Goal: Information Seeking & Learning: Learn about a topic

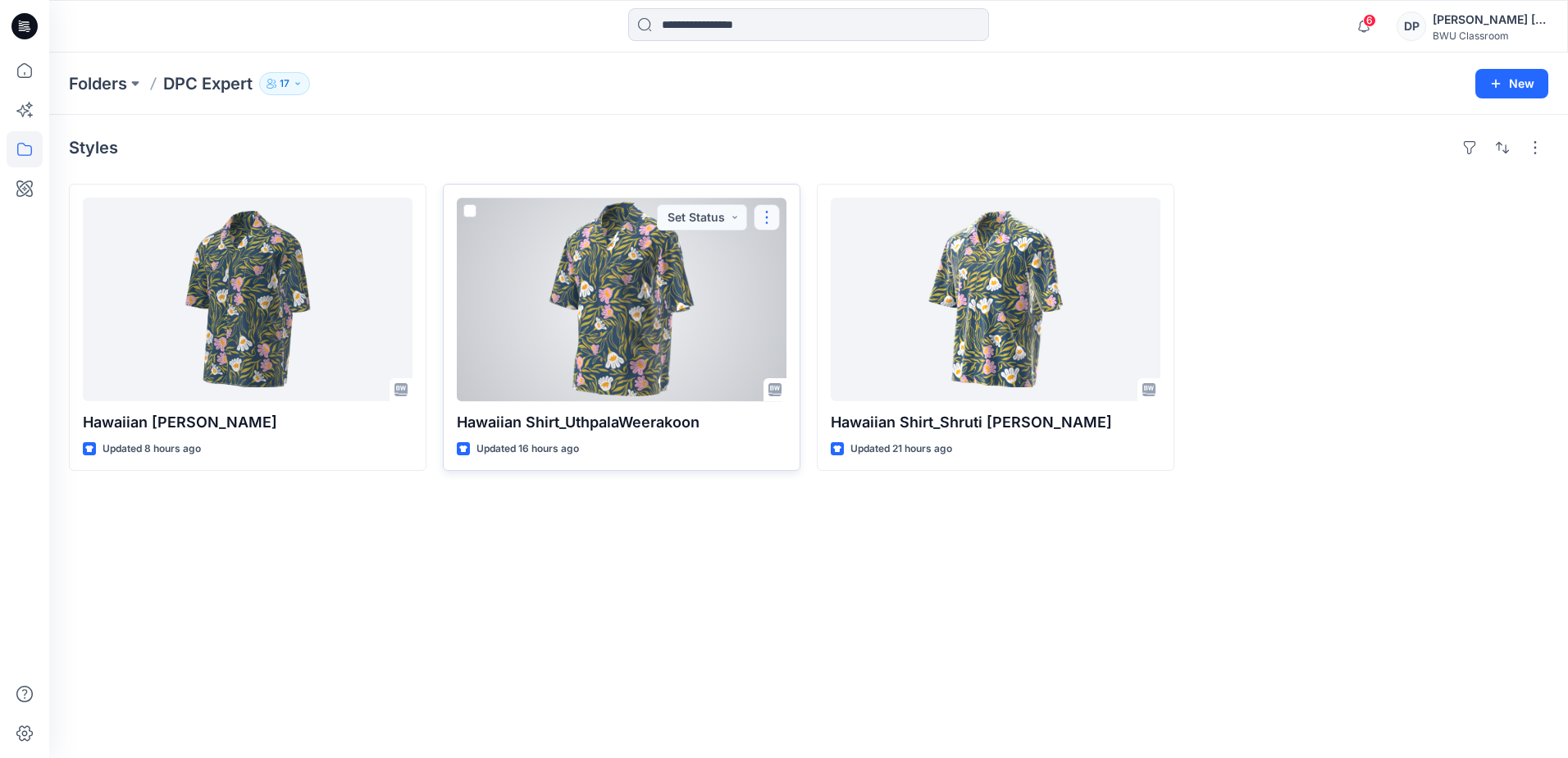
click at [767, 224] on button "button" at bounding box center [767, 218] width 27 height 27
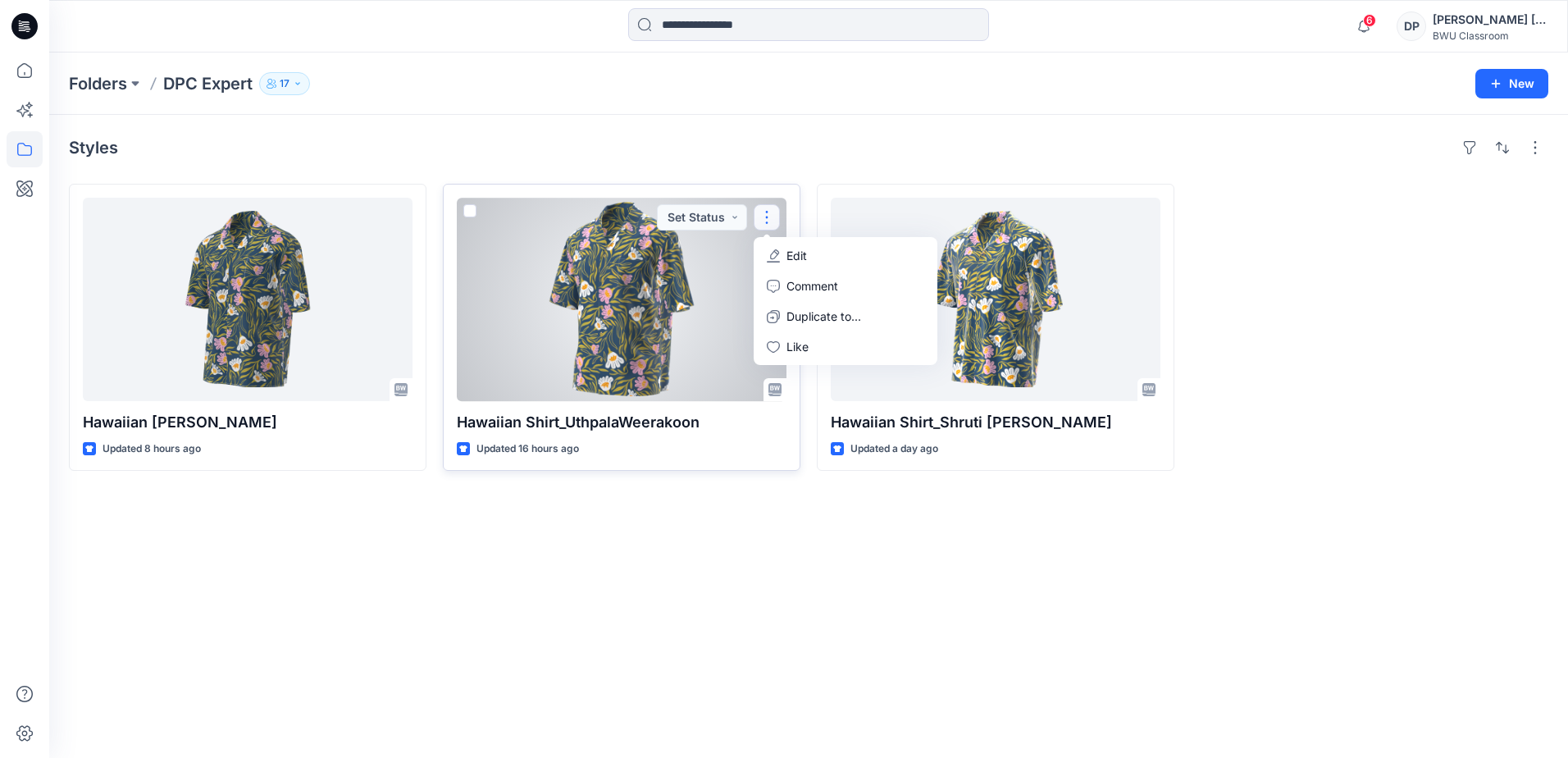
click at [741, 429] on p "Hawaiian Shirt_UthpalaWeerakoon" at bounding box center [621, 422] width 330 height 23
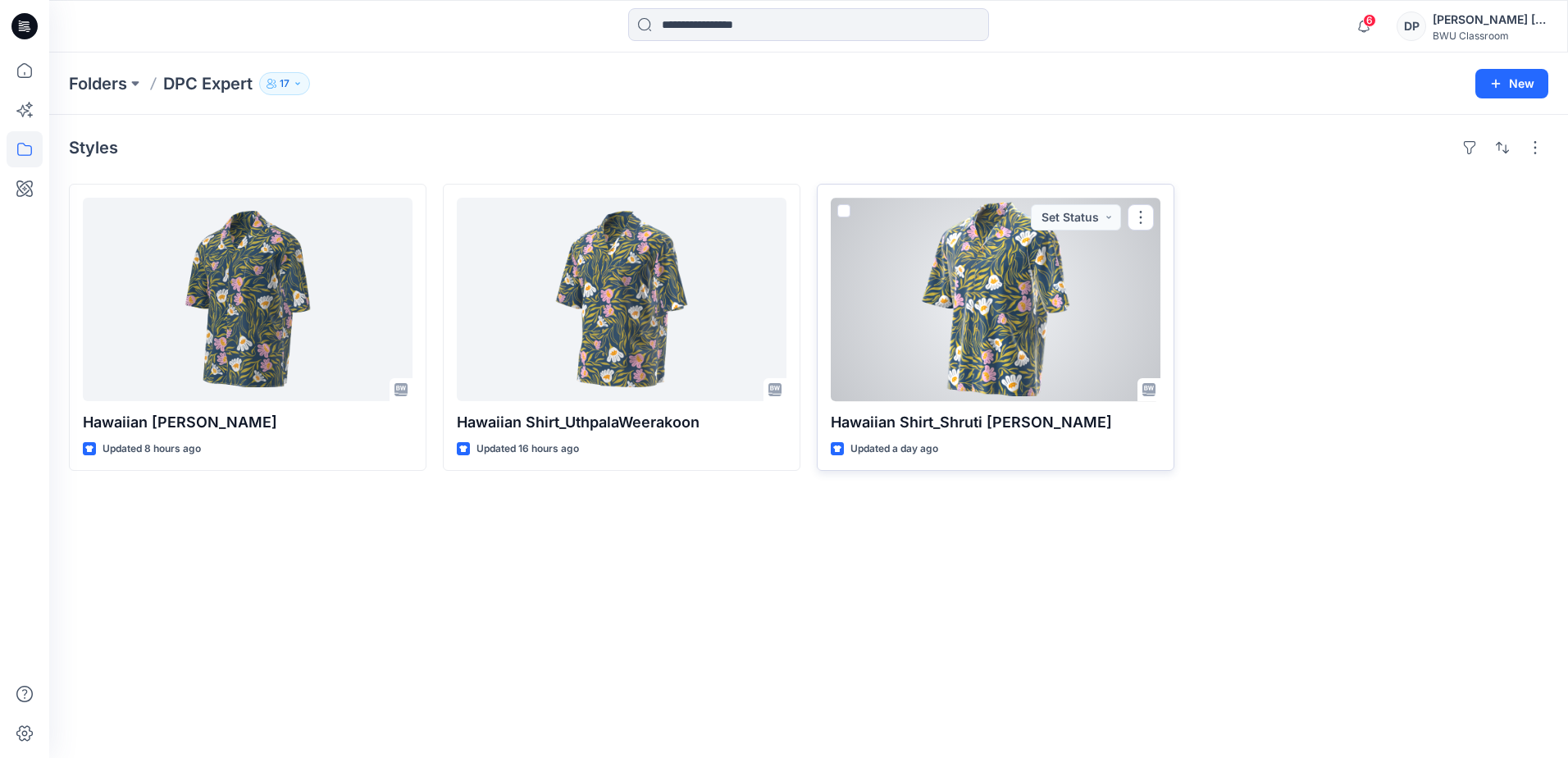
click at [845, 207] on span at bounding box center [844, 211] width 13 height 13
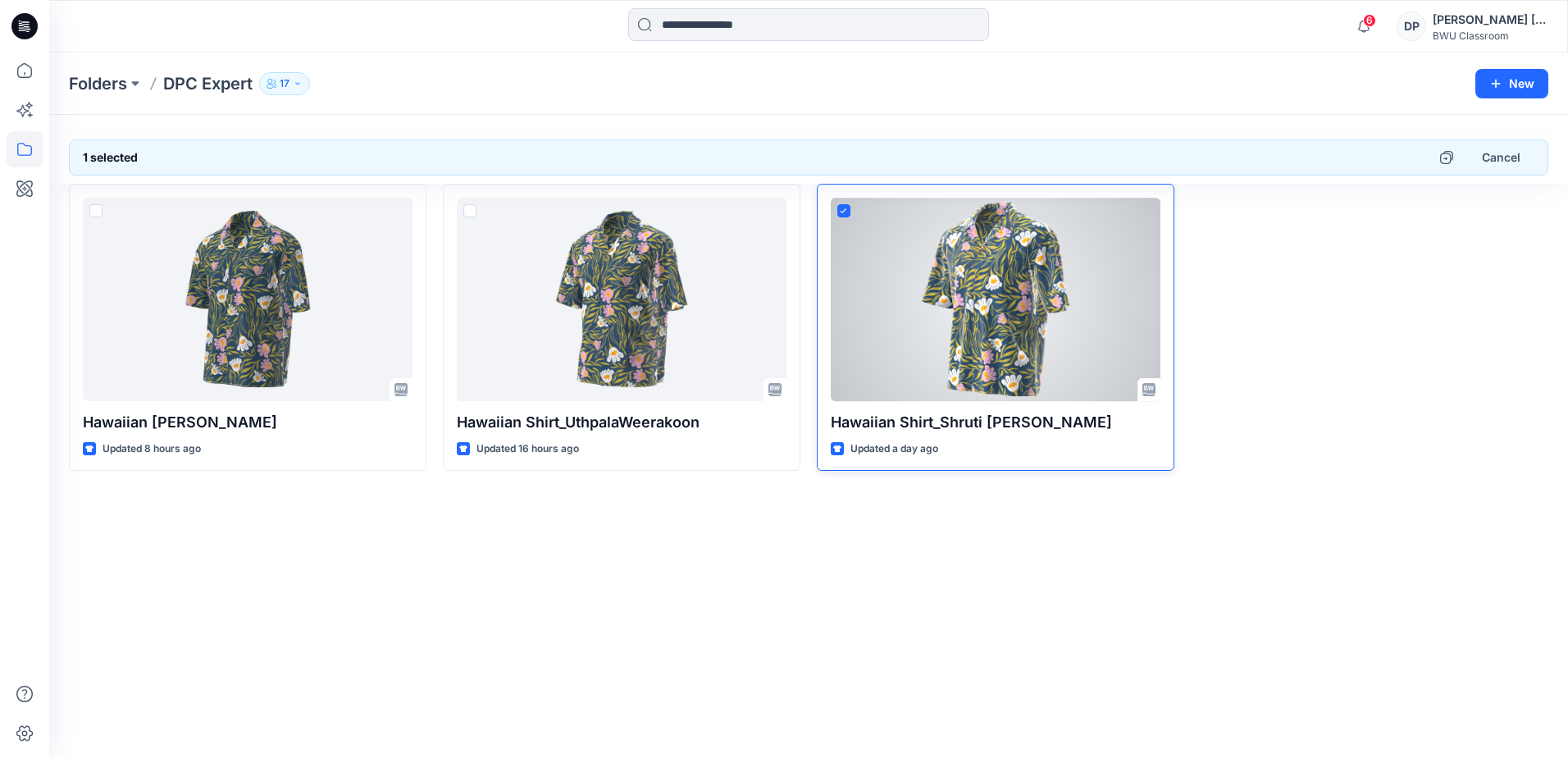
click at [838, 214] on span at bounding box center [844, 211] width 13 height 13
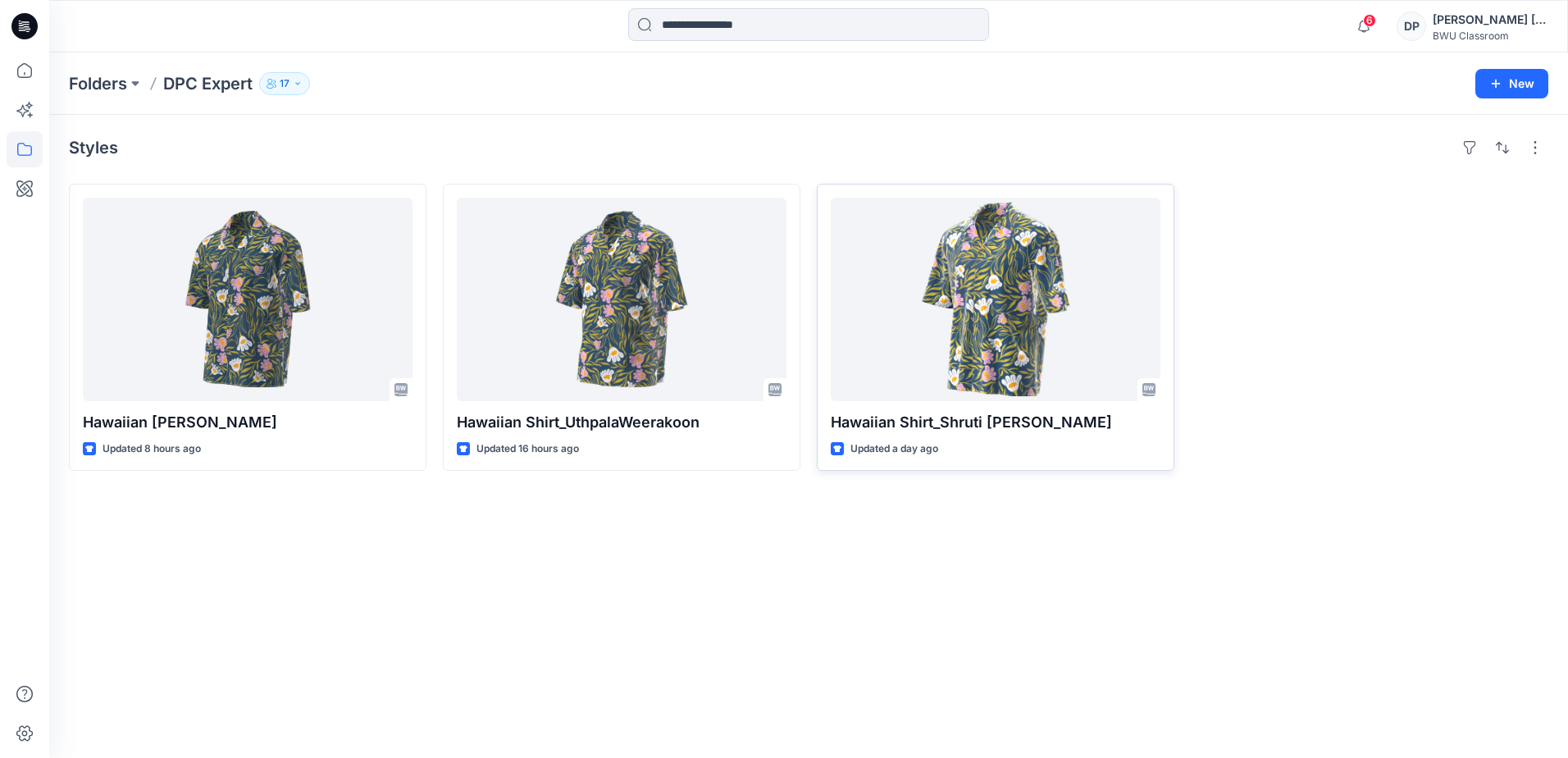
click at [1433, 361] on div at bounding box center [1370, 327] width 358 height 287
click at [1541, 156] on button "button" at bounding box center [1536, 147] width 27 height 27
click at [1380, 309] on div at bounding box center [1370, 327] width 358 height 287
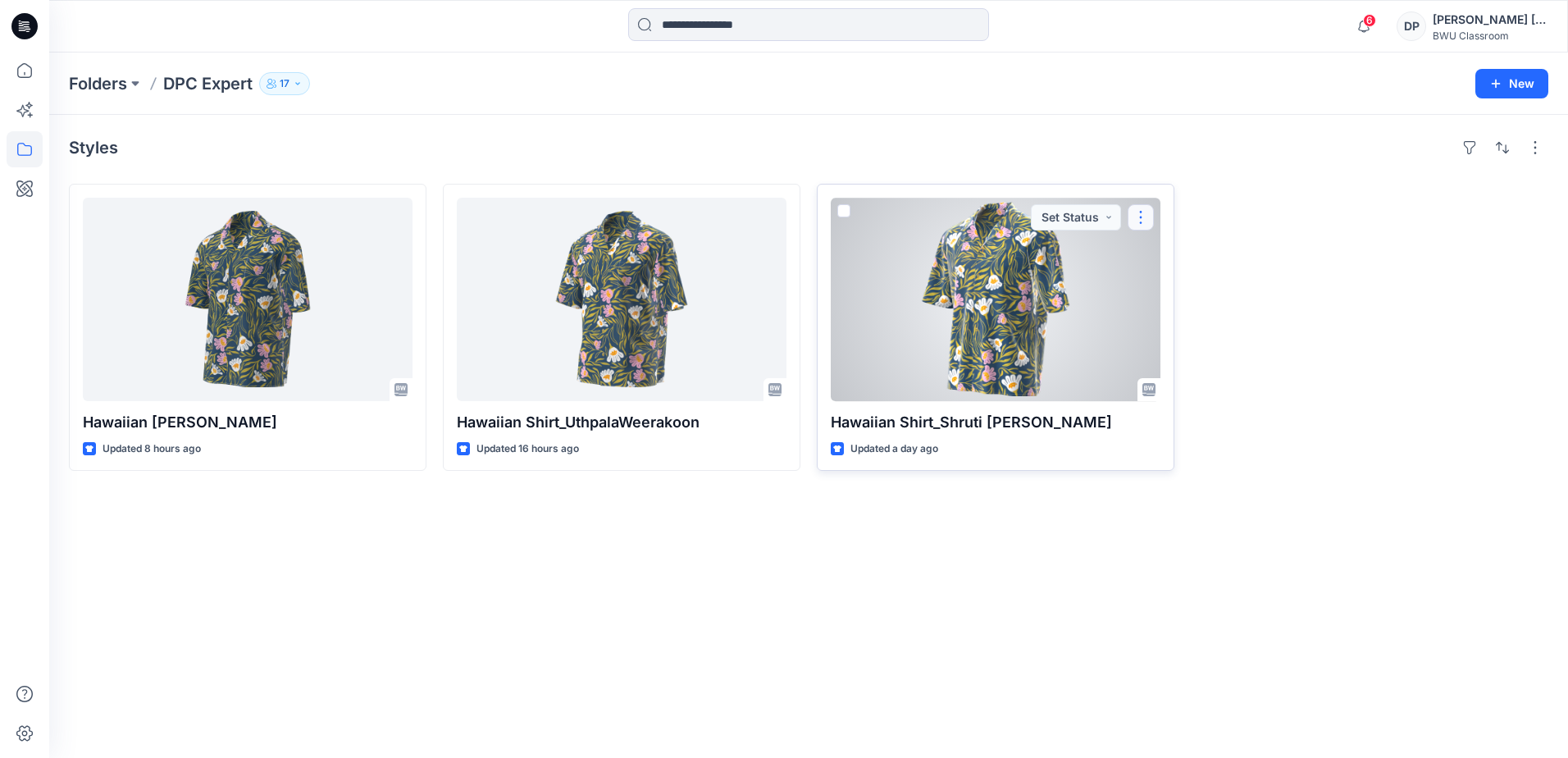
click at [1152, 216] on button "button" at bounding box center [1141, 218] width 27 height 27
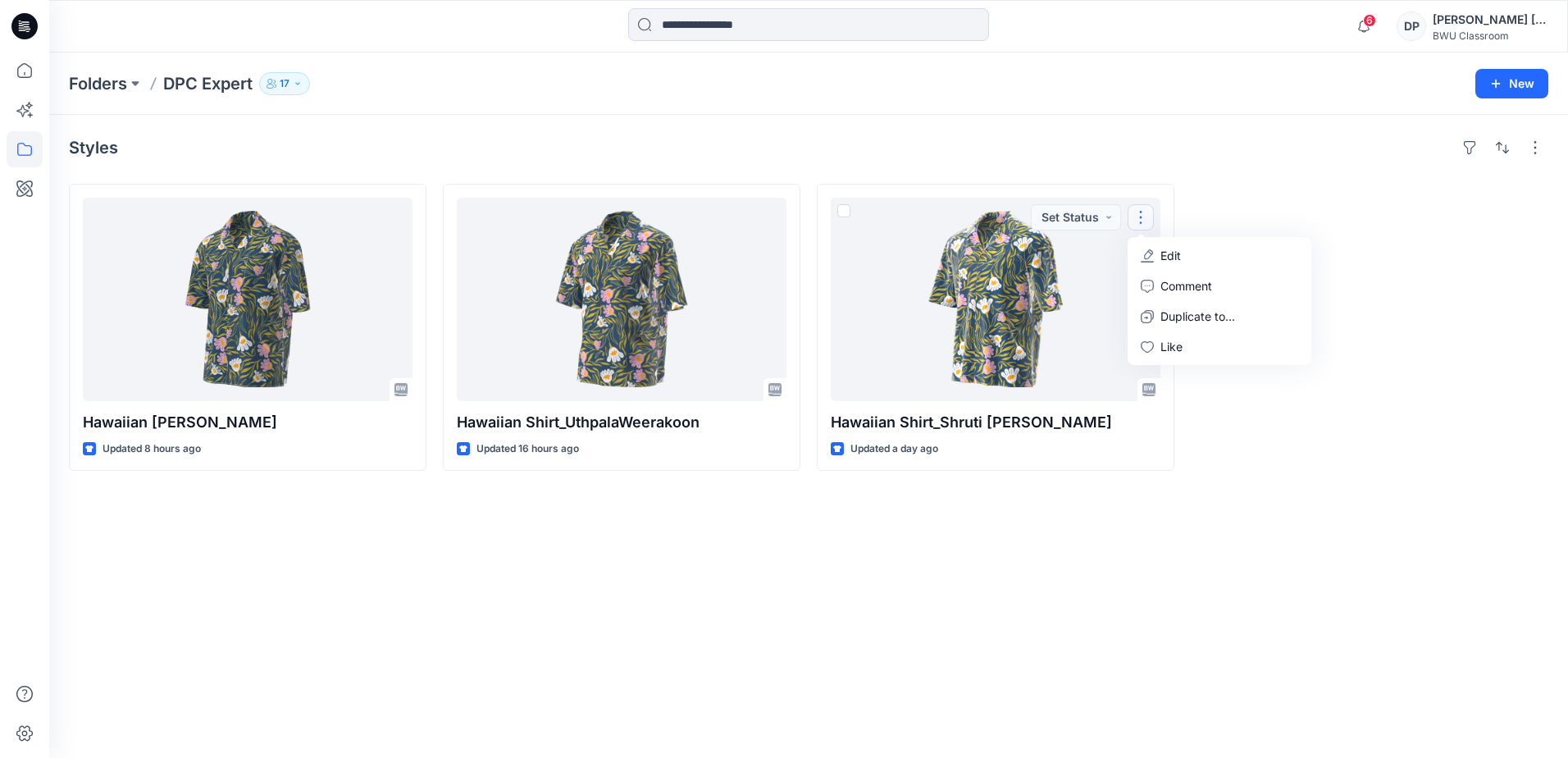
click at [1243, 438] on div at bounding box center [1370, 327] width 358 height 287
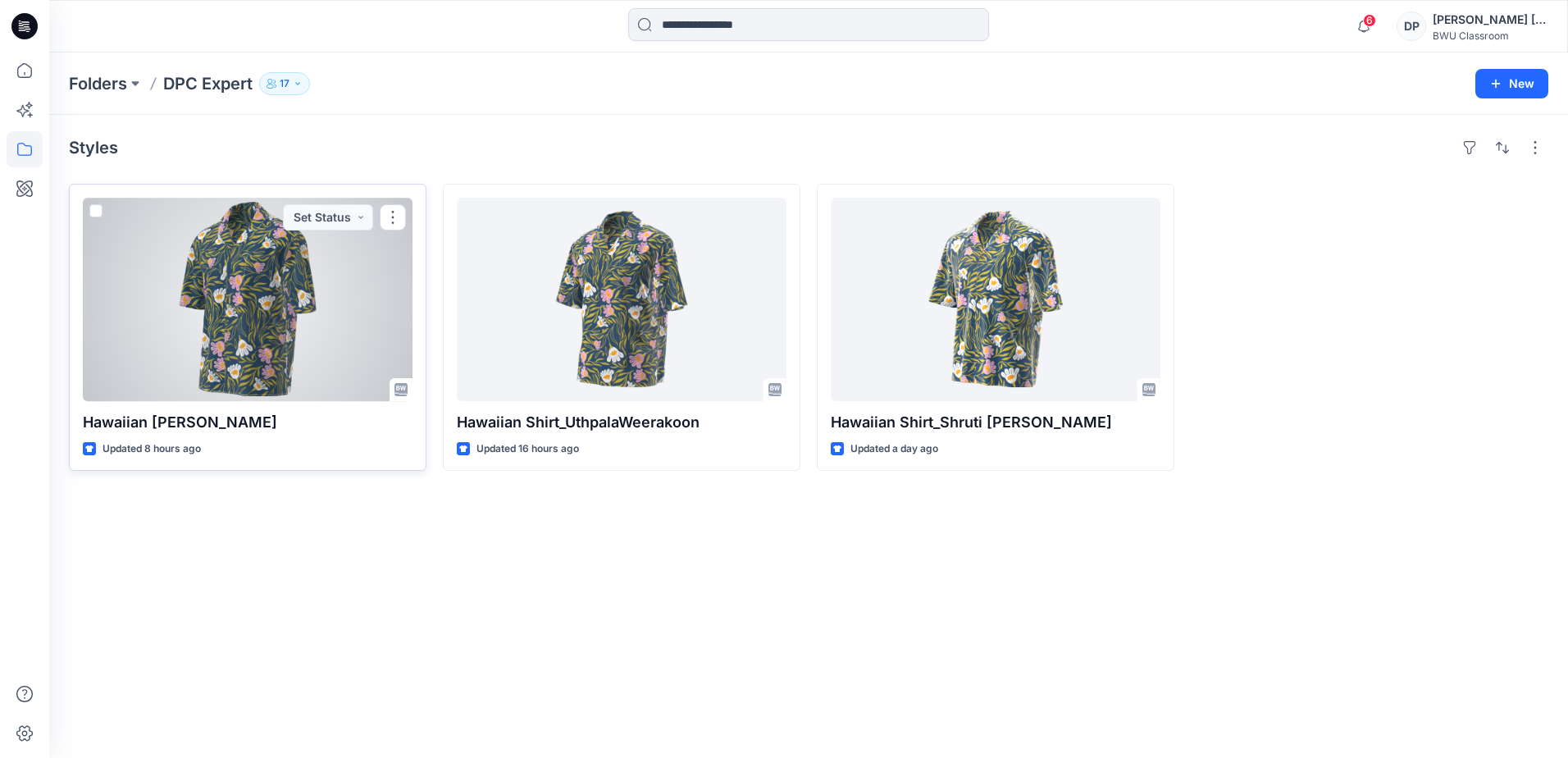
click at [246, 348] on div at bounding box center [248, 300] width 330 height 204
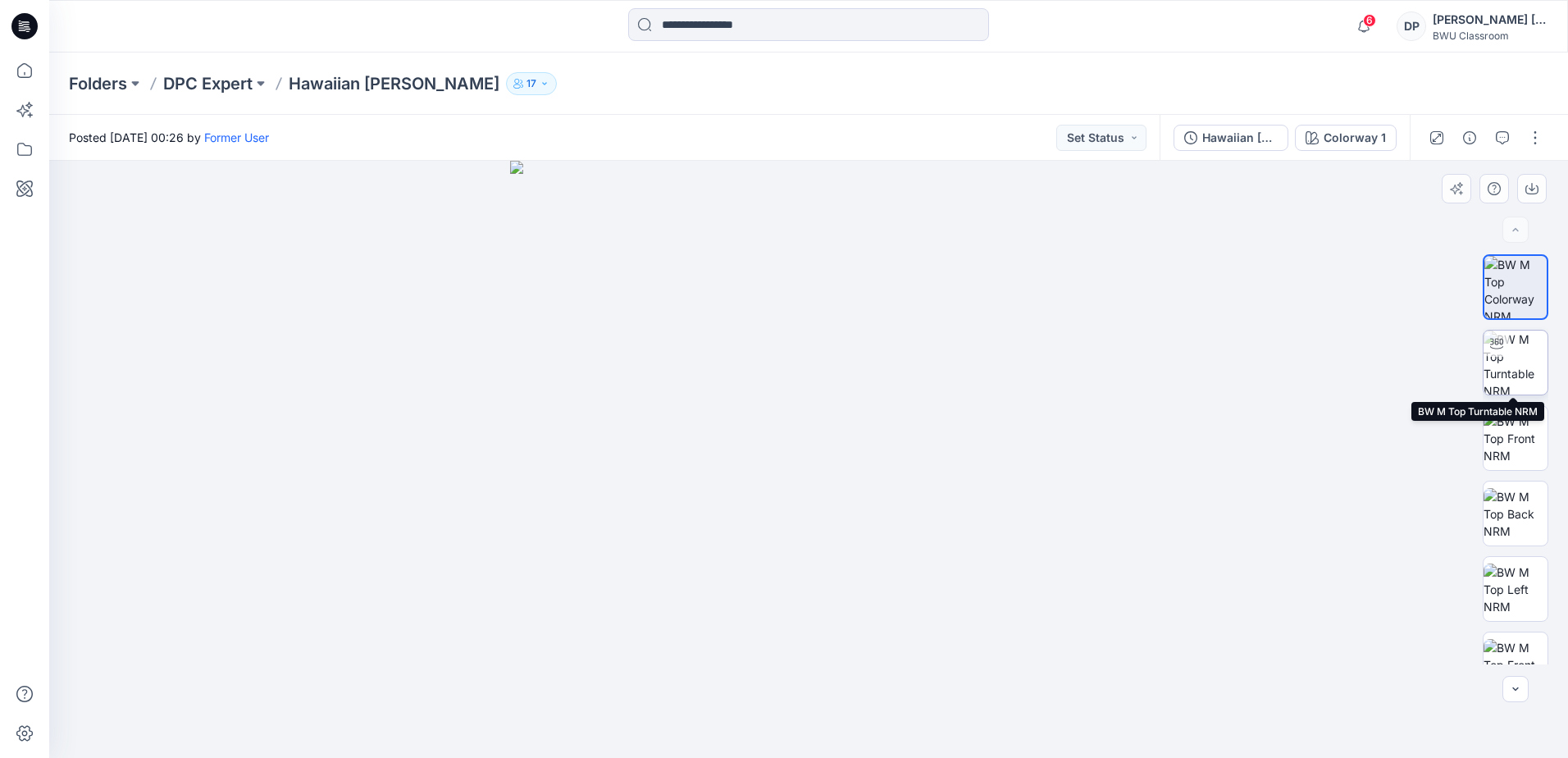
click at [1514, 364] on img at bounding box center [1515, 362] width 64 height 64
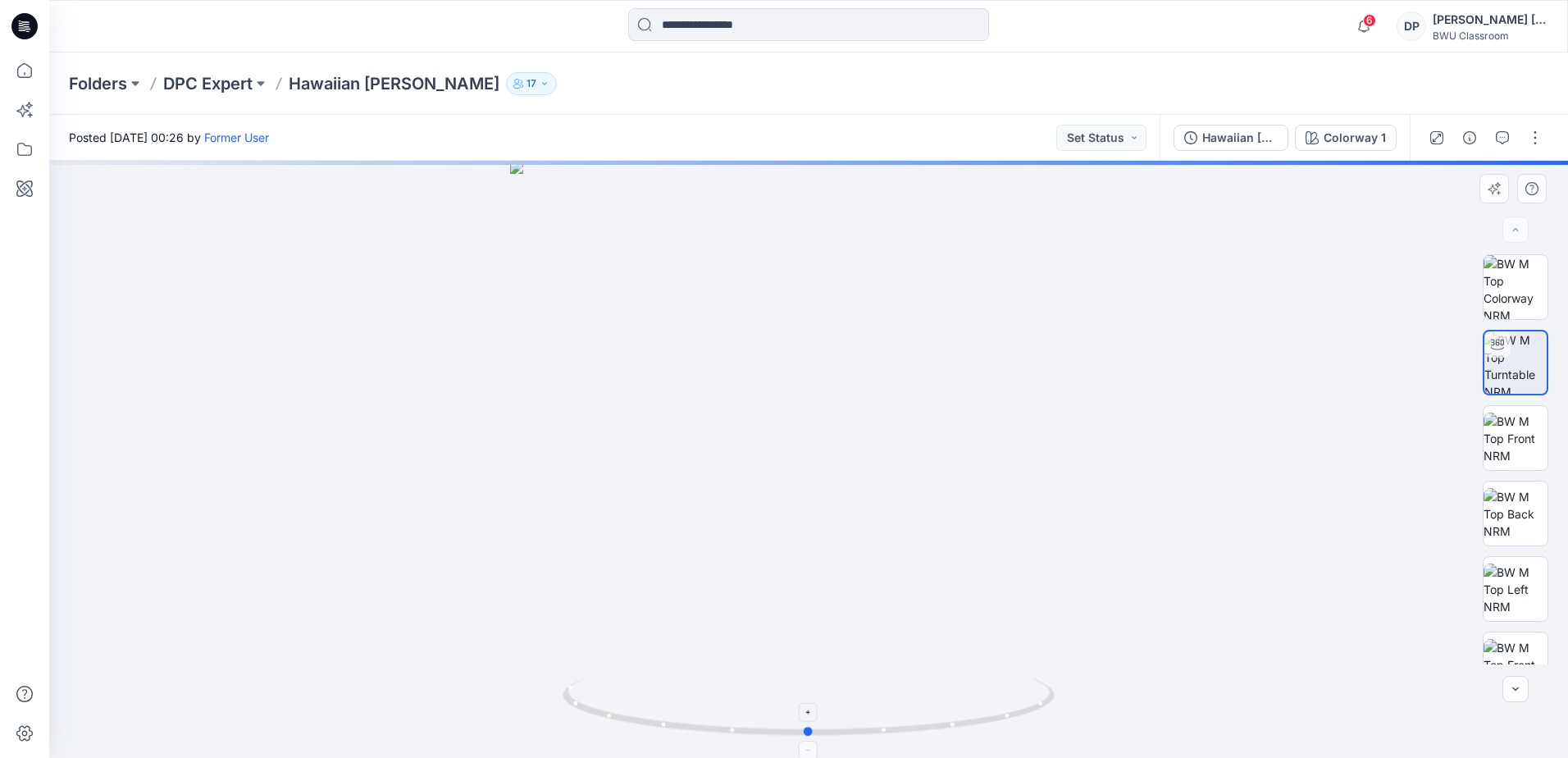
click at [884, 737] on icon at bounding box center [810, 709] width 496 height 61
drag, startPoint x: 873, startPoint y: 731, endPoint x: 757, endPoint y: 712, distance: 117.5
click at [757, 712] on icon at bounding box center [810, 709] width 496 height 61
drag, startPoint x: 856, startPoint y: 590, endPoint x: 866, endPoint y: 323, distance: 267.2
click at [866, 323] on img at bounding box center [816, 91] width 1534 height 1333
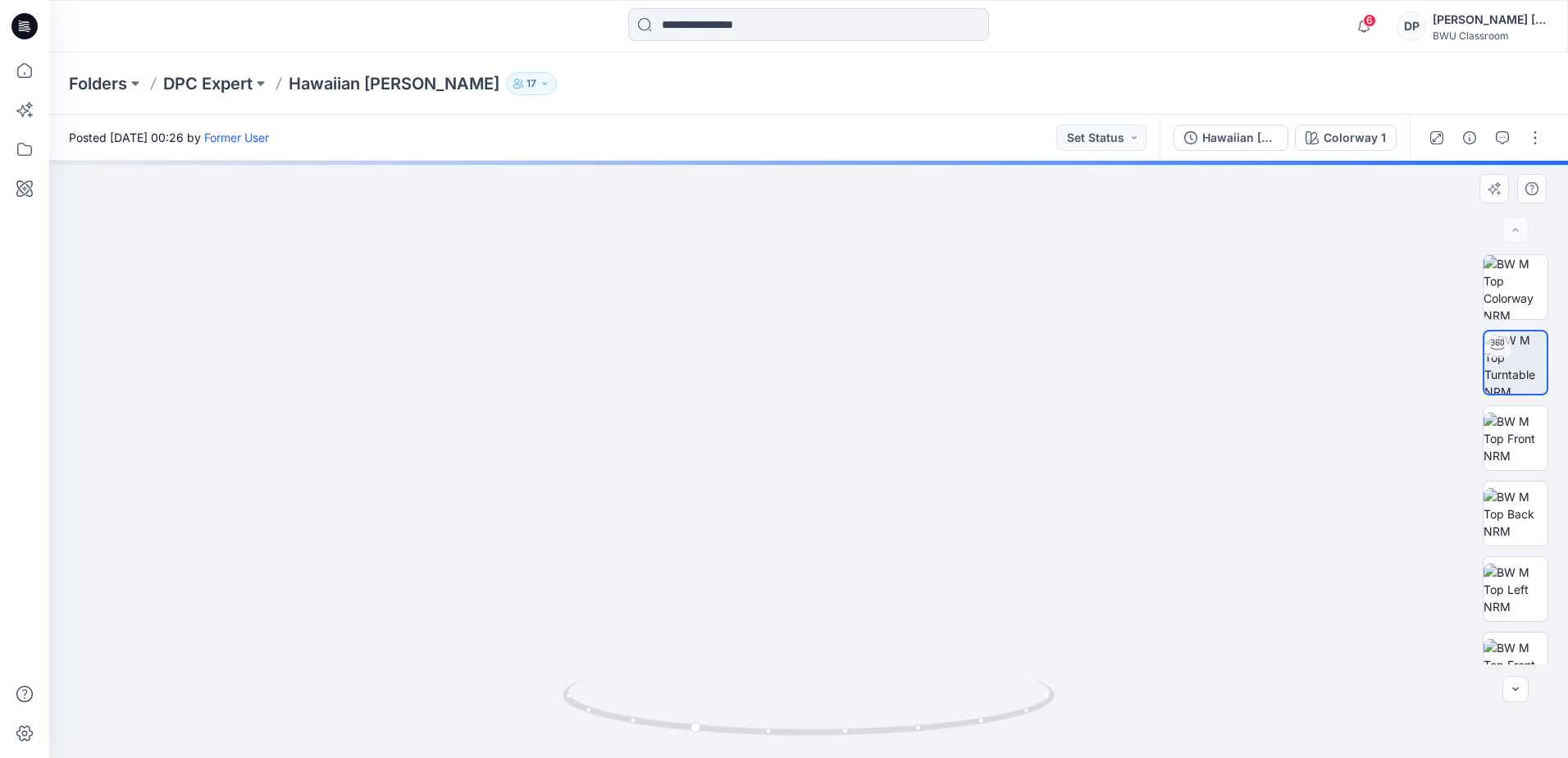
drag, startPoint x: 895, startPoint y: 623, endPoint x: 908, endPoint y: 379, distance: 244.3
drag, startPoint x: 888, startPoint y: 401, endPoint x: 880, endPoint y: 515, distance: 114.3
click at [880, 516] on img at bounding box center [808, 360] width 909 height 795
drag, startPoint x: 696, startPoint y: 729, endPoint x: 687, endPoint y: 724, distance: 10.3
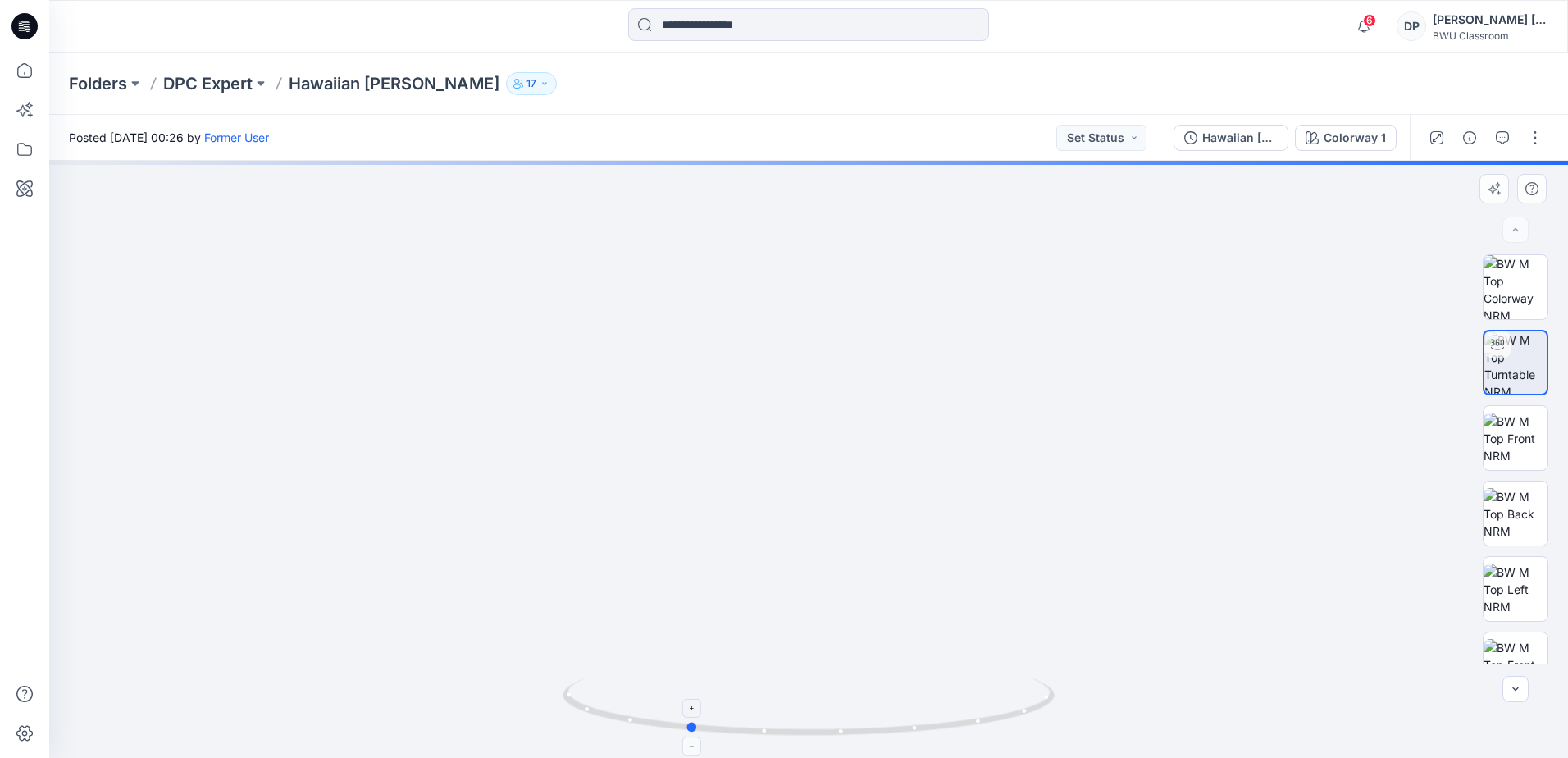
click at [688, 724] on circle at bounding box center [692, 727] width 10 height 10
click at [757, 731] on icon at bounding box center [810, 709] width 496 height 61
click at [917, 725] on icon at bounding box center [810, 709] width 496 height 61
drag, startPoint x: 915, startPoint y: 615, endPoint x: 799, endPoint y: 591, distance: 118.5
click at [799, 591] on img at bounding box center [808, 351] width 909 height 814
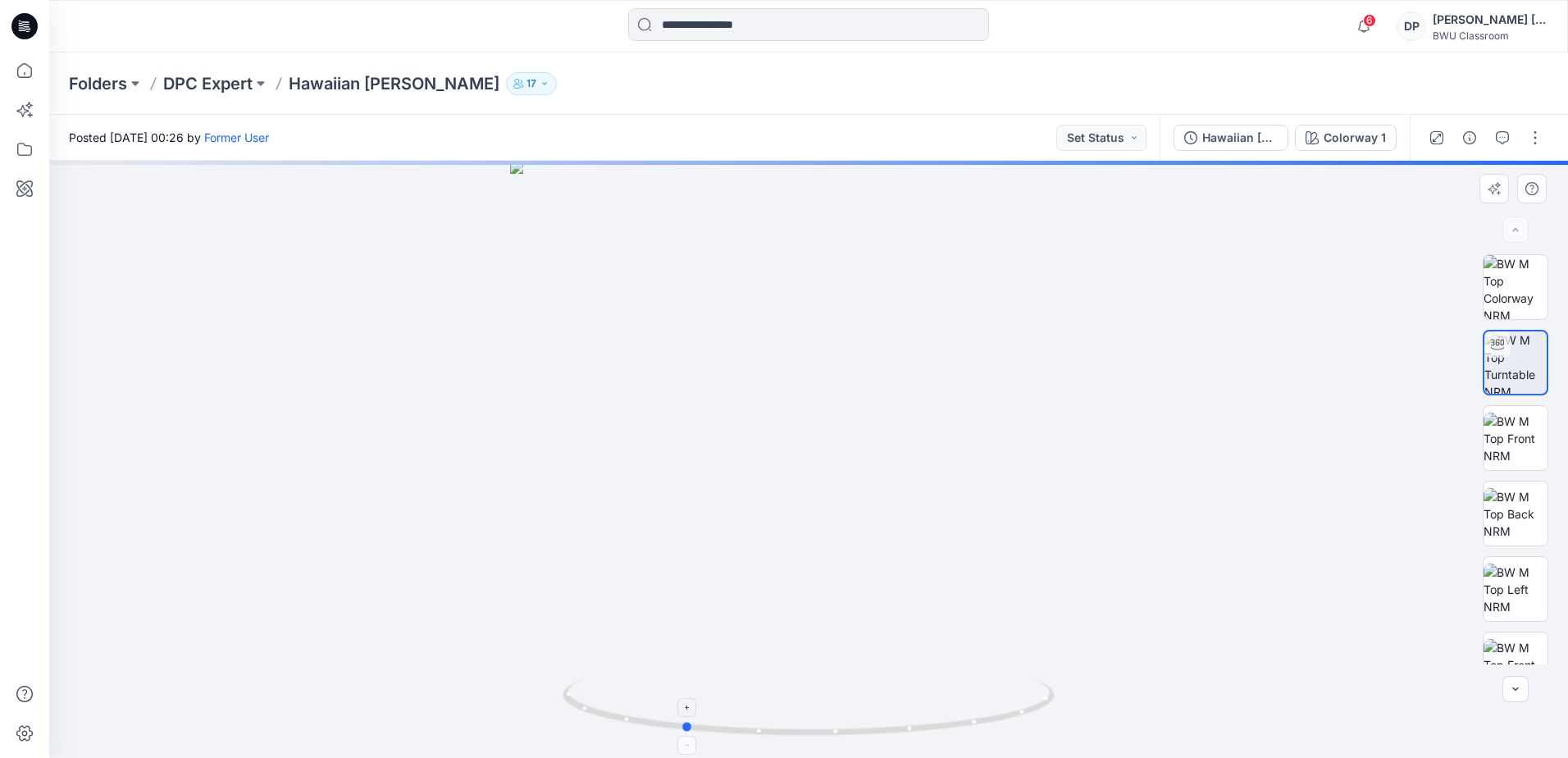
click at [768, 736] on icon at bounding box center [810, 709] width 496 height 61
click at [1522, 239] on div at bounding box center [1516, 229] width 27 height 27
click at [1516, 291] on img at bounding box center [1515, 287] width 64 height 64
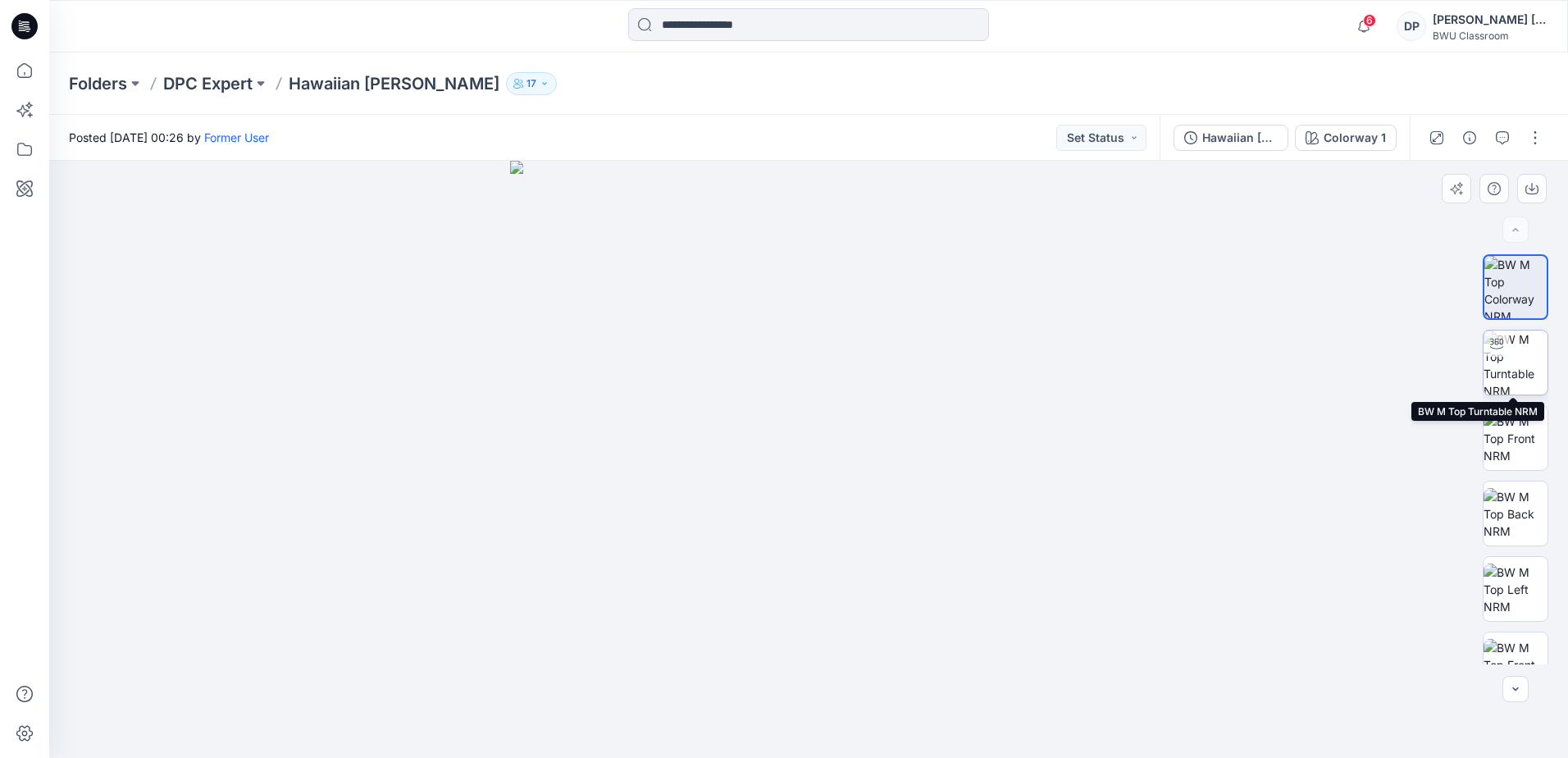
click at [1513, 353] on img at bounding box center [1515, 362] width 64 height 64
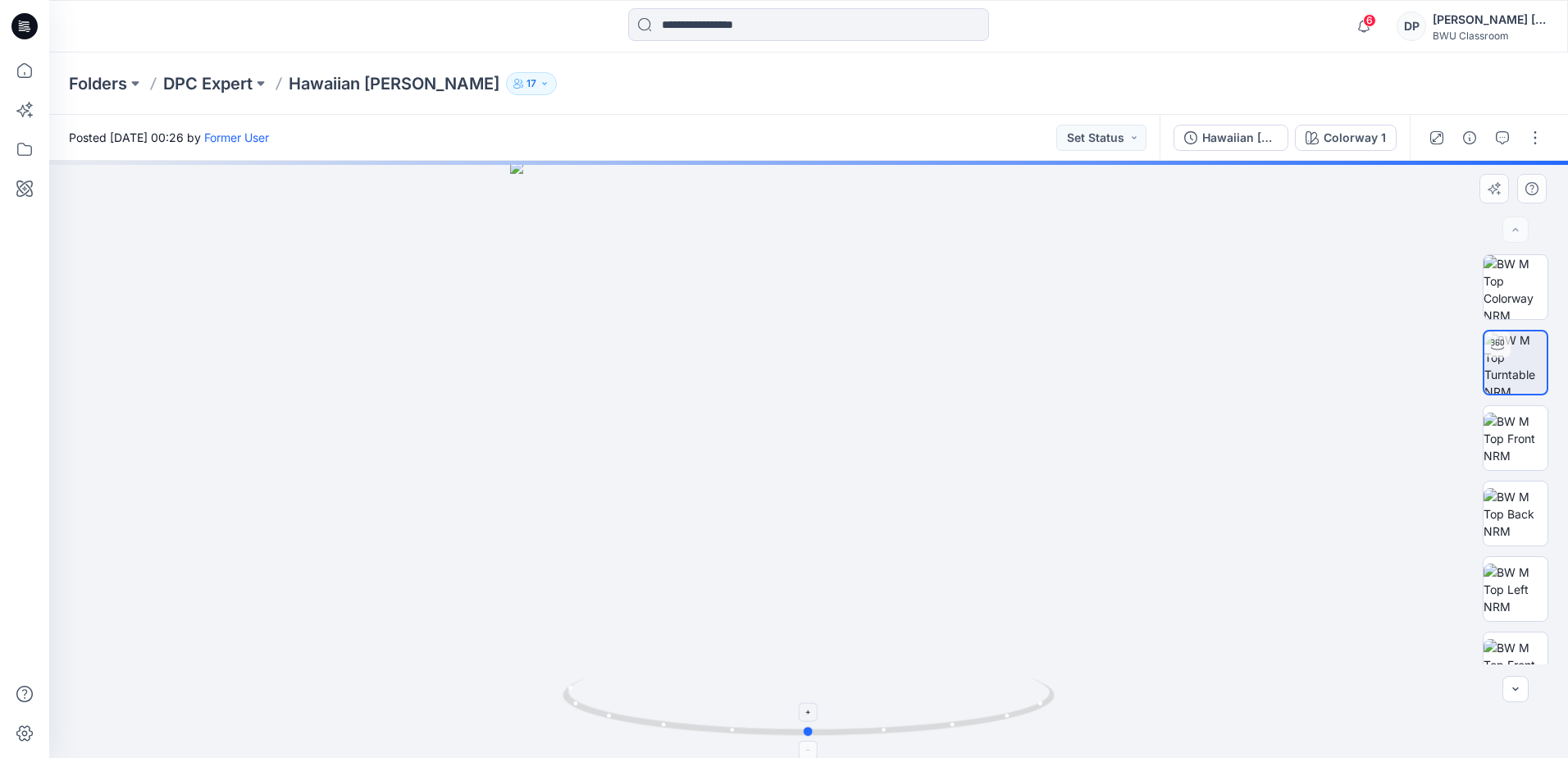
click at [885, 735] on icon at bounding box center [810, 709] width 496 height 61
click at [808, 749] on foreignobject at bounding box center [808, 750] width 19 height 19
drag, startPoint x: 813, startPoint y: 731, endPoint x: 678, endPoint y: 717, distance: 135.7
click at [678, 717] on icon at bounding box center [810, 709] width 496 height 61
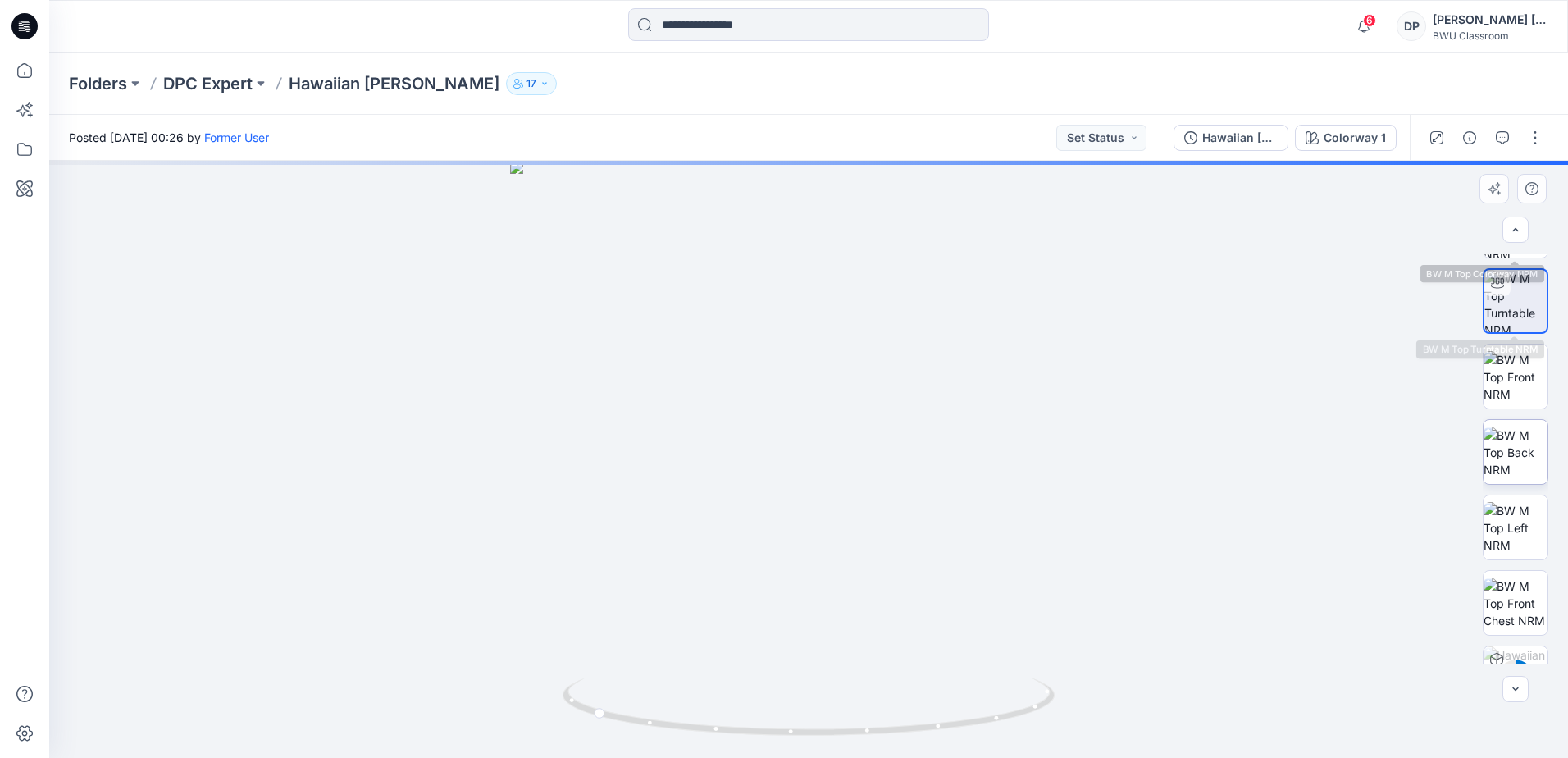
scroll to position [109, 0]
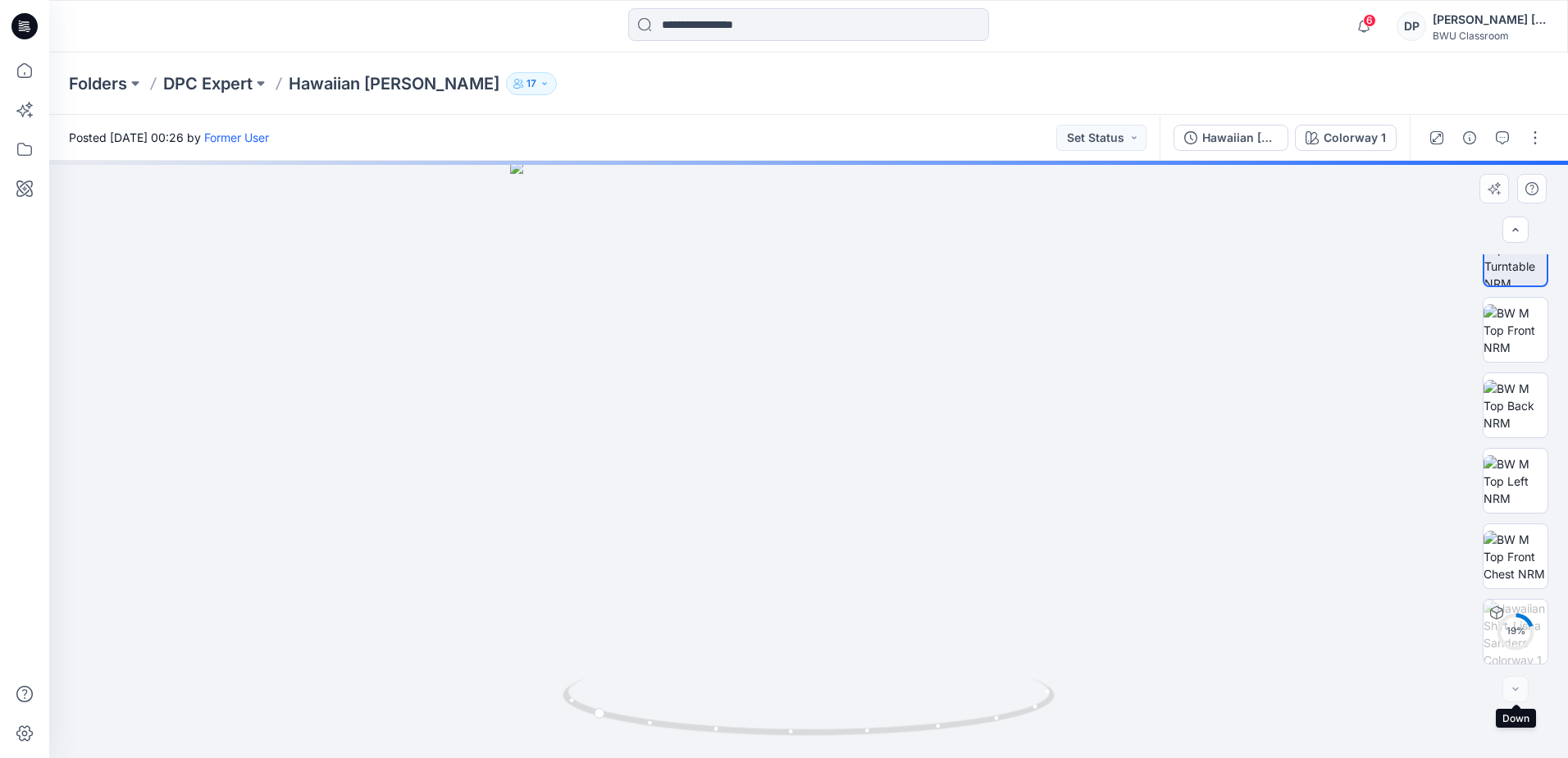
click at [1517, 693] on div at bounding box center [1516, 689] width 27 height 27
click at [1518, 688] on div at bounding box center [1516, 689] width 27 height 27
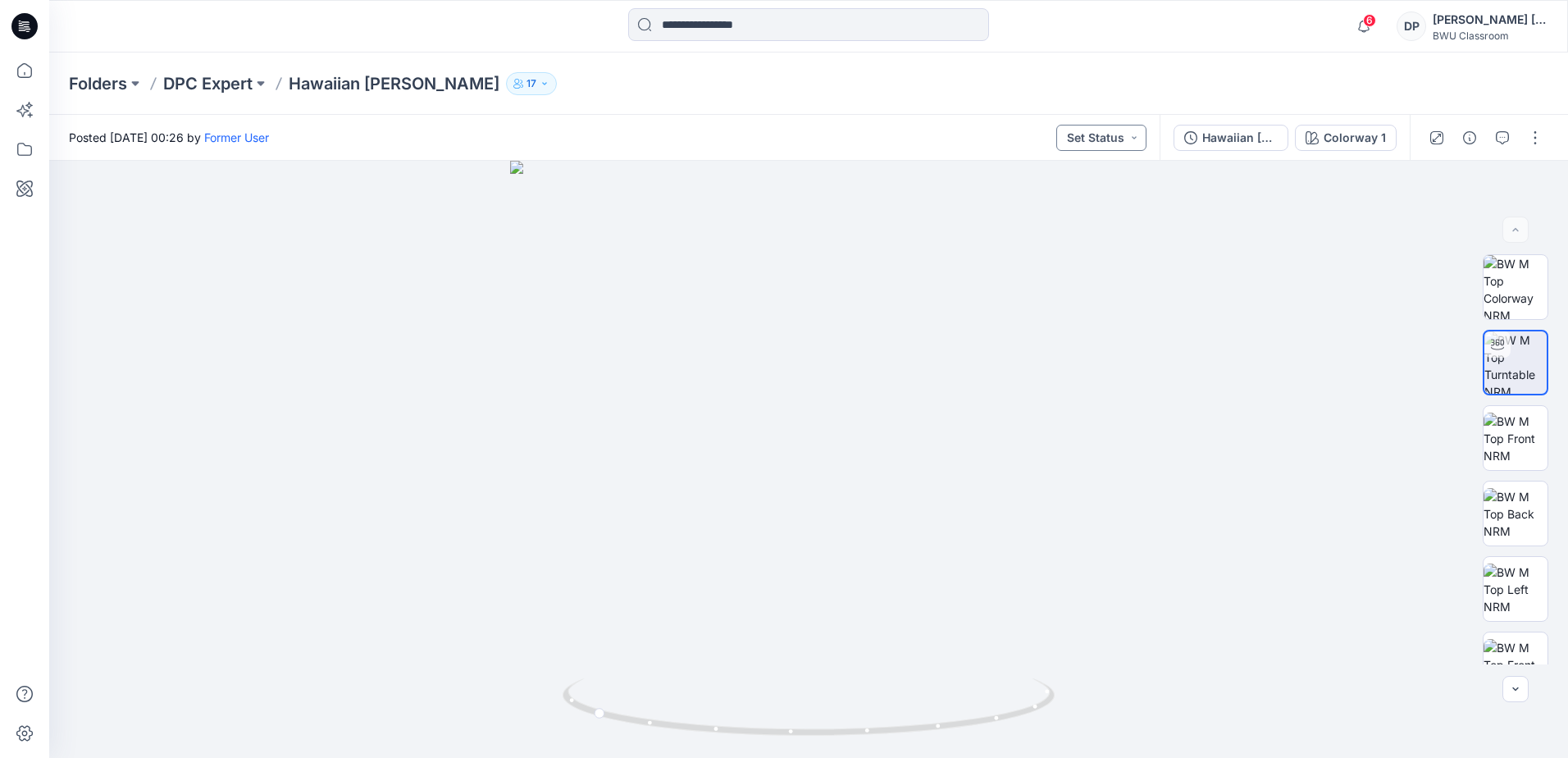
click at [1138, 133] on button "Set Status" at bounding box center [1101, 138] width 90 height 27
drag, startPoint x: 835, startPoint y: 276, endPoint x: 845, endPoint y: 421, distance: 145.3
click at [845, 421] on img at bounding box center [808, 384] width 1222 height 749
drag, startPoint x: 841, startPoint y: 503, endPoint x: 812, endPoint y: 372, distance: 134.2
click at [812, 372] on img at bounding box center [789, 177] width 2511 height 1161
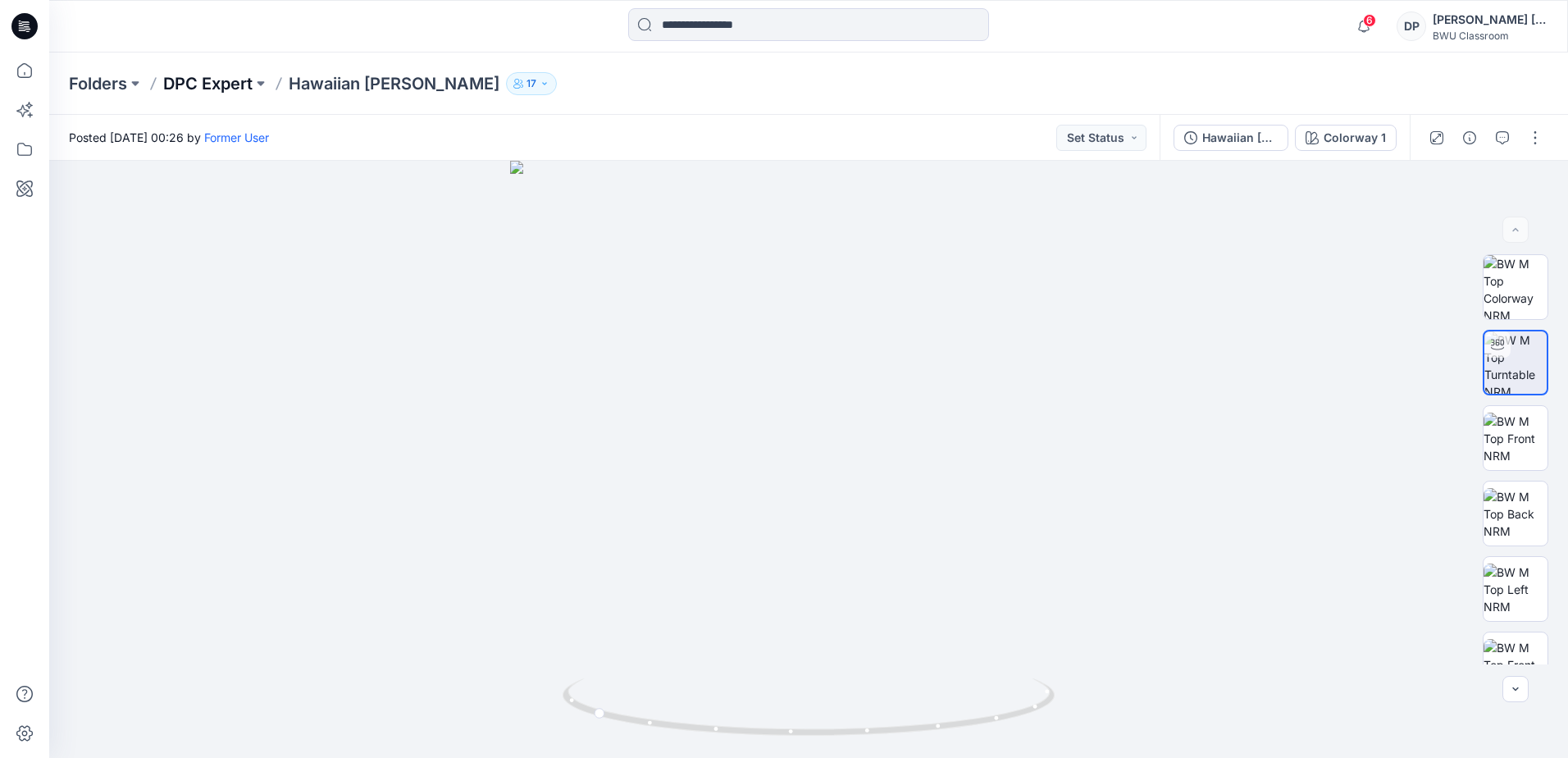
click at [215, 91] on p "DPC Expert" at bounding box center [208, 84] width 89 height 23
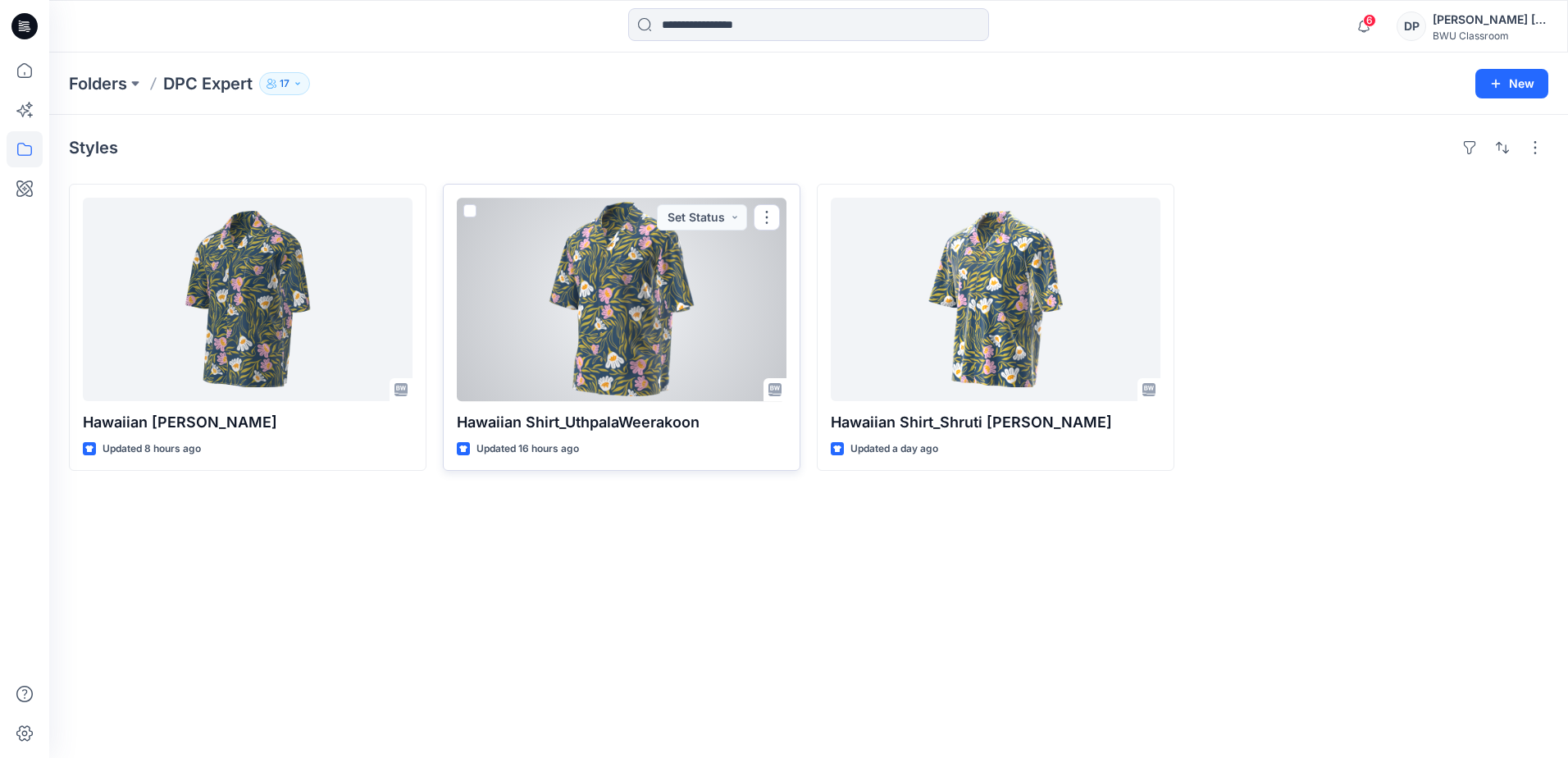
click at [615, 271] on div at bounding box center [621, 300] width 330 height 204
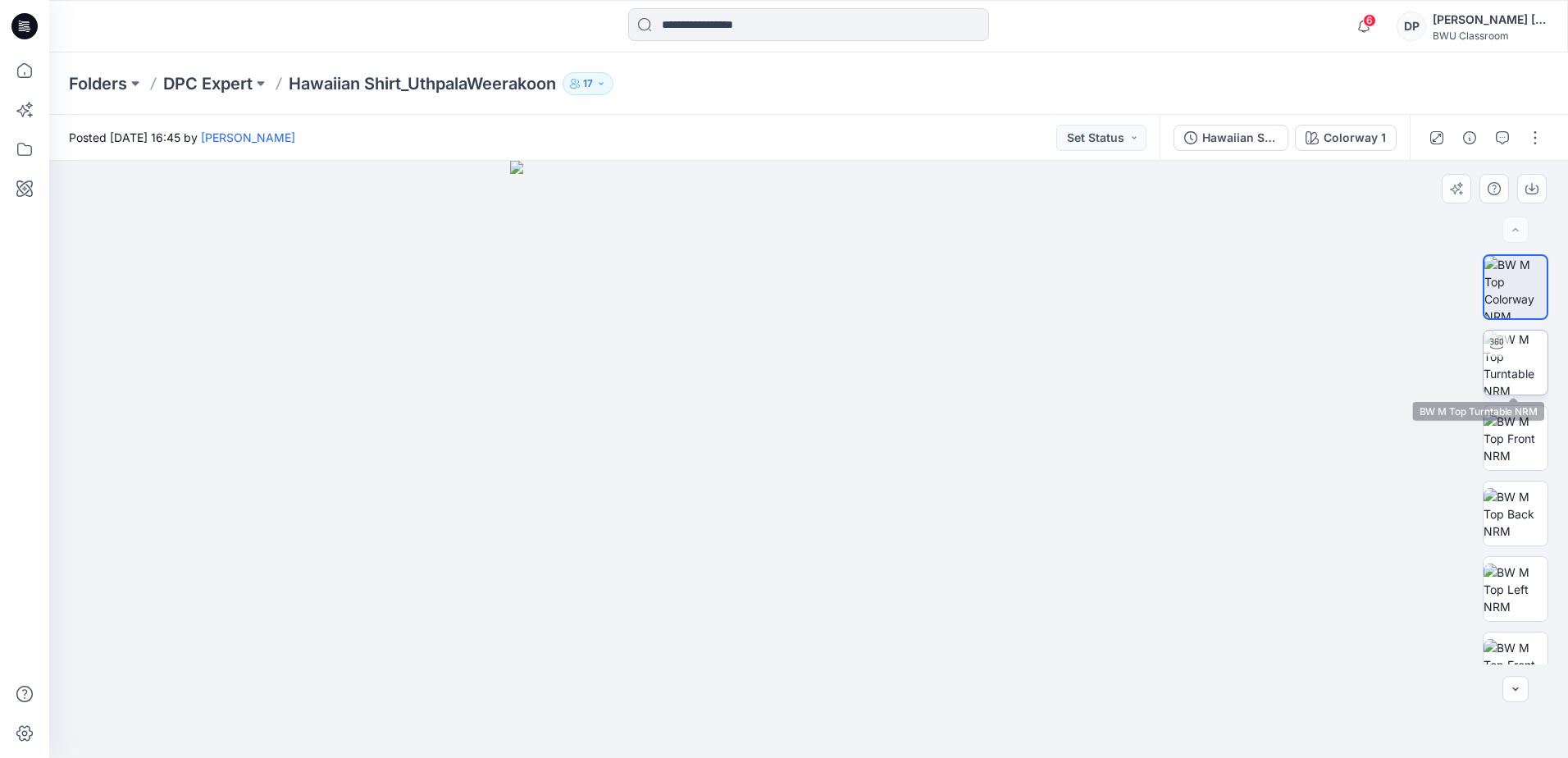
click at [1508, 365] on img at bounding box center [1515, 362] width 64 height 64
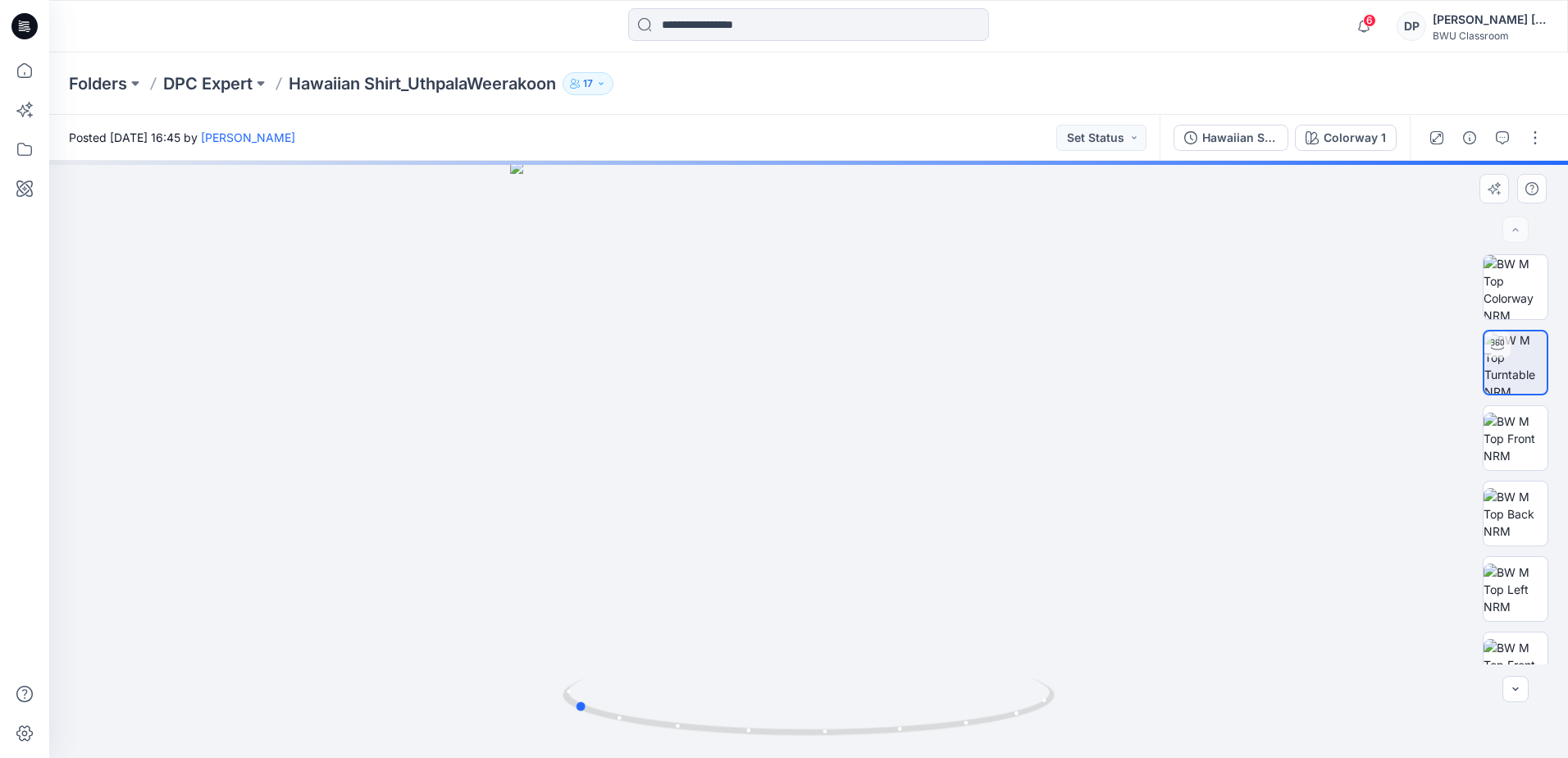
drag, startPoint x: 811, startPoint y: 731, endPoint x: 576, endPoint y: 671, distance: 242.5
click at [576, 671] on div at bounding box center [808, 459] width 1519 height 597
drag, startPoint x: 863, startPoint y: 344, endPoint x: 832, endPoint y: 553, distance: 211.3
click at [832, 553] on img at bounding box center [809, 369] width 1378 height 779
drag, startPoint x: 852, startPoint y: 596, endPoint x: 826, endPoint y: 490, distance: 109.1
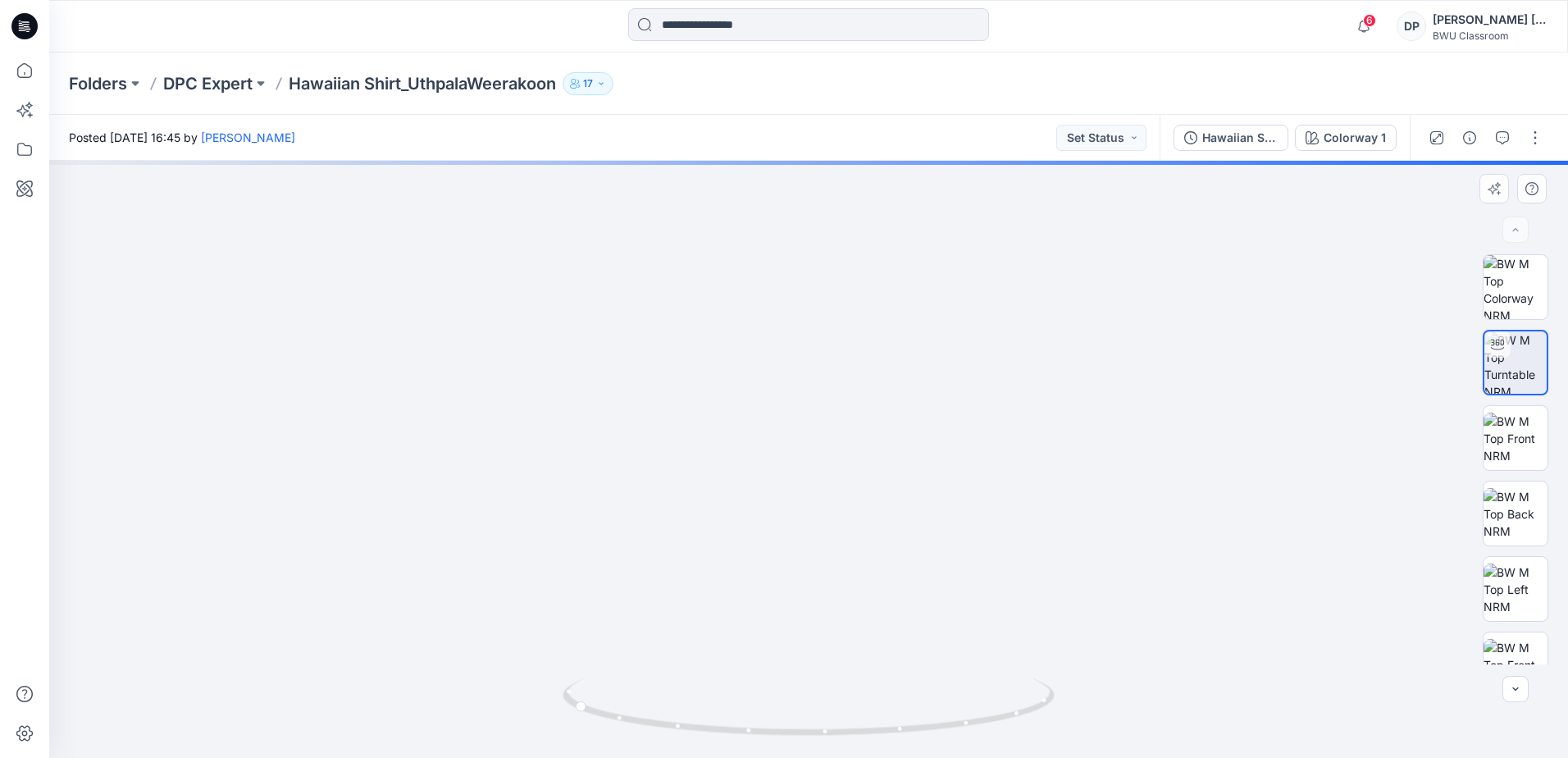
click at [826, 490] on img at bounding box center [779, 273] width 1847 height 969
drag, startPoint x: 820, startPoint y: 505, endPoint x: 829, endPoint y: 461, distance: 44.9
click at [829, 461] on img at bounding box center [809, 313] width 1378 height 889
drag, startPoint x: 831, startPoint y: 456, endPoint x: 838, endPoint y: 374, distance: 82.3
click at [838, 374] on img at bounding box center [808, 360] width 909 height 794
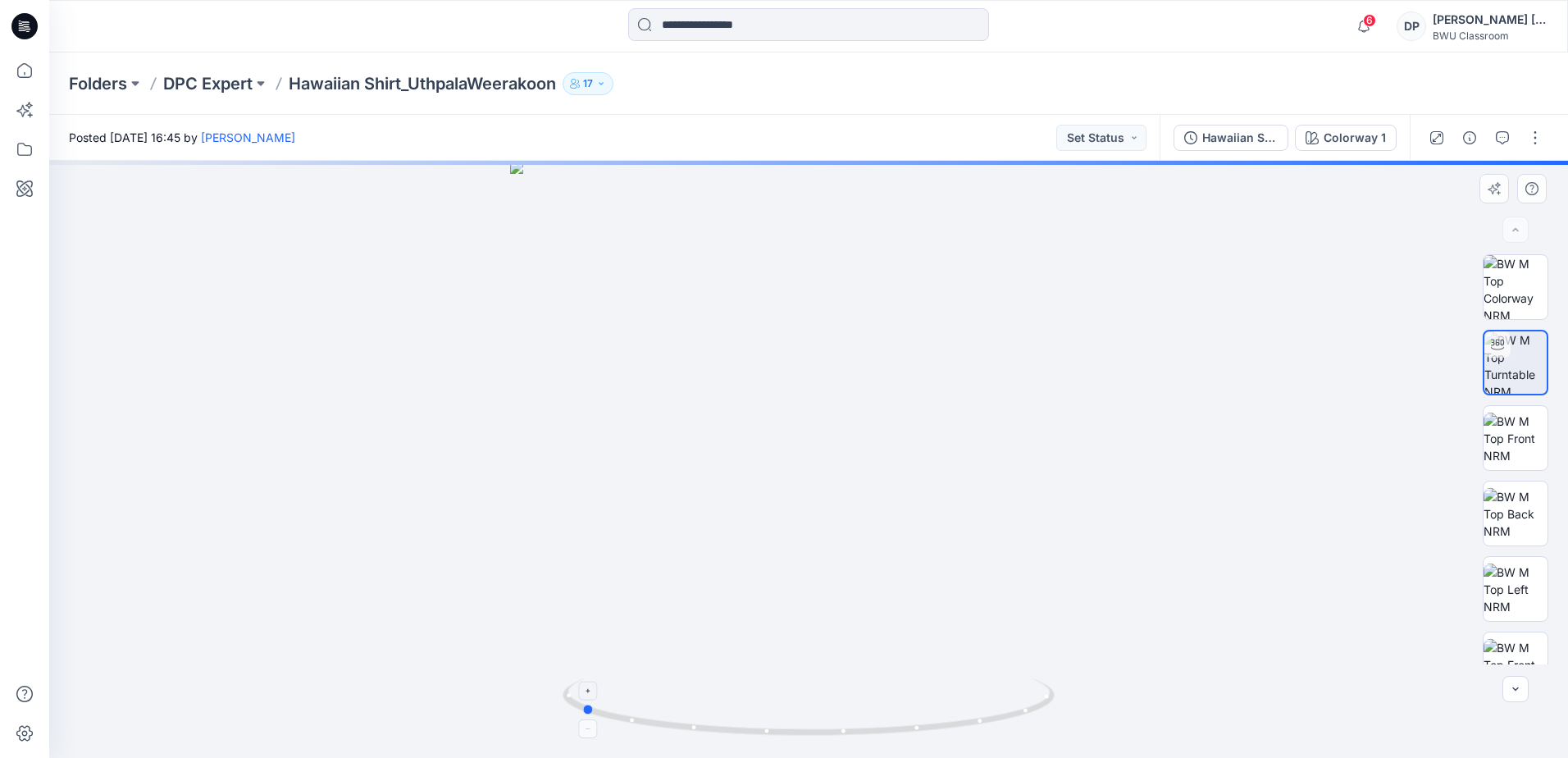
drag, startPoint x: 581, startPoint y: 710, endPoint x: 589, endPoint y: 723, distance: 15.3
click at [589, 723] on icon at bounding box center [810, 709] width 496 height 61
click at [229, 84] on p "DPC Expert" at bounding box center [208, 84] width 89 height 23
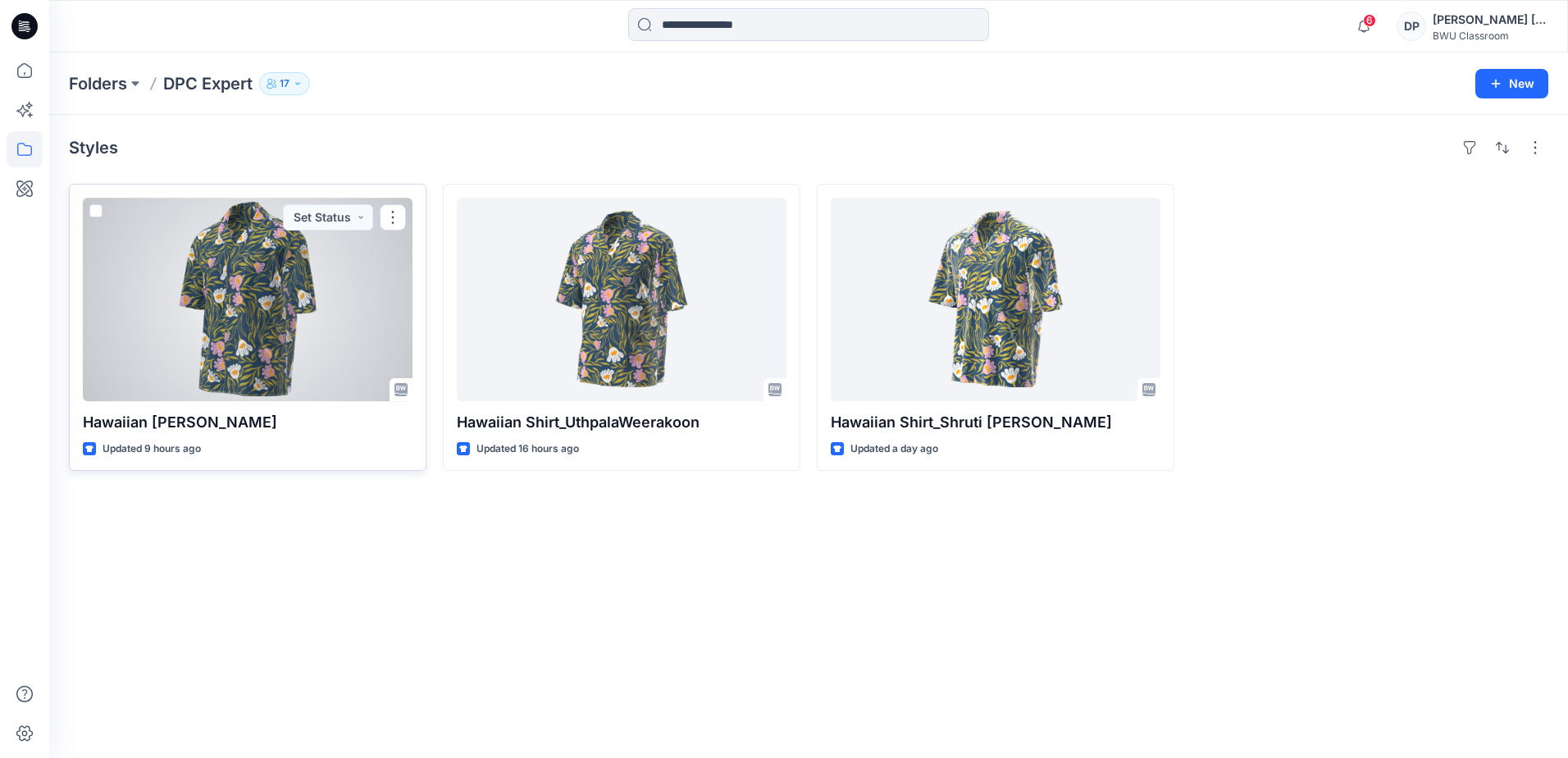
click at [268, 240] on div at bounding box center [248, 300] width 330 height 204
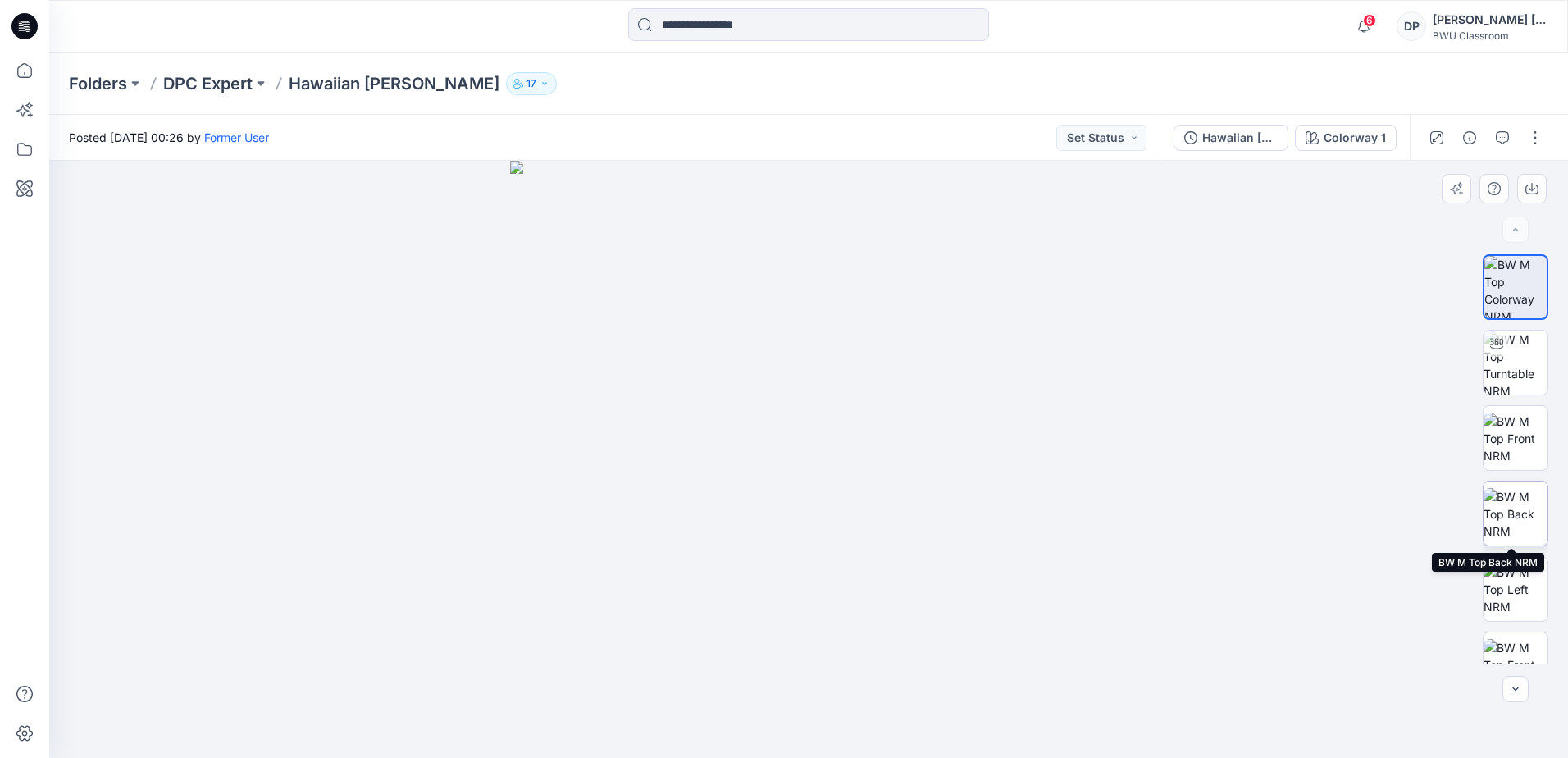
click at [1526, 512] on img at bounding box center [1515, 514] width 64 height 51
click at [837, 77] on div "Folders DPC Expert Hawaiian [PERSON_NAME] 17" at bounding box center [745, 84] width 1352 height 23
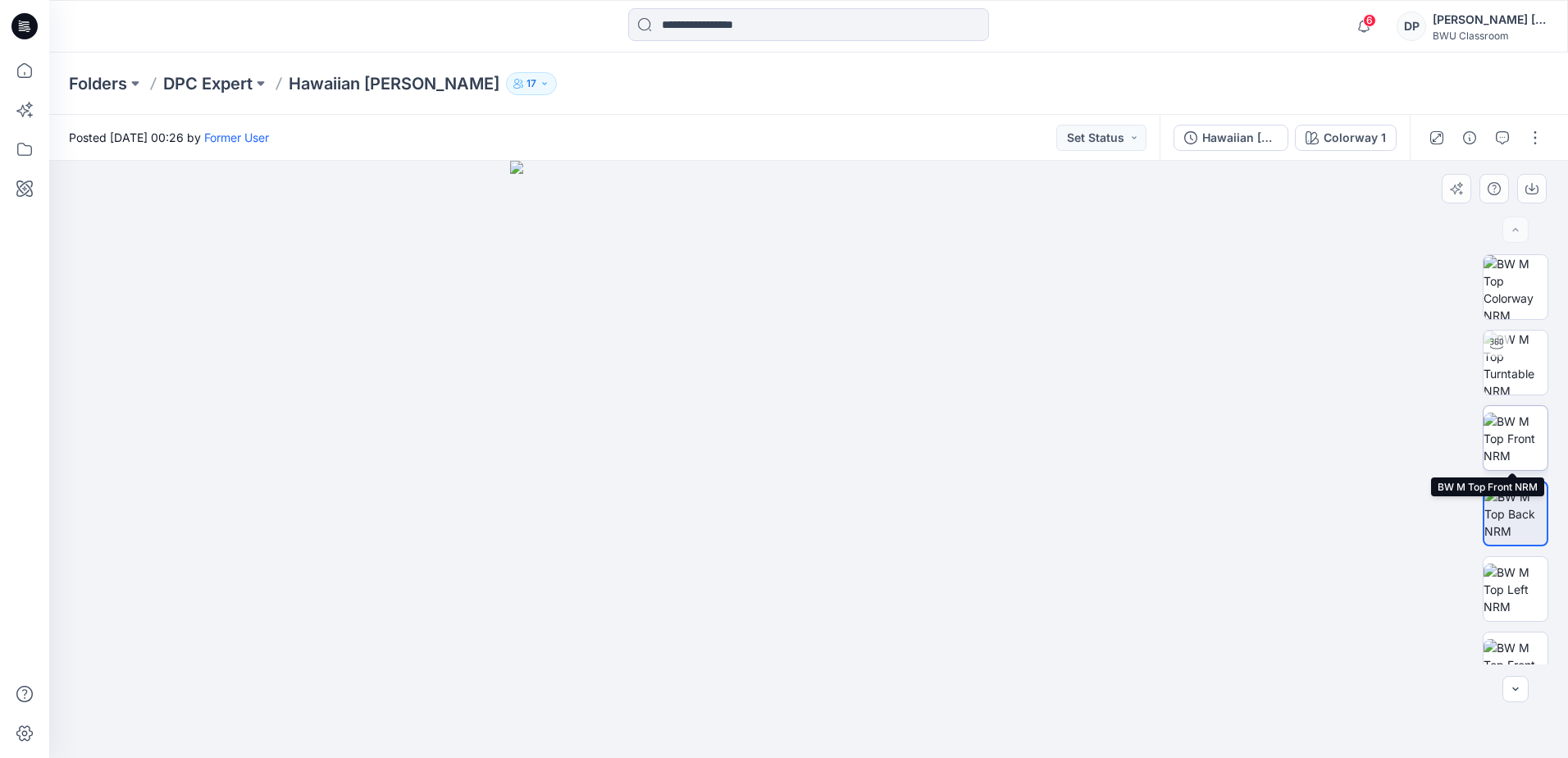
click at [1512, 432] on img at bounding box center [1515, 438] width 64 height 51
click at [227, 80] on p "DPC Expert" at bounding box center [208, 84] width 89 height 23
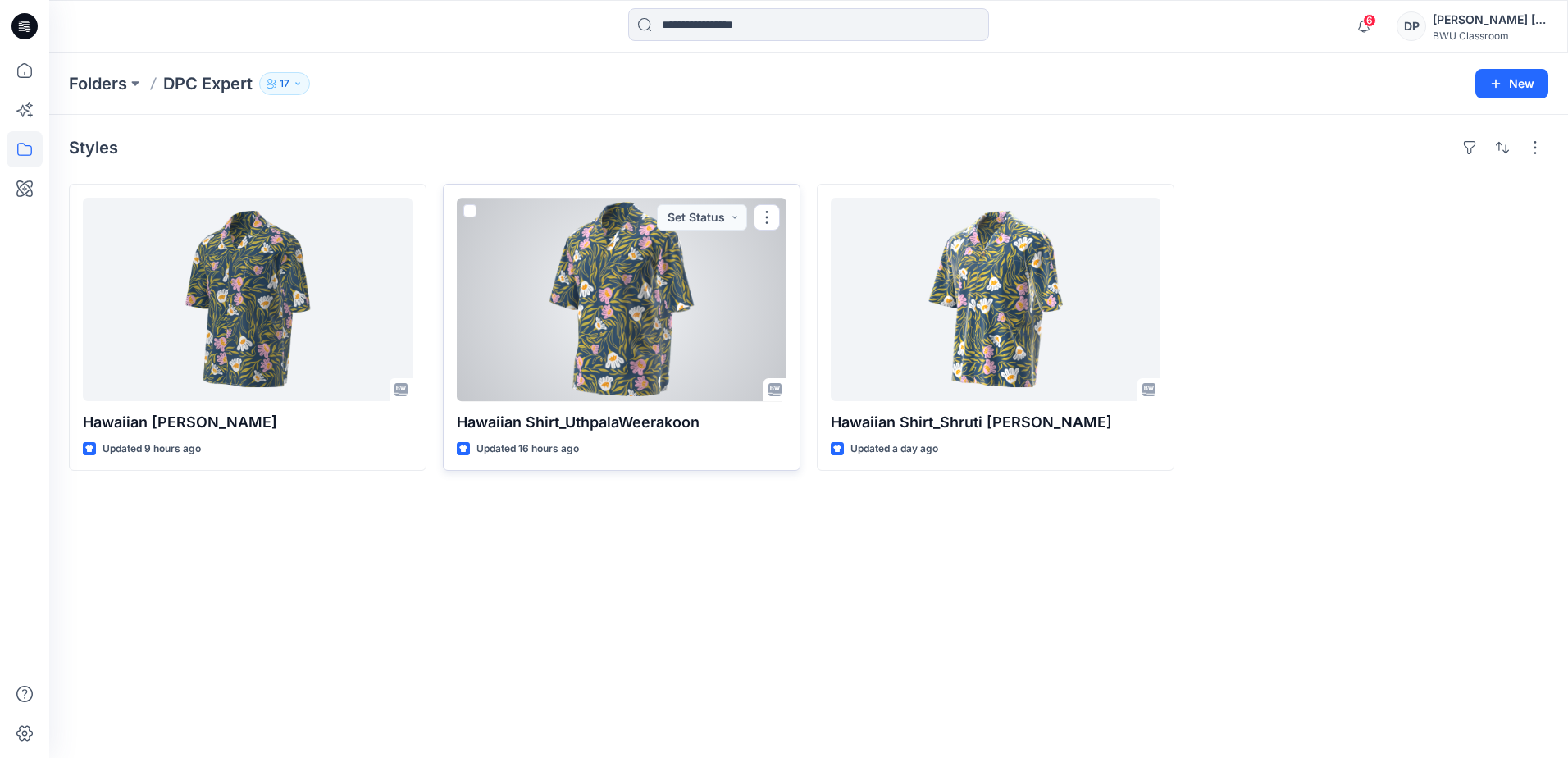
click at [670, 300] on div at bounding box center [621, 300] width 330 height 204
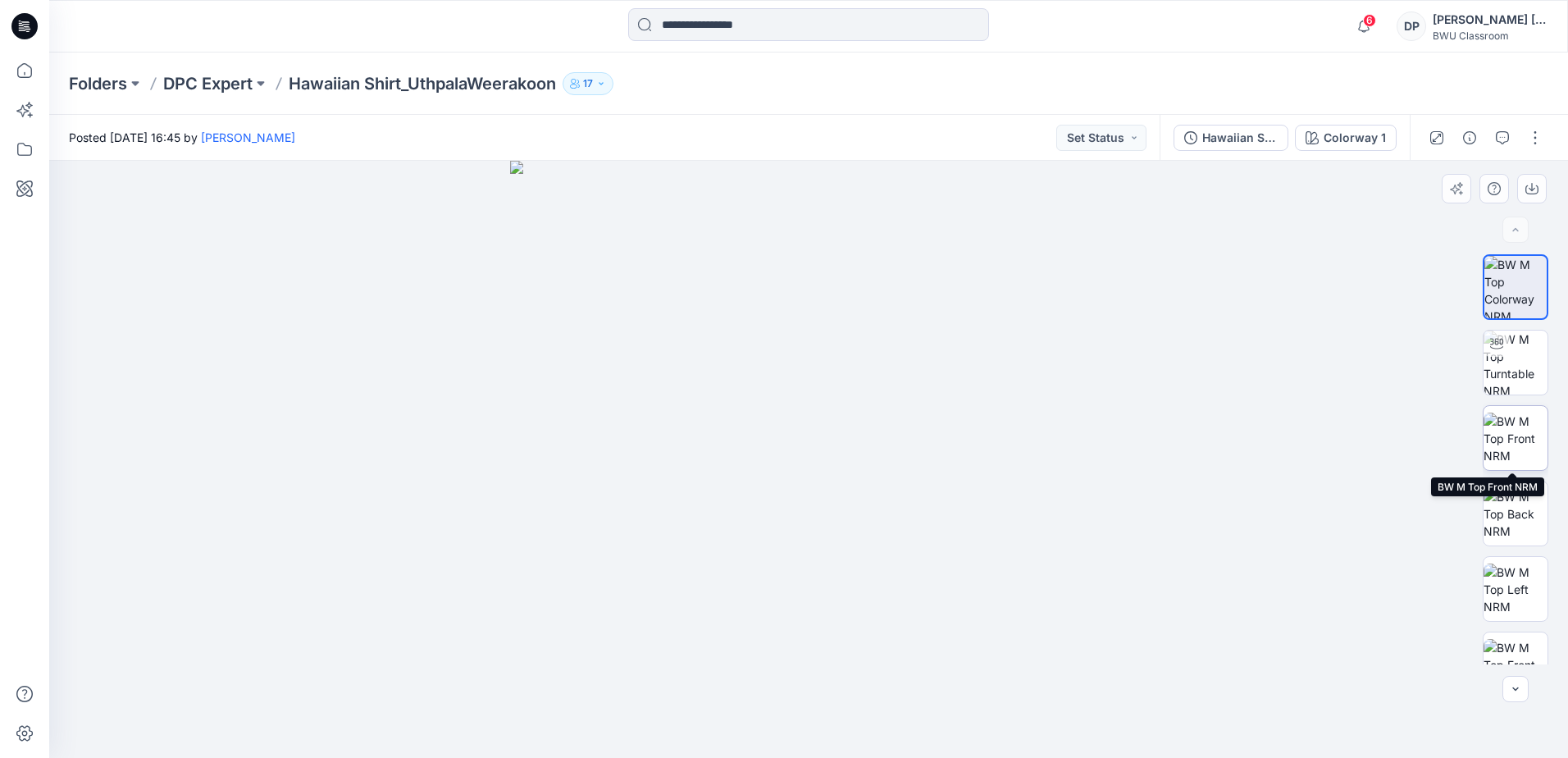
click at [1532, 422] on img at bounding box center [1515, 438] width 64 height 51
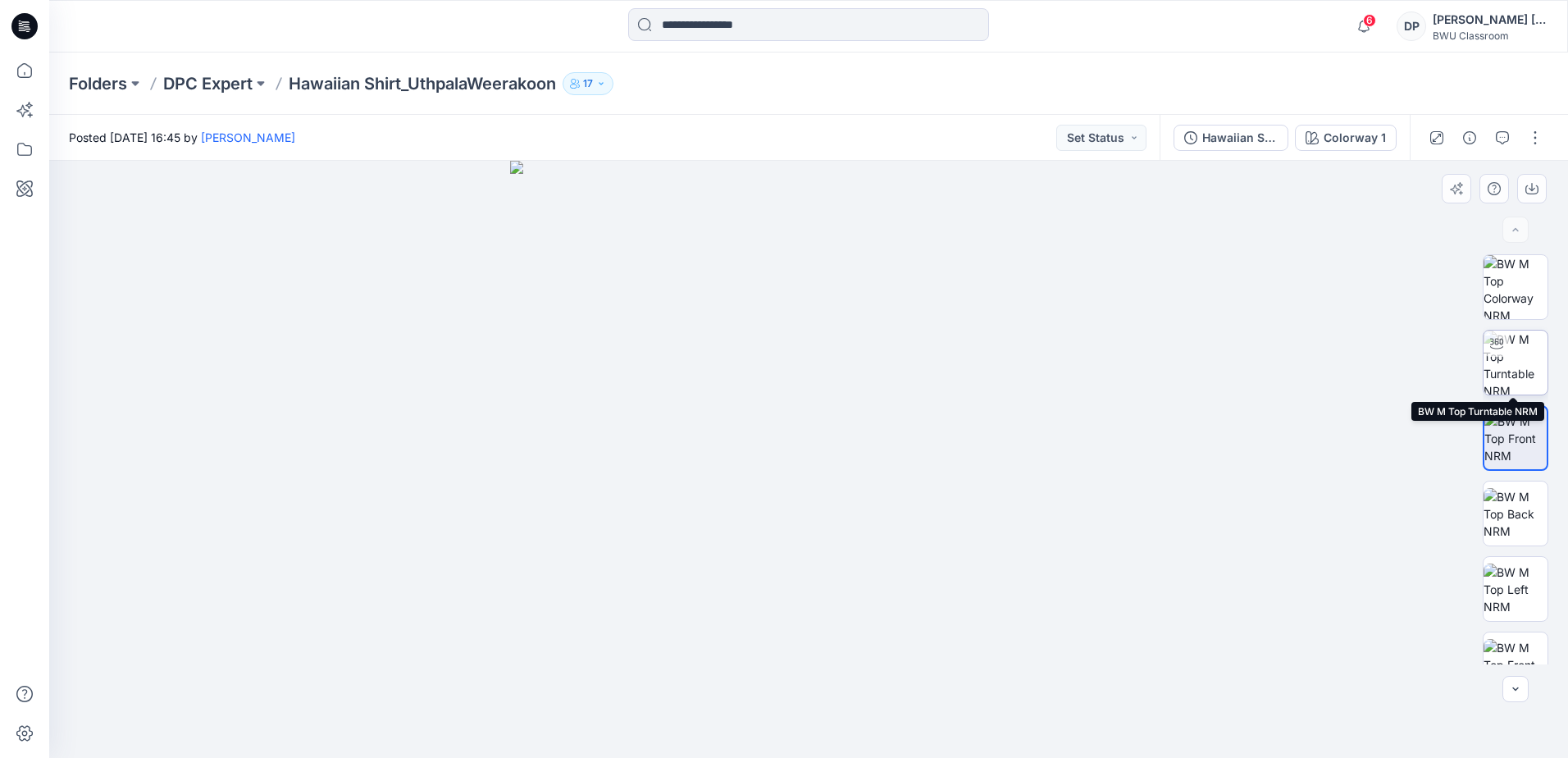
click at [1522, 374] on img at bounding box center [1515, 362] width 64 height 64
drag, startPoint x: 827, startPoint y: 292, endPoint x: 790, endPoint y: 683, distance: 392.7
click at [790, 683] on div at bounding box center [808, 459] width 1519 height 597
drag, startPoint x: 836, startPoint y: 612, endPoint x: 839, endPoint y: 452, distance: 160.0
click at [839, 452] on img at bounding box center [775, 95] width 2511 height 1325
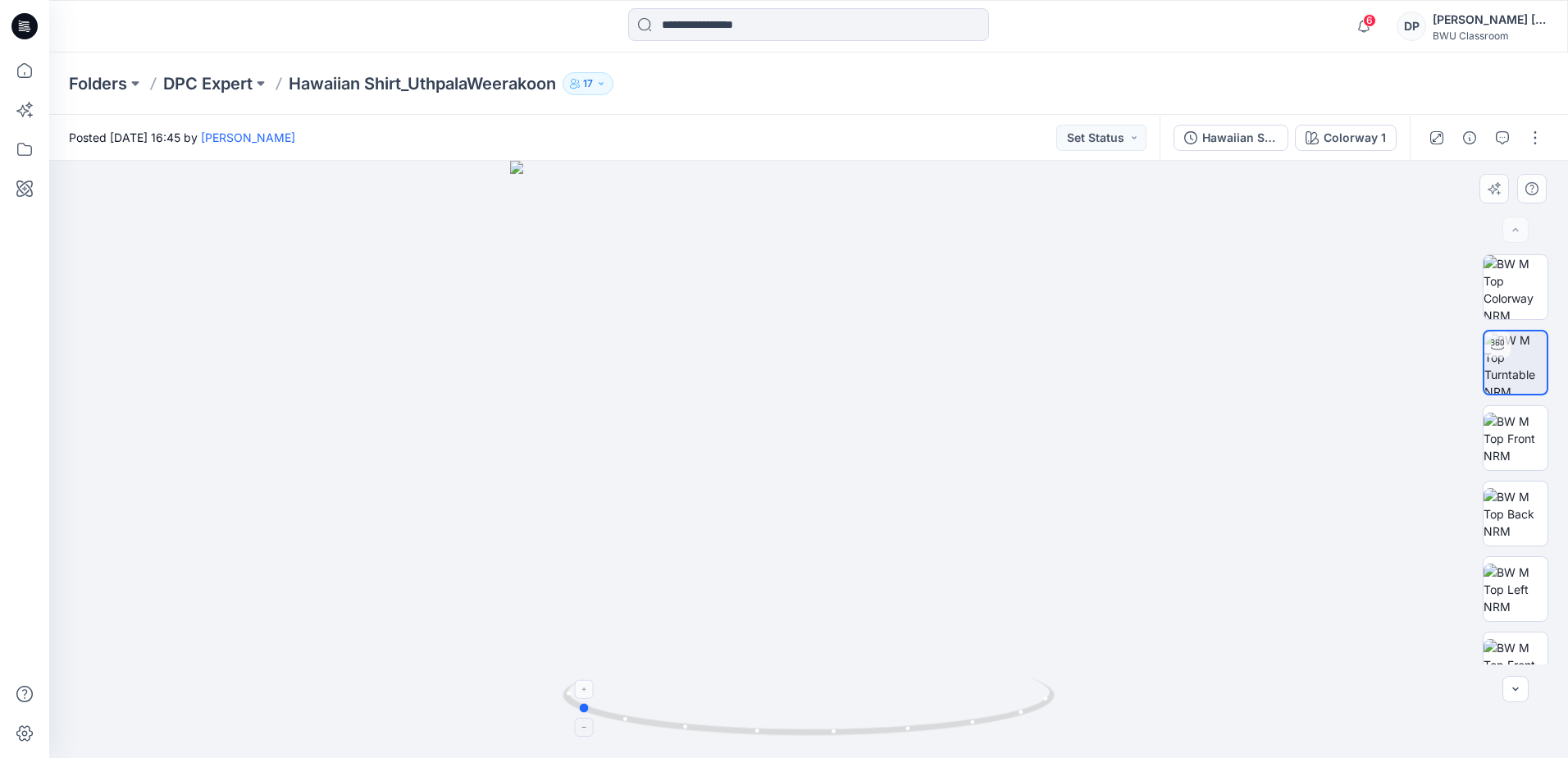
drag, startPoint x: 810, startPoint y: 739, endPoint x: 578, endPoint y: 692, distance: 236.7
click at [578, 692] on icon at bounding box center [810, 709] width 496 height 61
click at [223, 80] on p "DPC Expert" at bounding box center [208, 84] width 89 height 23
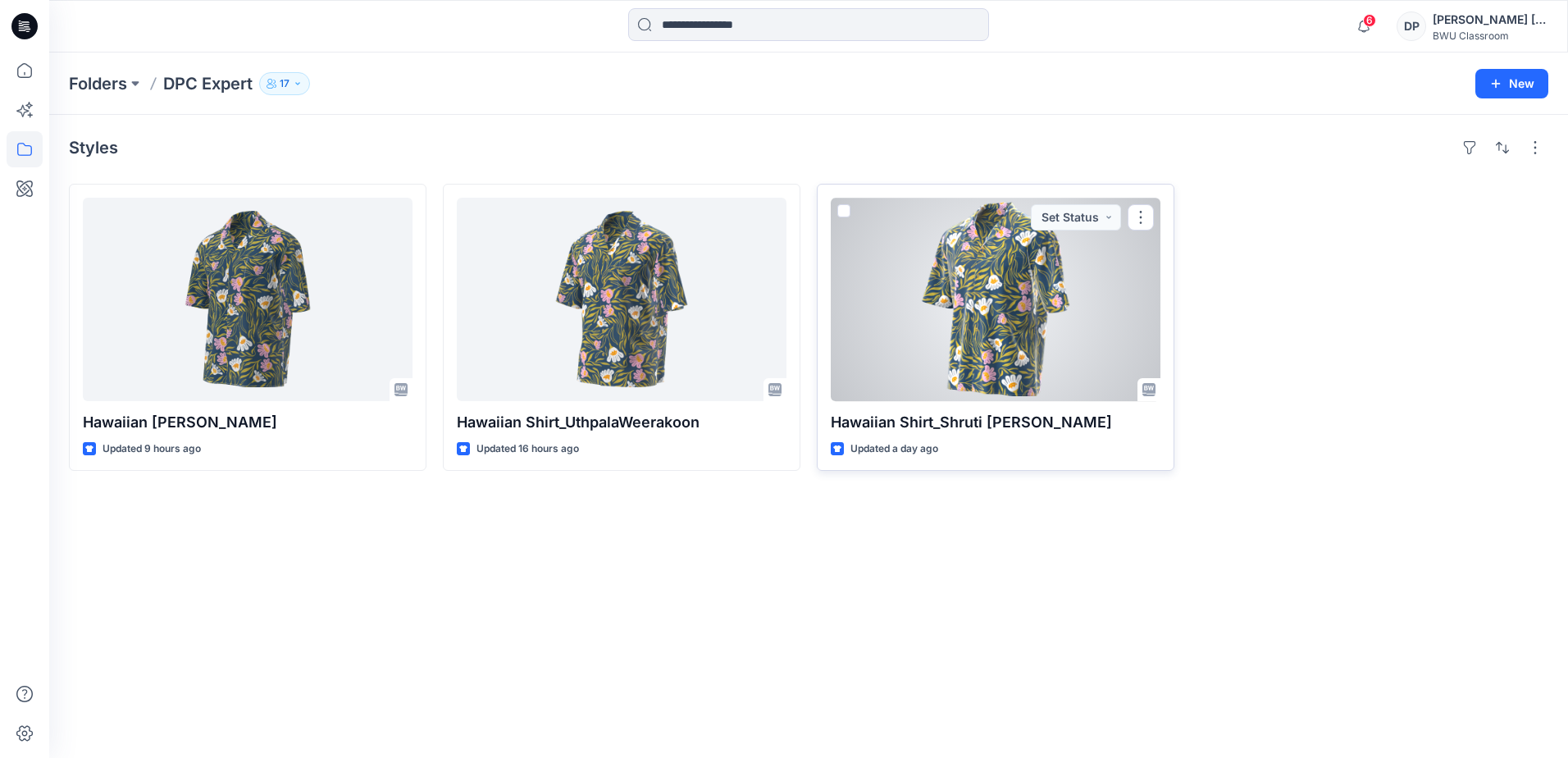
click at [1035, 346] on div at bounding box center [996, 300] width 330 height 204
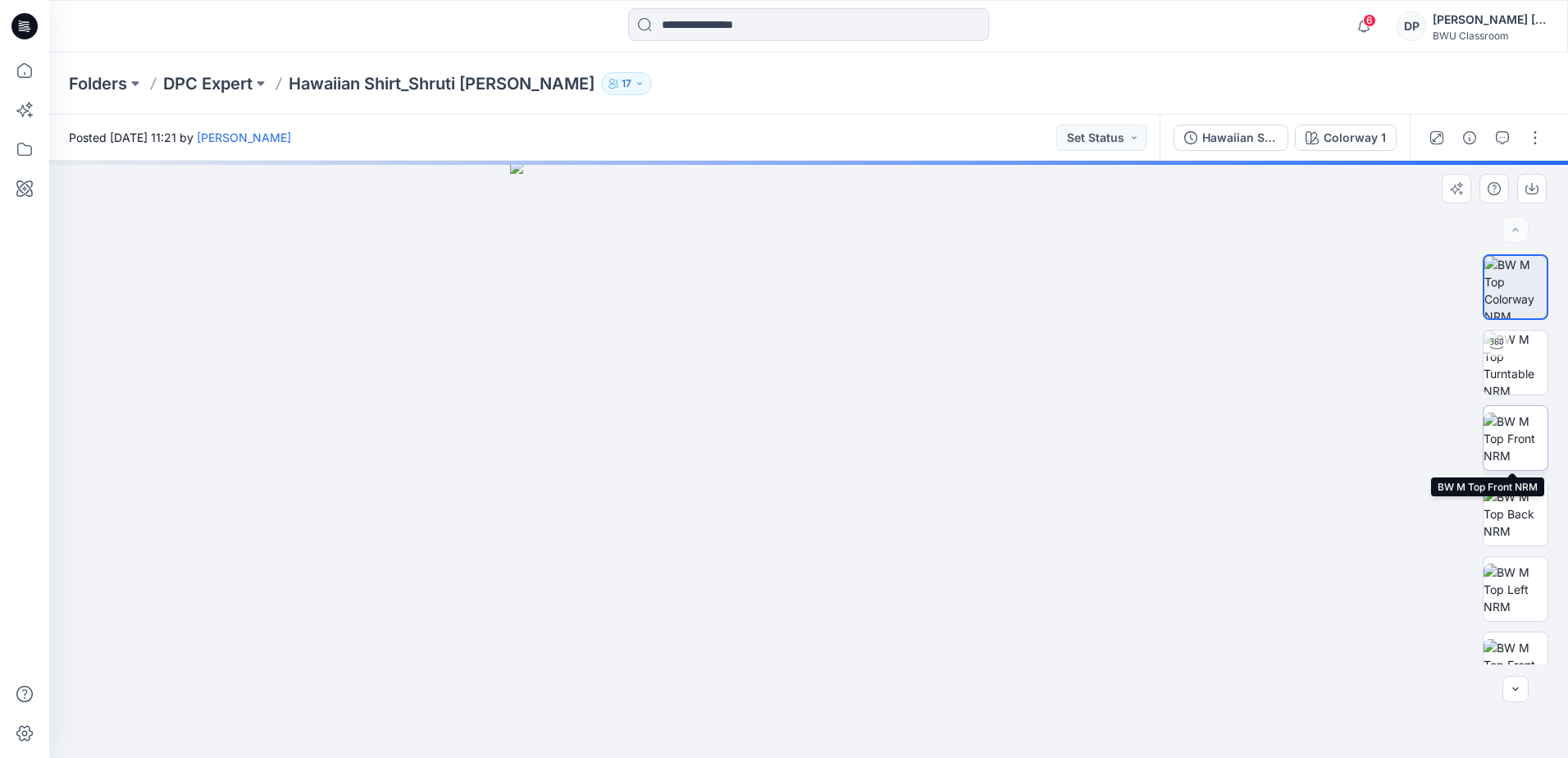
click at [1515, 432] on img at bounding box center [1515, 438] width 64 height 51
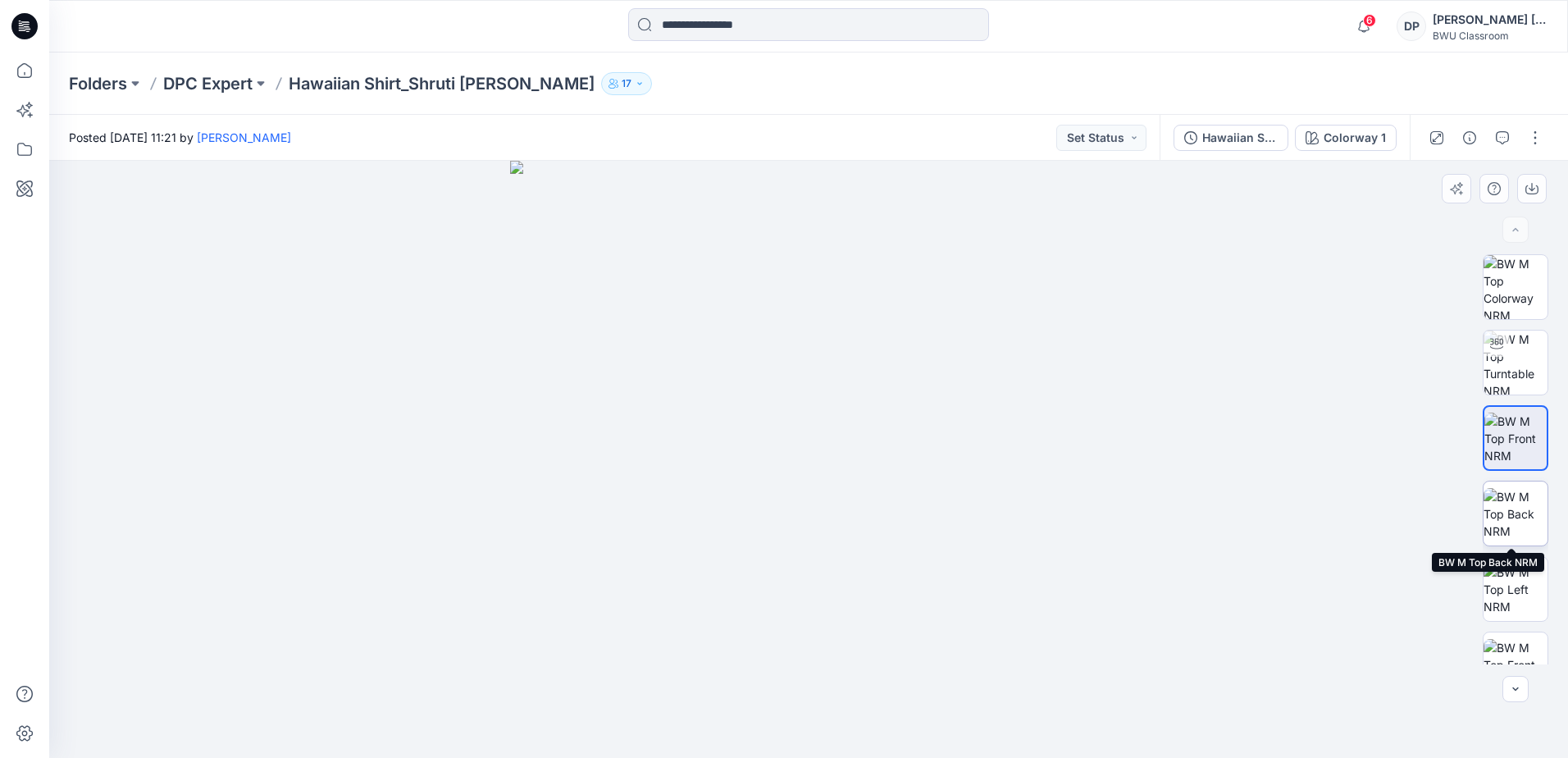
click at [1517, 524] on img at bounding box center [1515, 514] width 64 height 51
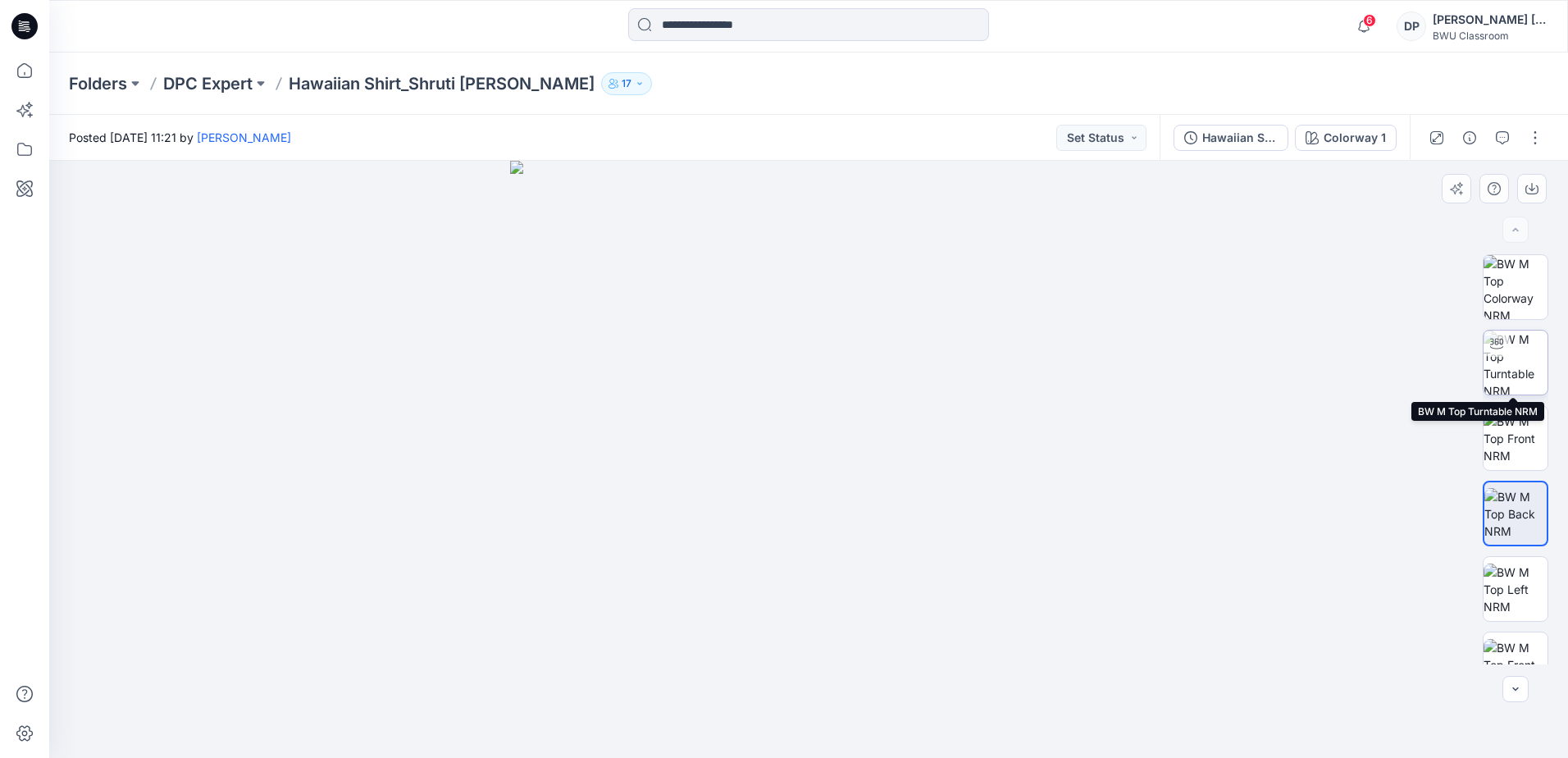
click at [1522, 371] on img at bounding box center [1515, 362] width 64 height 64
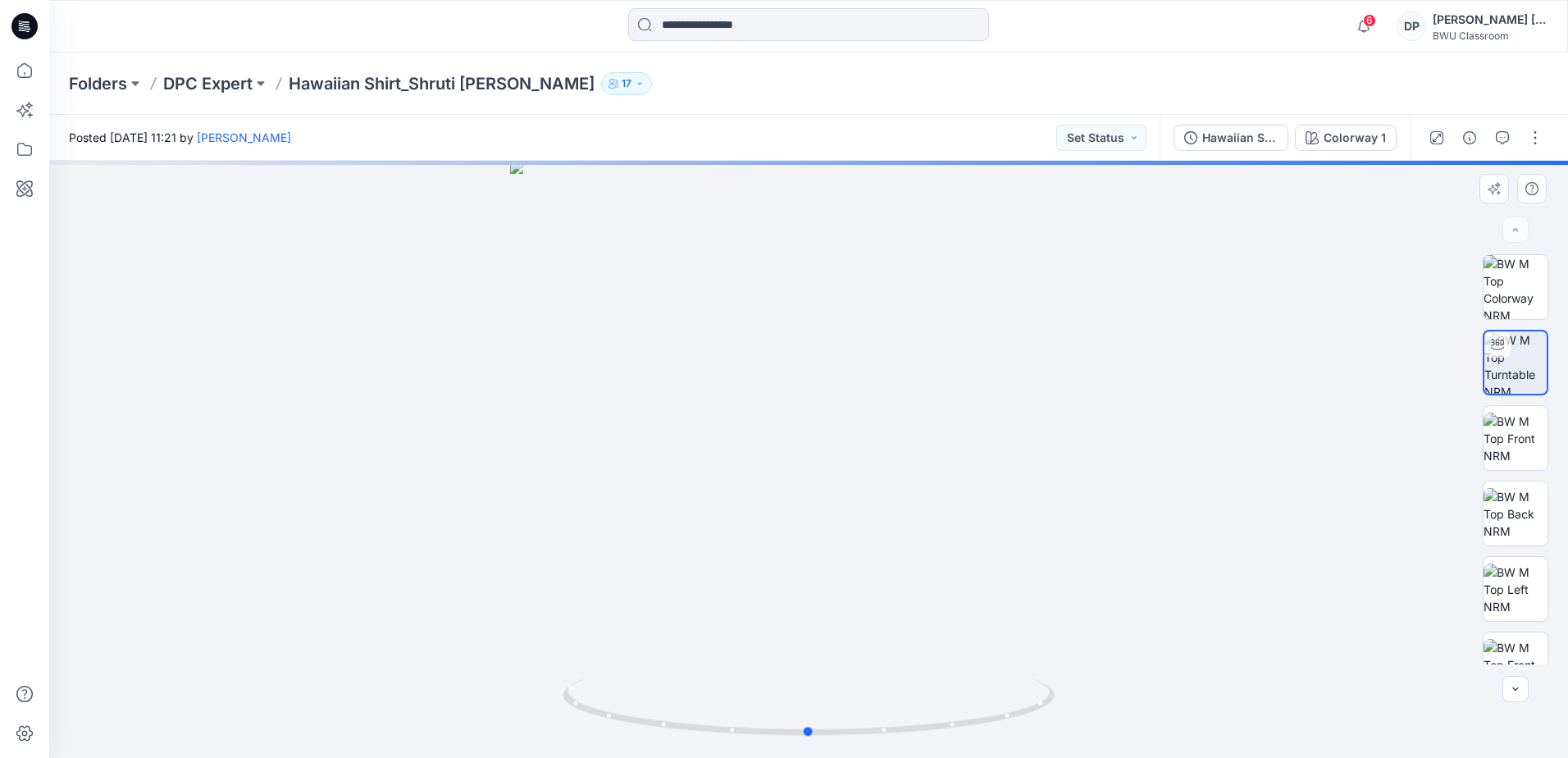
click at [798, 512] on div at bounding box center [808, 459] width 1519 height 597
drag, startPoint x: 794, startPoint y: 325, endPoint x: 837, endPoint y: 558, distance: 236.9
click at [837, 558] on img at bounding box center [852, 146] width 2316 height 1224
drag, startPoint x: 805, startPoint y: 485, endPoint x: 850, endPoint y: 541, distance: 71.8
click at [853, 563] on img at bounding box center [816, 316] width 1534 height 884
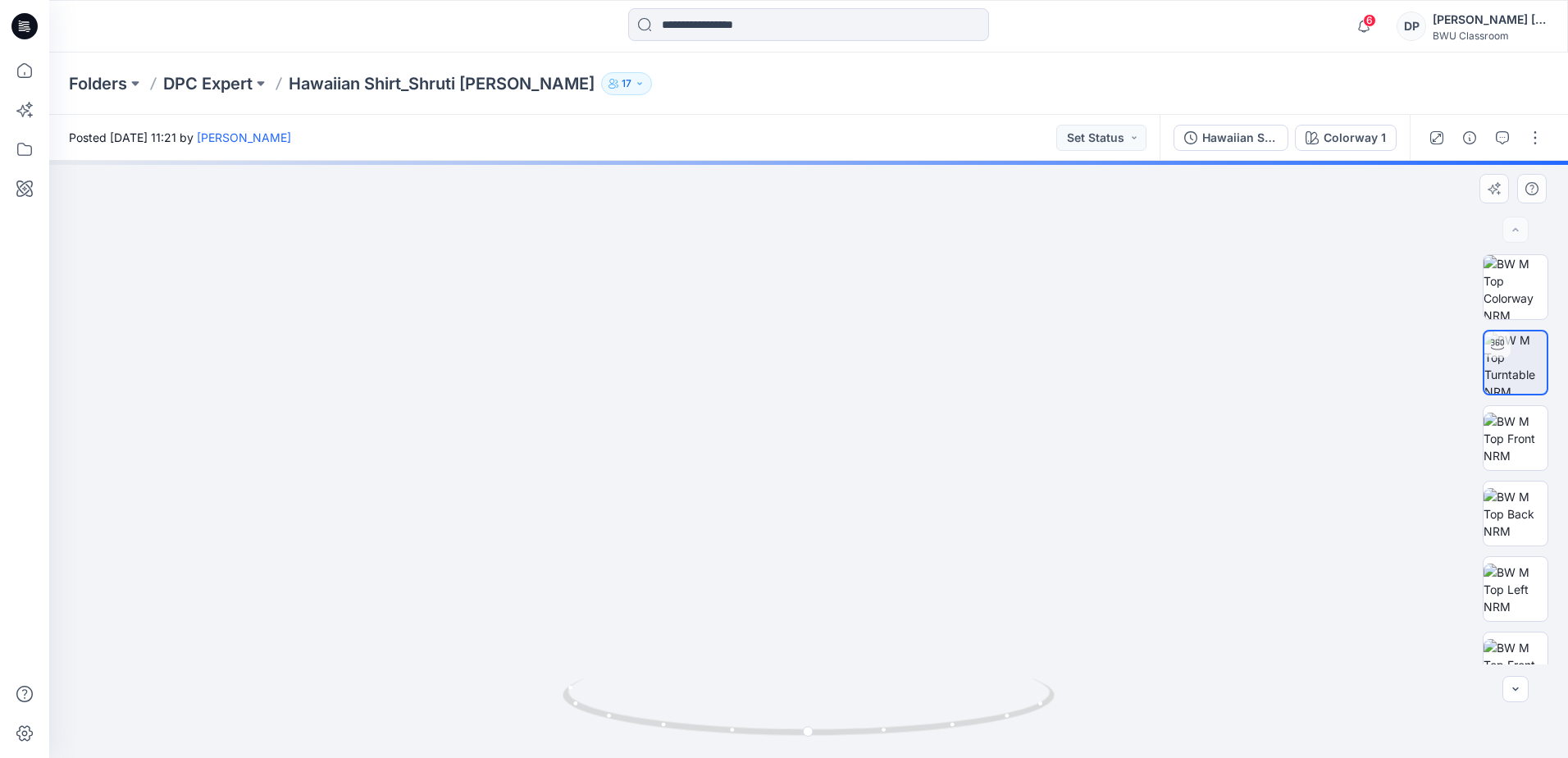
drag, startPoint x: 813, startPoint y: 470, endPoint x: 918, endPoint y: 339, distance: 167.9
click at [918, 339] on img at bounding box center [808, 306] width 1222 height 904
drag, startPoint x: 861, startPoint y: 444, endPoint x: 836, endPoint y: 331, distance: 115.7
click at [836, 331] on img at bounding box center [808, 255] width 1222 height 1006
drag, startPoint x: 815, startPoint y: 734, endPoint x: 596, endPoint y: 700, distance: 221.6
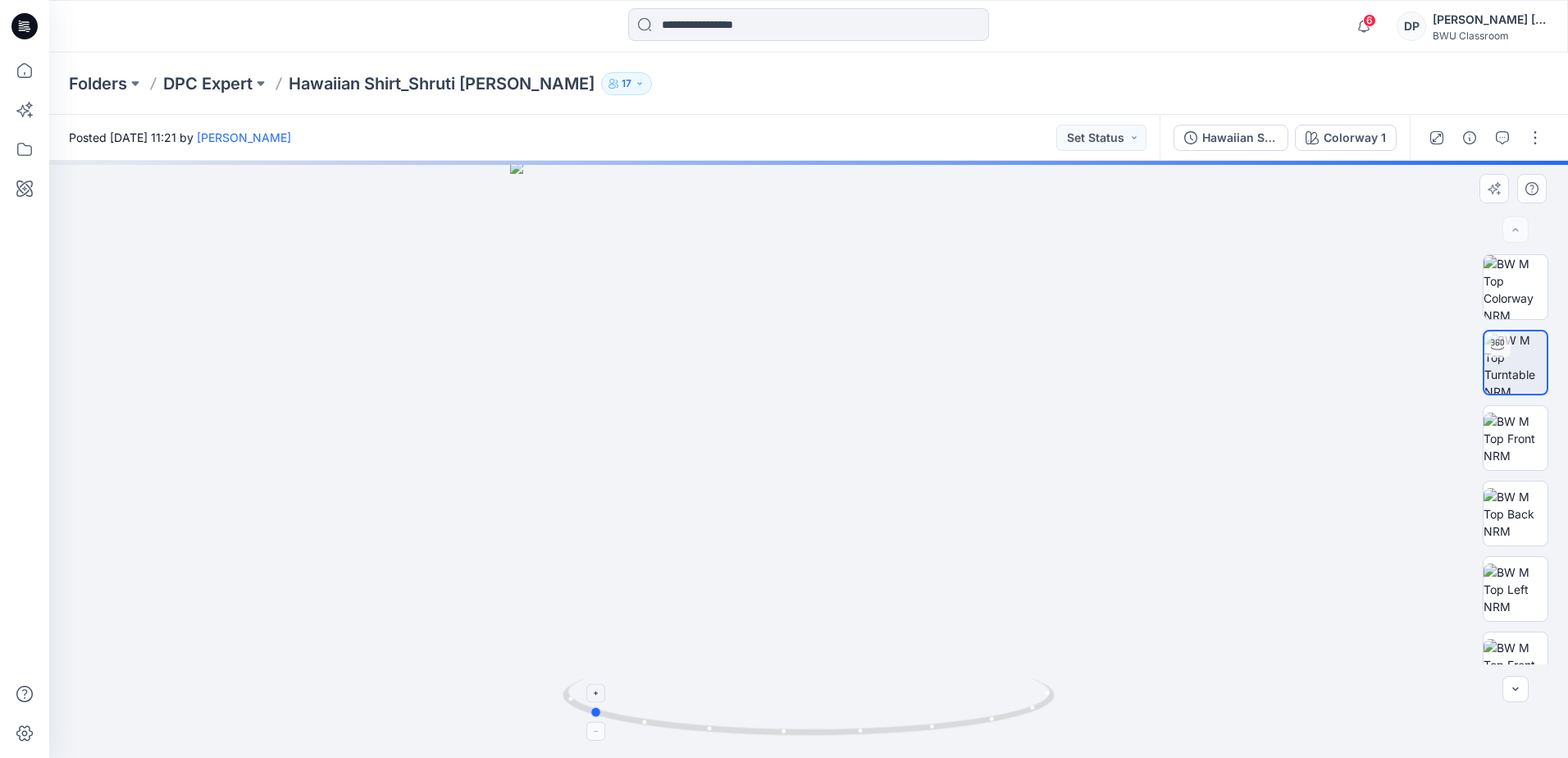
click at [596, 700] on icon at bounding box center [810, 709] width 496 height 61
drag, startPoint x: 789, startPoint y: 737, endPoint x: 807, endPoint y: 741, distance: 18.4
click at [807, 741] on div at bounding box center [808, 459] width 1519 height 597
drag, startPoint x: 872, startPoint y: 320, endPoint x: 867, endPoint y: 799, distance: 479.0
click at [867, 757] on html "6 Notifications Former User shared Hawaiian [PERSON_NAME] in DPC Expert (Member…" at bounding box center [784, 379] width 1568 height 758
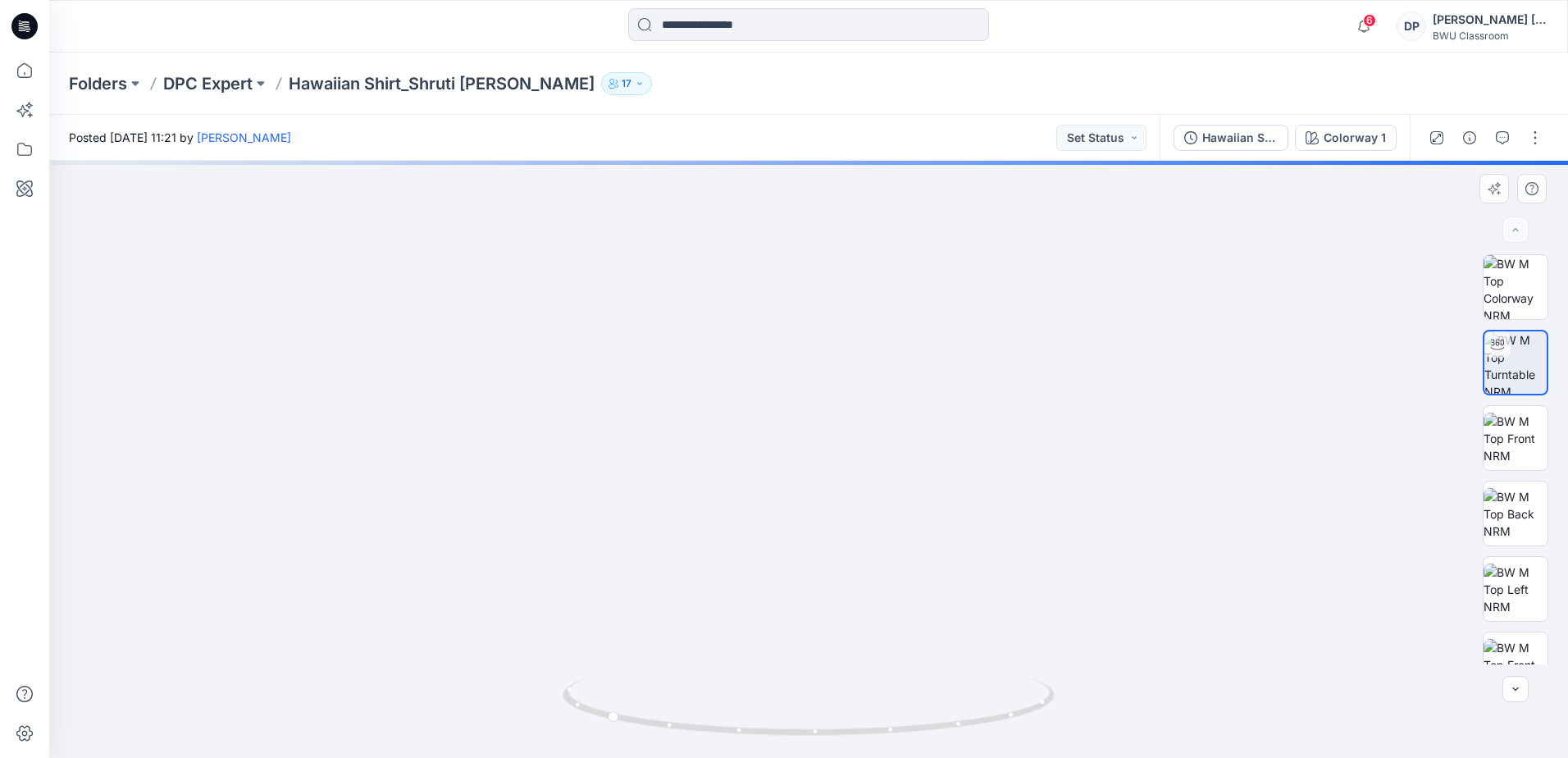
drag, startPoint x: 862, startPoint y: 347, endPoint x: 874, endPoint y: 567, distance: 220.3
click at [874, 567] on img at bounding box center [815, 194] width 2511 height 1126
click at [1118, 332] on img at bounding box center [809, 411] width 949 height 694
click at [1517, 511] on img at bounding box center [1515, 514] width 64 height 51
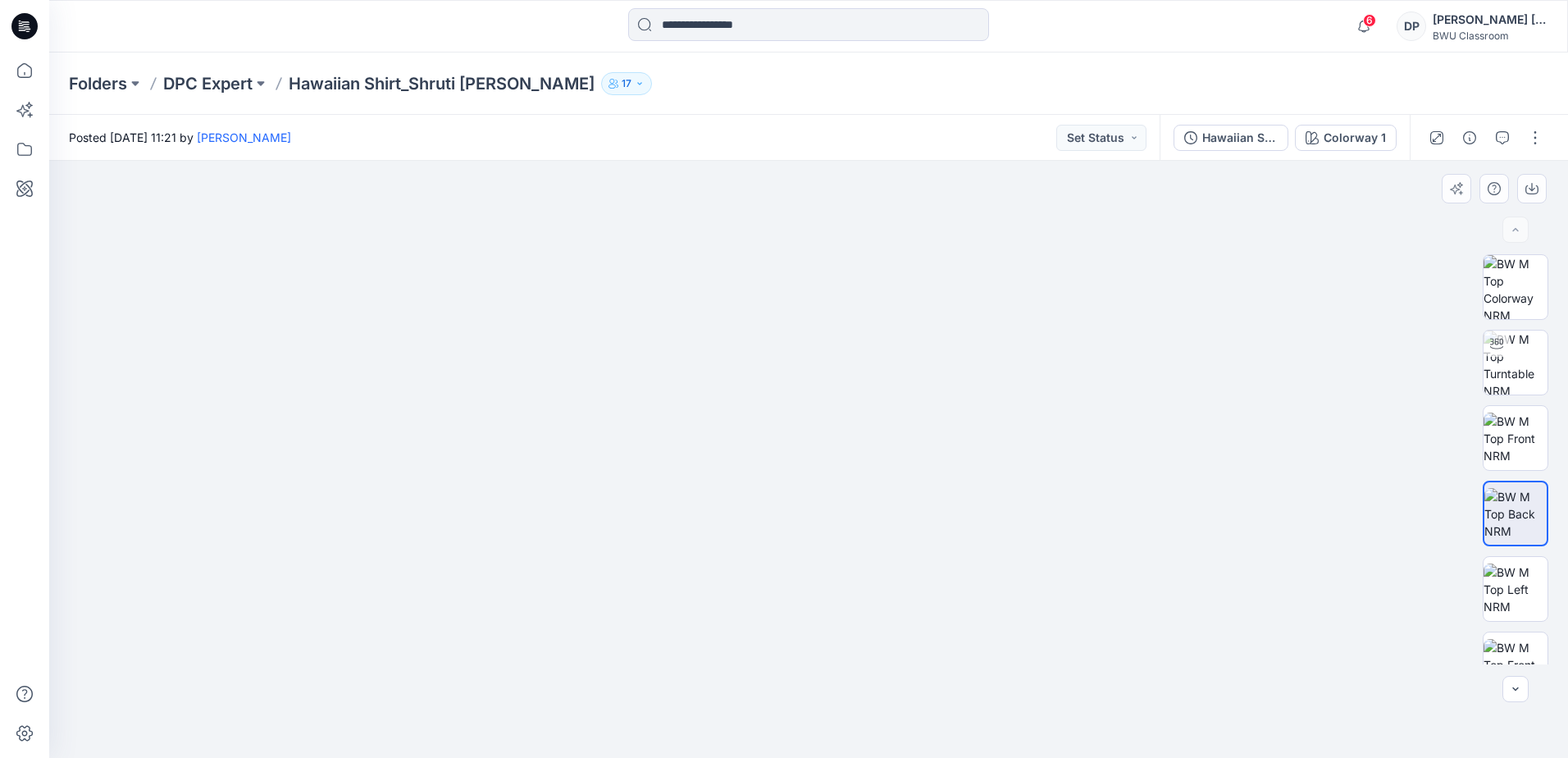
drag, startPoint x: 843, startPoint y: 327, endPoint x: 834, endPoint y: 518, distance: 191.2
click at [834, 518] on img at bounding box center [808, 418] width 1066 height 681
click at [1503, 369] on img at bounding box center [1515, 362] width 64 height 64
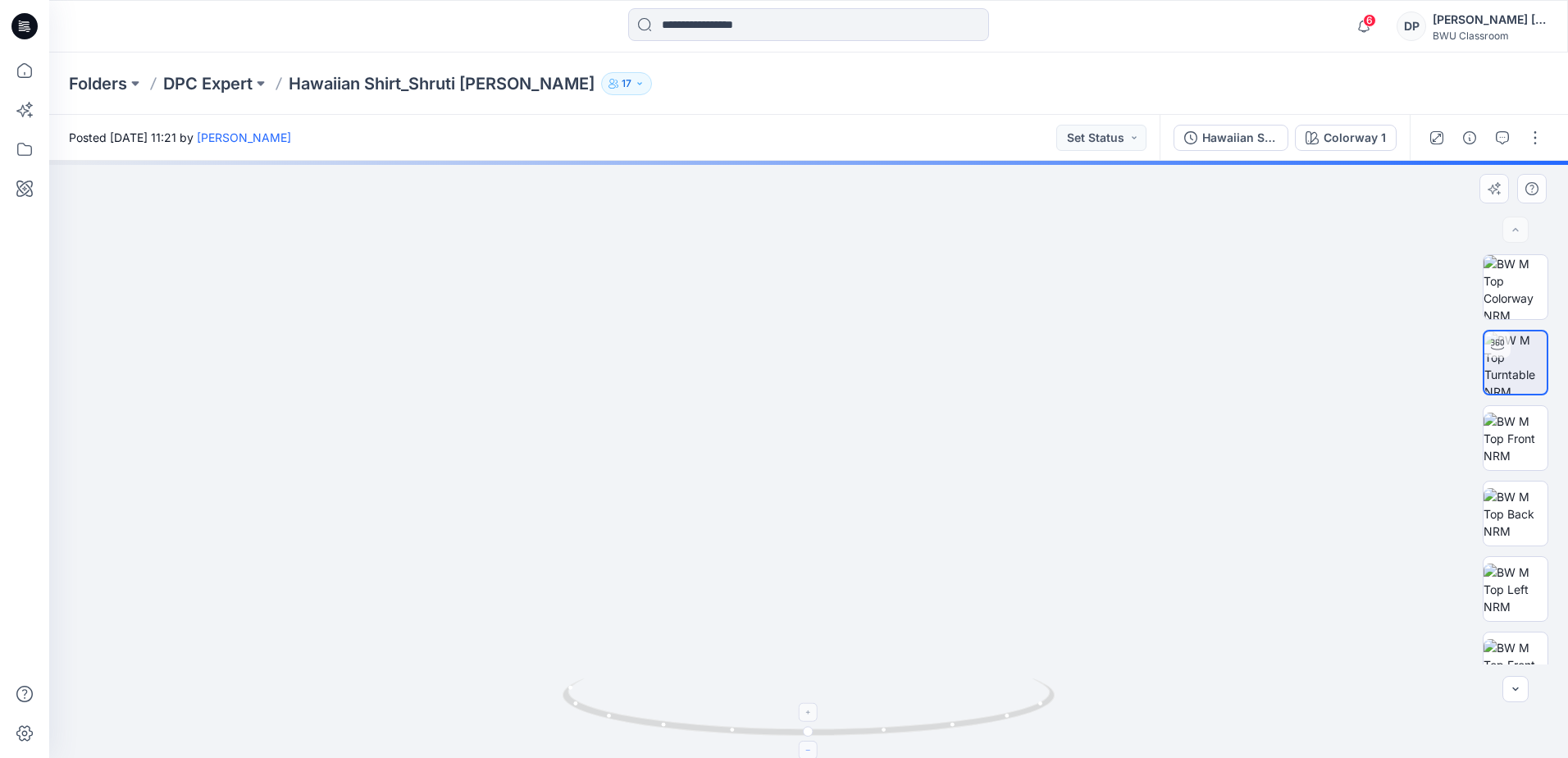
drag, startPoint x: 810, startPoint y: 350, endPoint x: 799, endPoint y: 742, distance: 392.2
click at [799, 742] on div at bounding box center [808, 459] width 1519 height 597
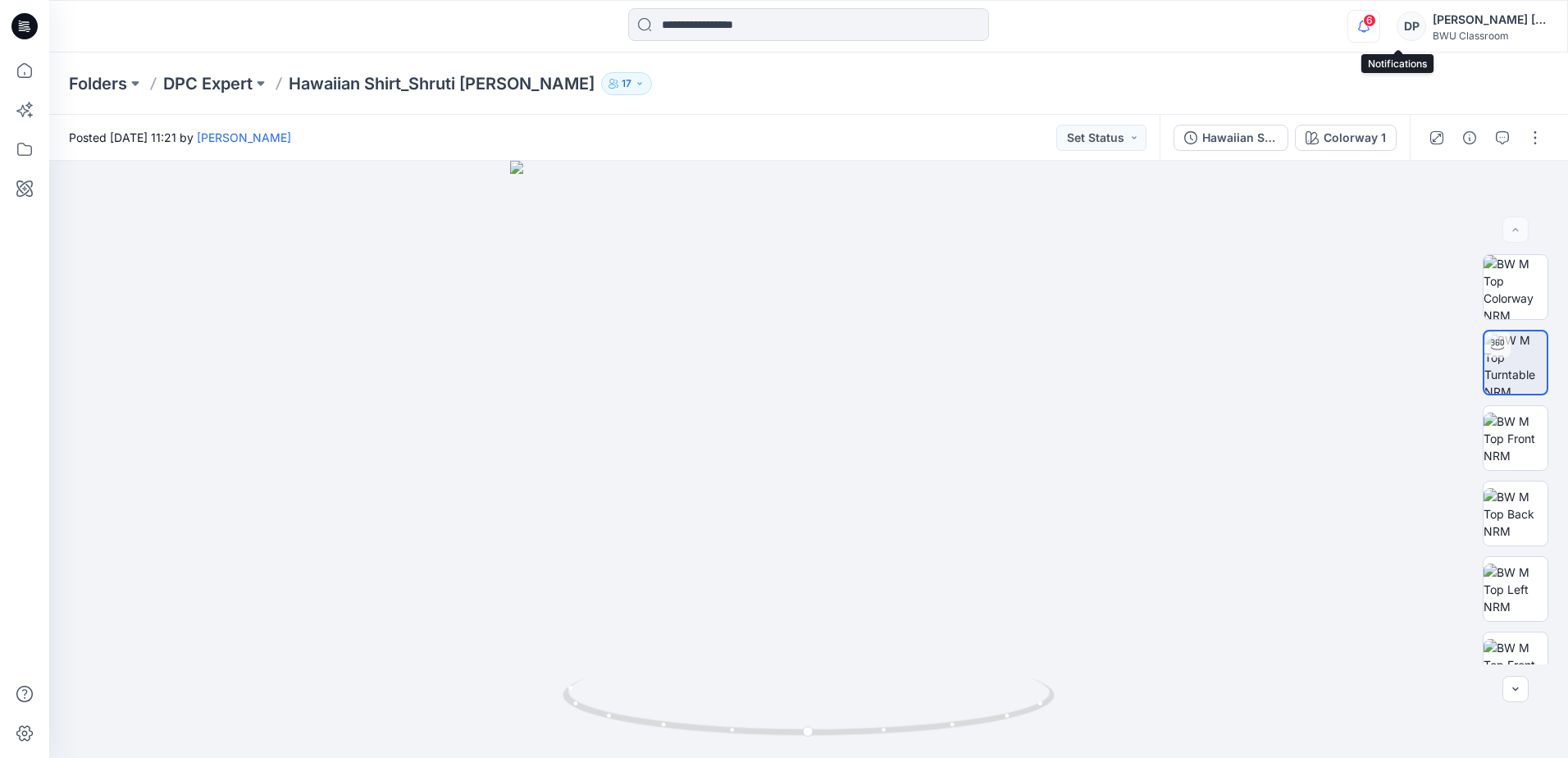
click at [1366, 31] on icon "button" at bounding box center [1364, 31] width 5 height 2
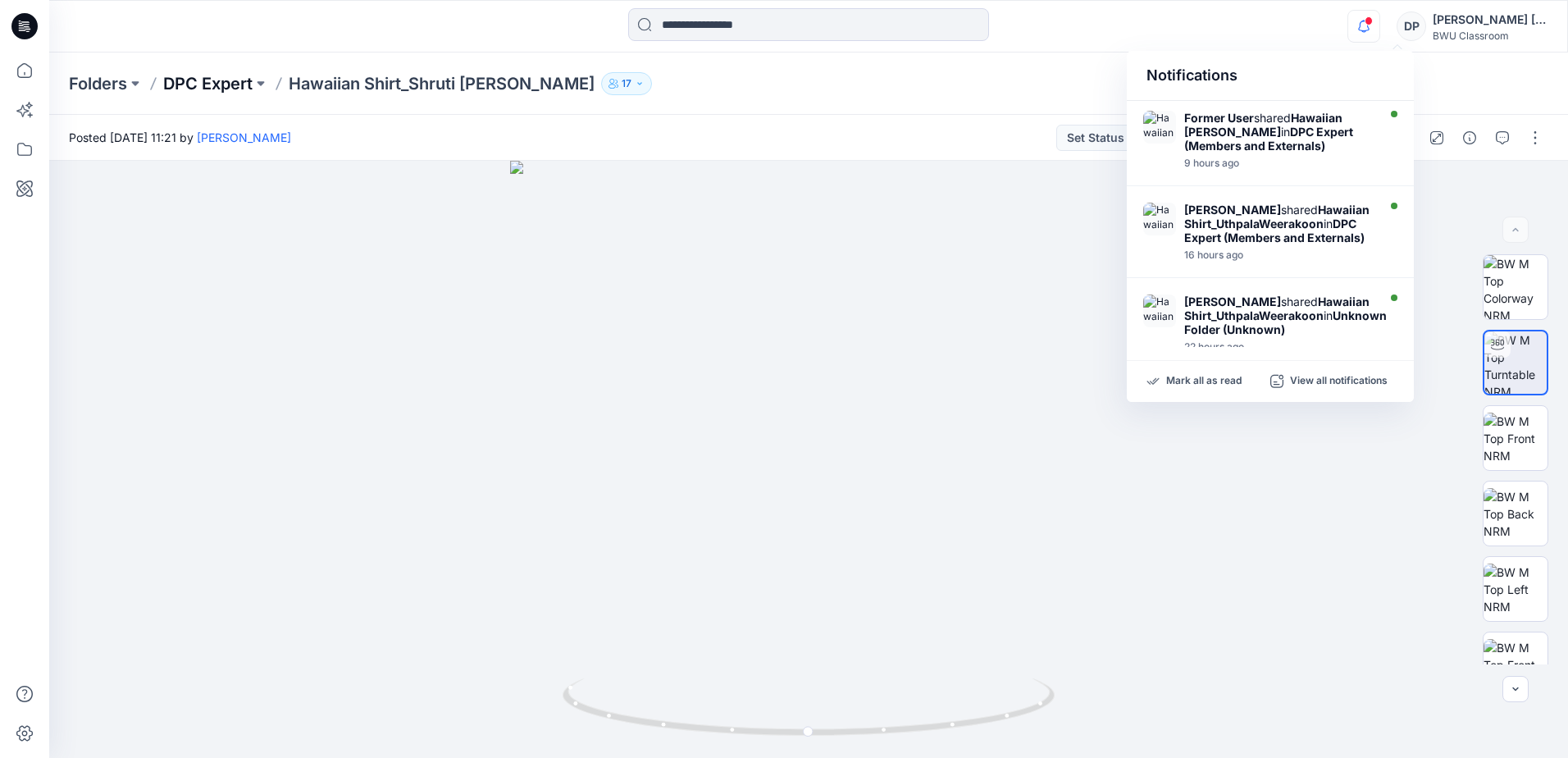
click at [217, 86] on p "DPC Expert" at bounding box center [208, 84] width 89 height 23
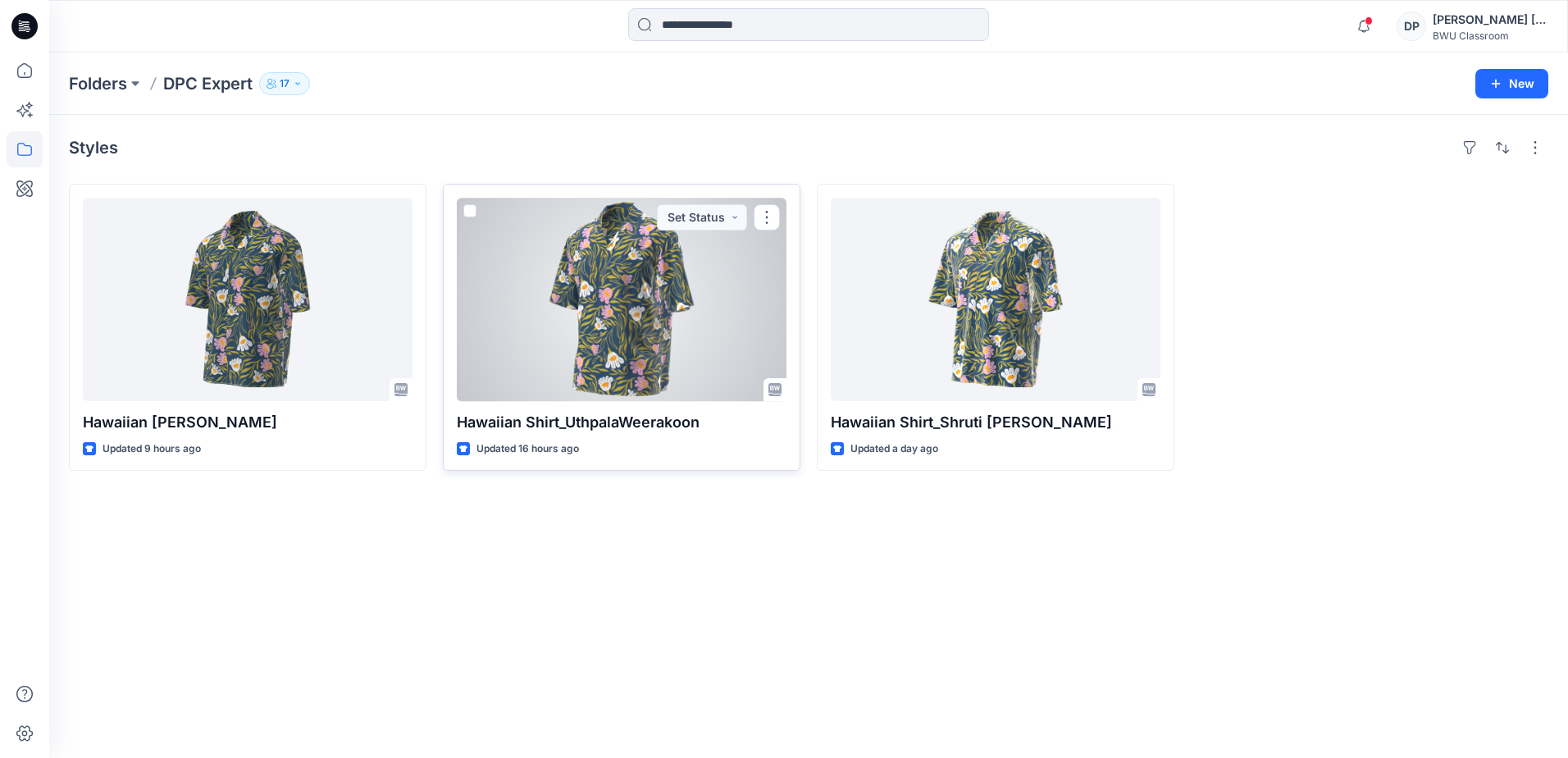
click at [610, 315] on div at bounding box center [621, 300] width 330 height 204
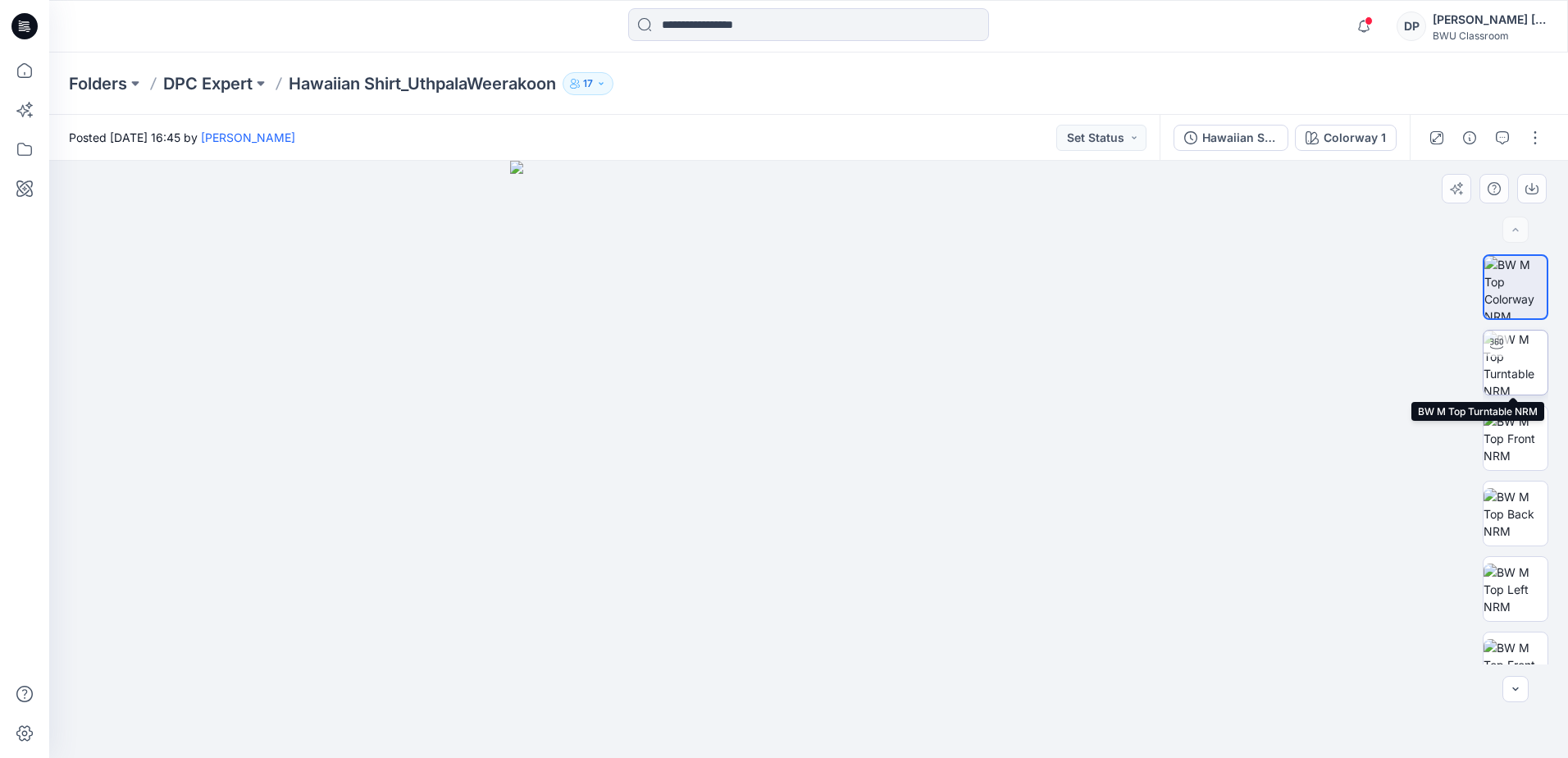
click at [1527, 368] on img at bounding box center [1515, 362] width 64 height 64
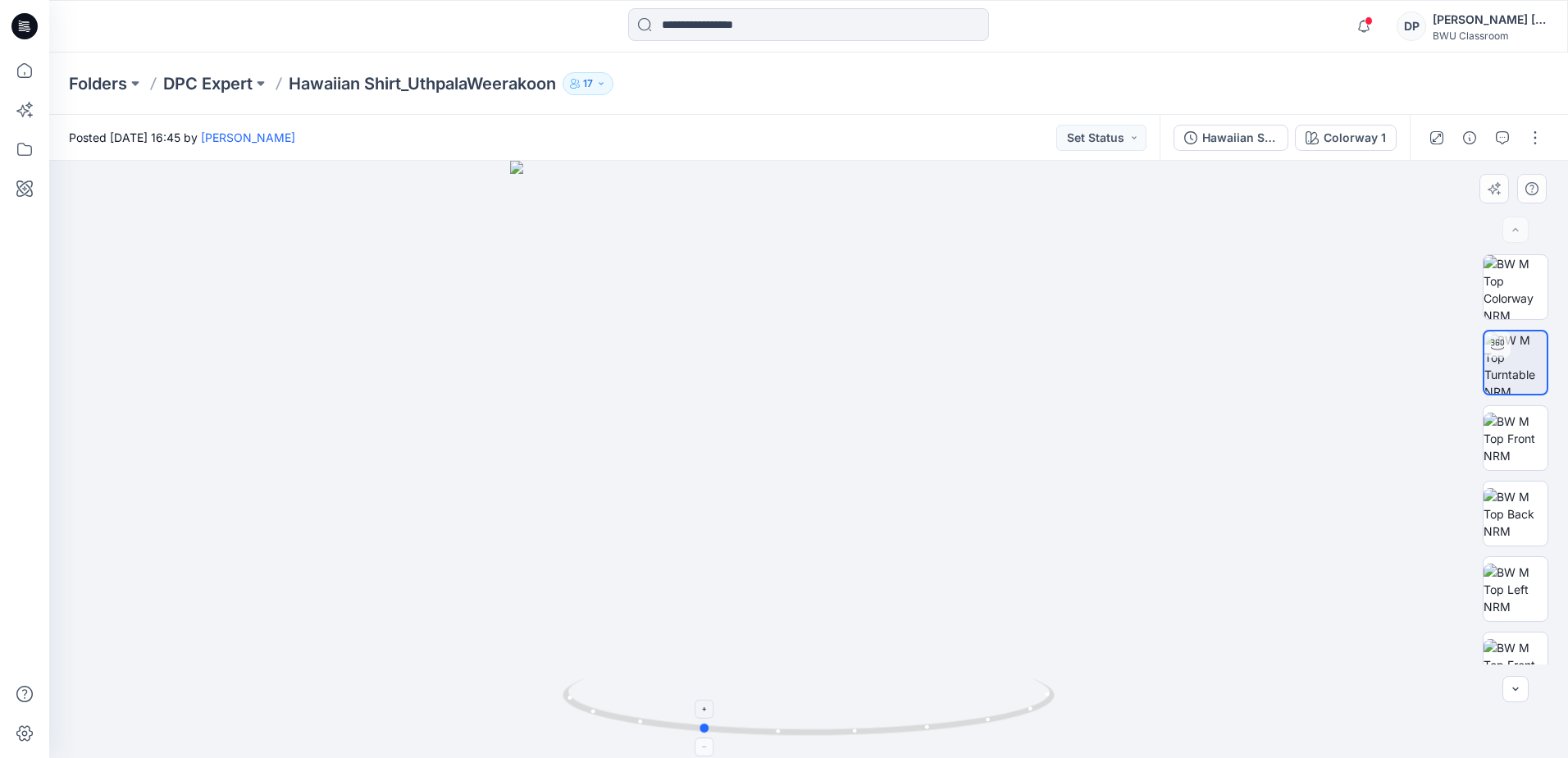
drag, startPoint x: 809, startPoint y: 733, endPoint x: 702, endPoint y: 715, distance: 108.5
click at [702, 715] on icon at bounding box center [810, 709] width 496 height 61
drag, startPoint x: 856, startPoint y: 582, endPoint x: 826, endPoint y: 257, distance: 326.4
click at [826, 257] on img at bounding box center [808, 147] width 1222 height 1222
drag, startPoint x: 909, startPoint y: 256, endPoint x: 918, endPoint y: 490, distance: 234.2
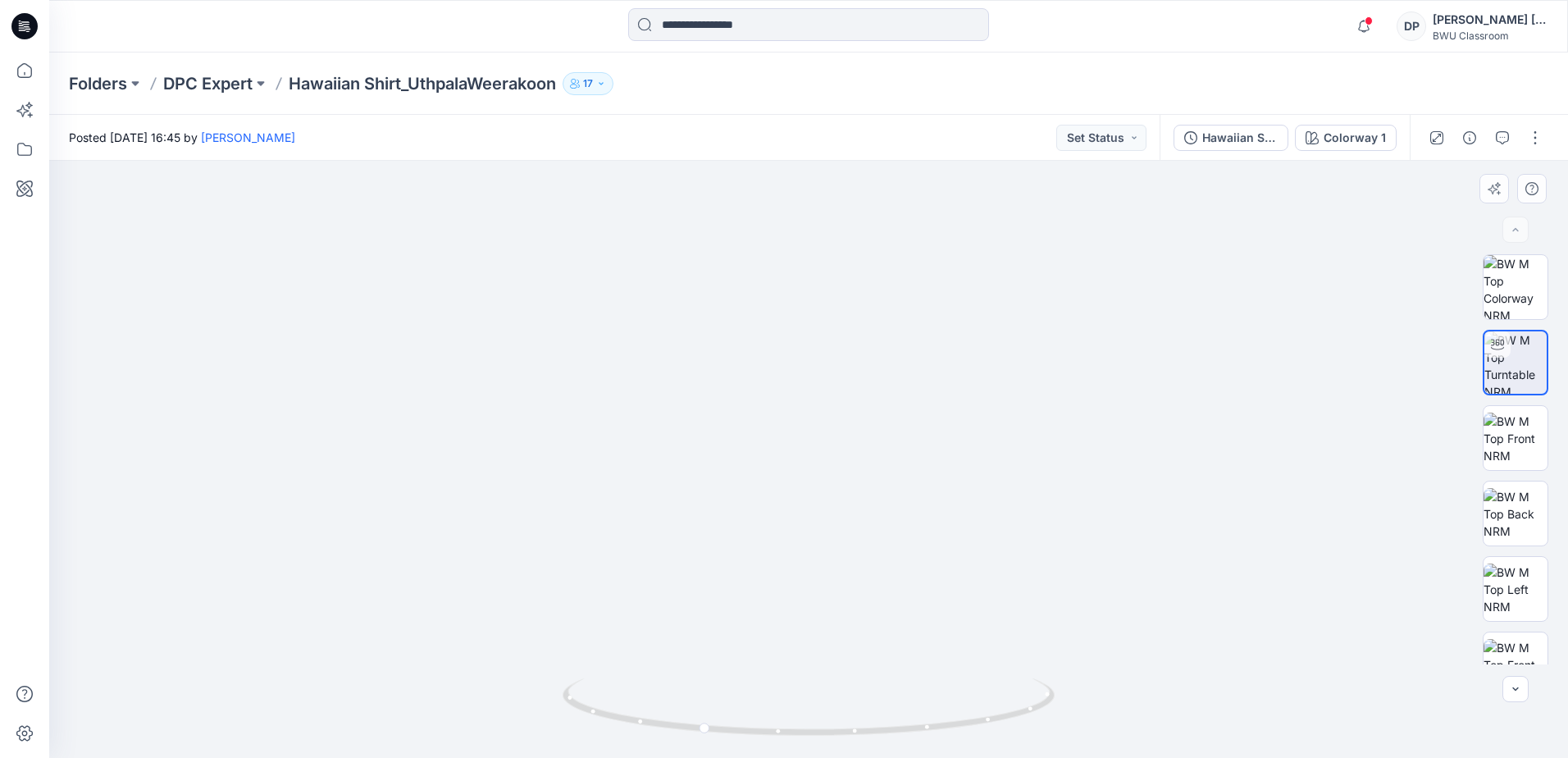
click at [918, 490] on img at bounding box center [817, 10] width 1730 height 1496
click at [1508, 417] on img at bounding box center [1515, 438] width 64 height 51
click at [216, 84] on p "DPC Expert" at bounding box center [208, 84] width 89 height 23
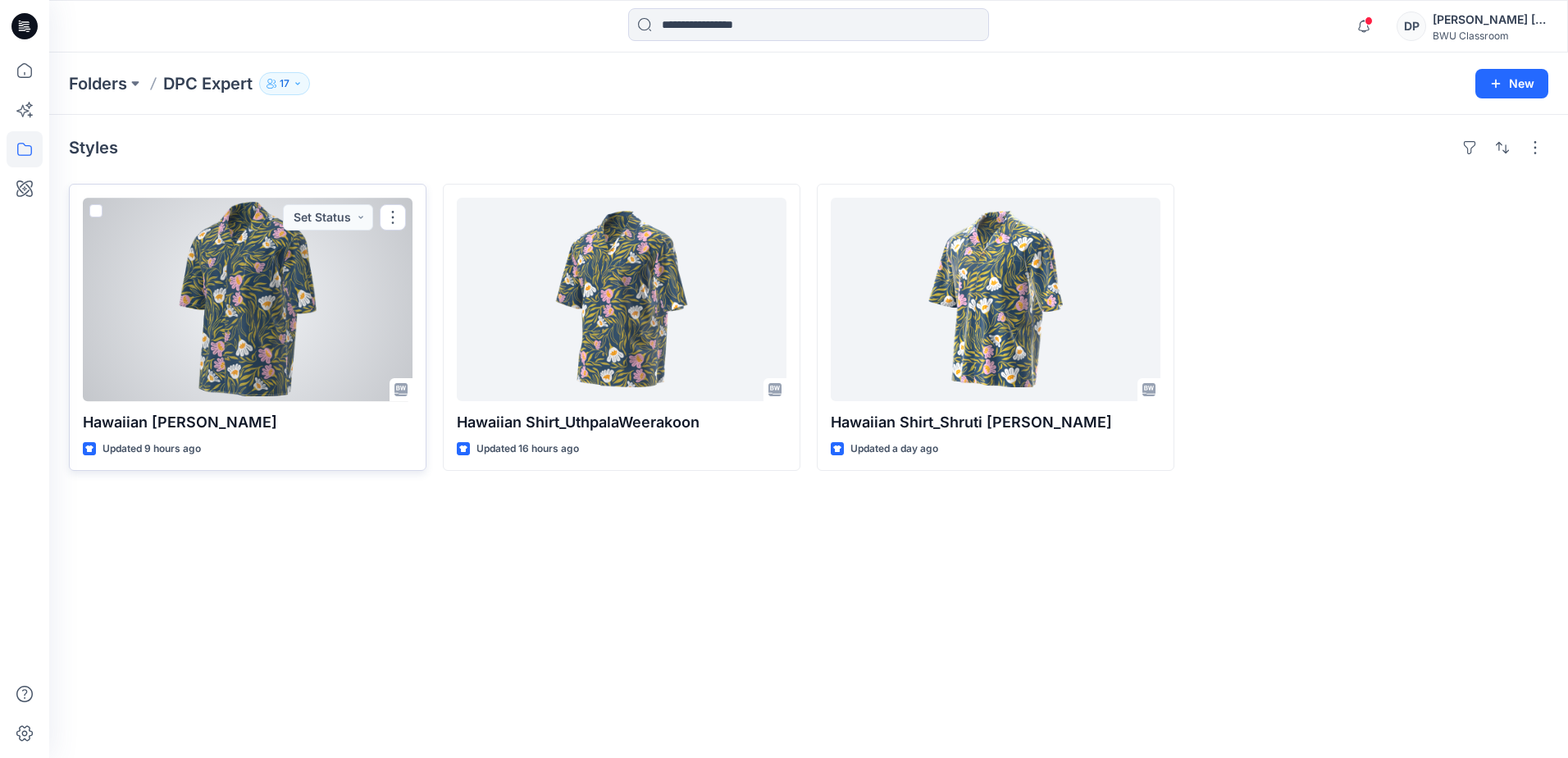
click at [215, 324] on div at bounding box center [248, 300] width 330 height 204
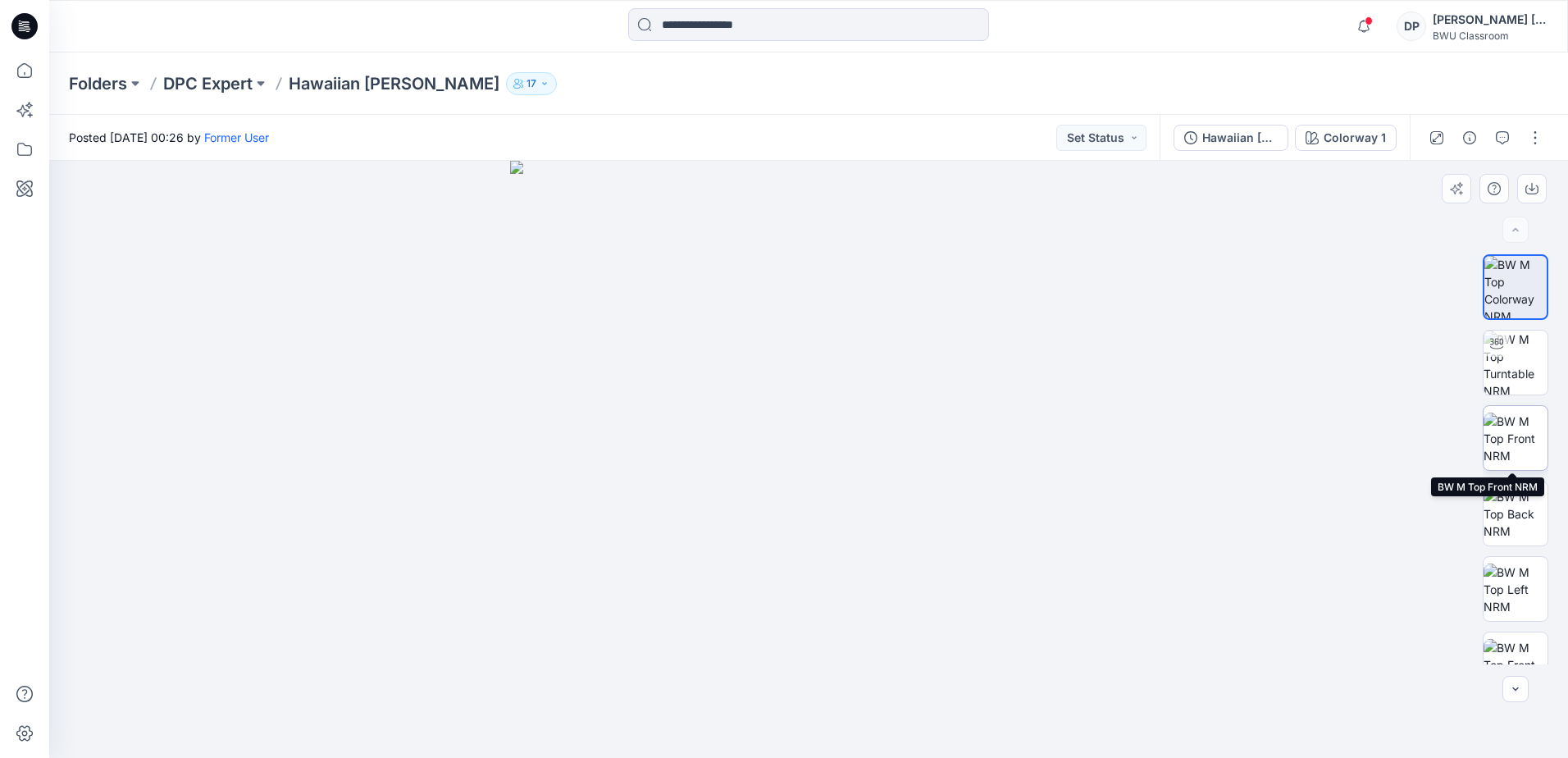
click at [1508, 413] on img at bounding box center [1515, 438] width 64 height 51
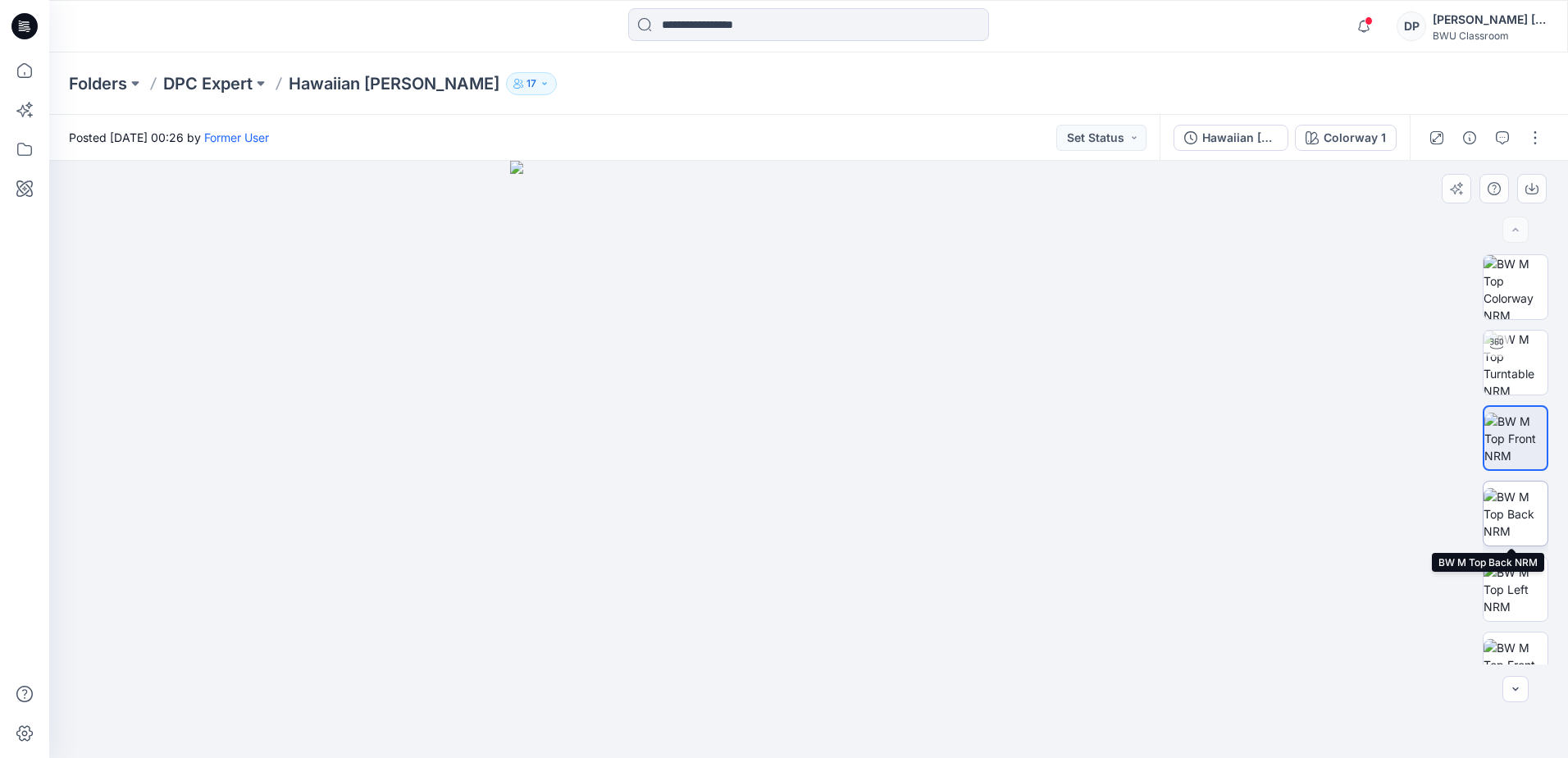
click at [1516, 500] on img at bounding box center [1515, 514] width 64 height 51
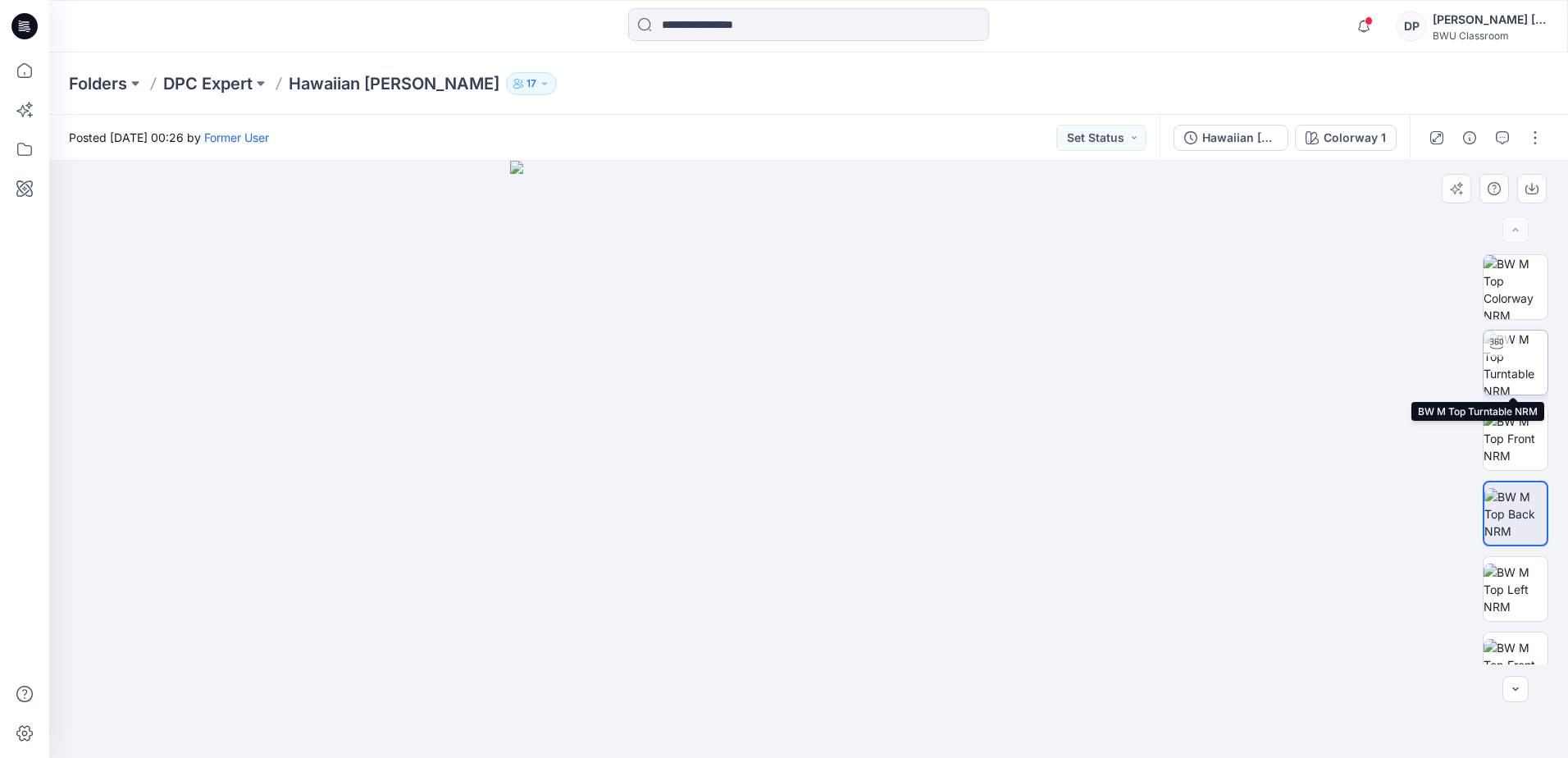
click at [1523, 351] on img at bounding box center [1515, 362] width 64 height 64
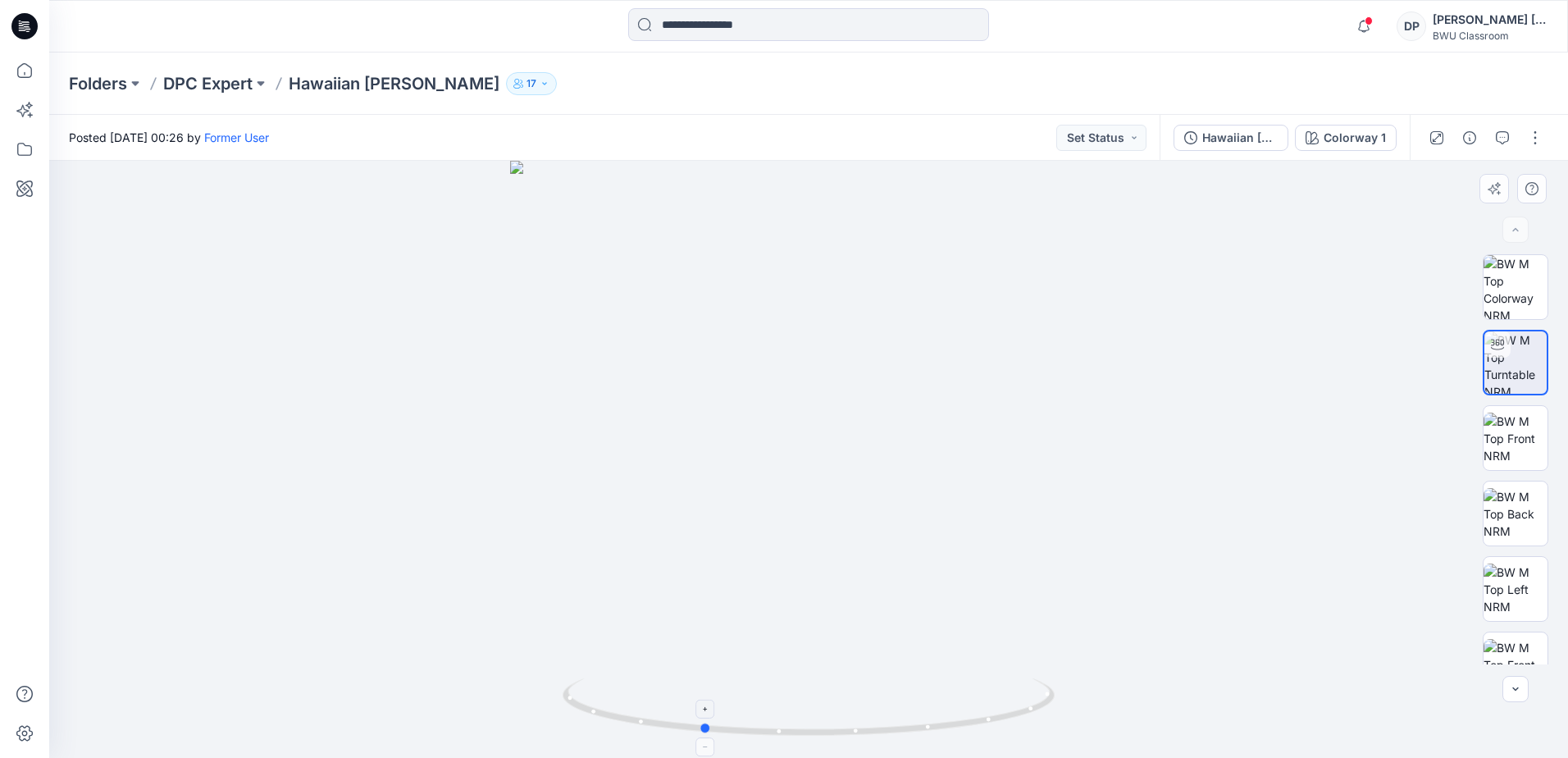
drag, startPoint x: 808, startPoint y: 731, endPoint x: 702, endPoint y: 716, distance: 107.1
click at [702, 716] on icon at bounding box center [810, 709] width 496 height 61
click at [221, 82] on p "DPC Expert" at bounding box center [208, 84] width 89 height 23
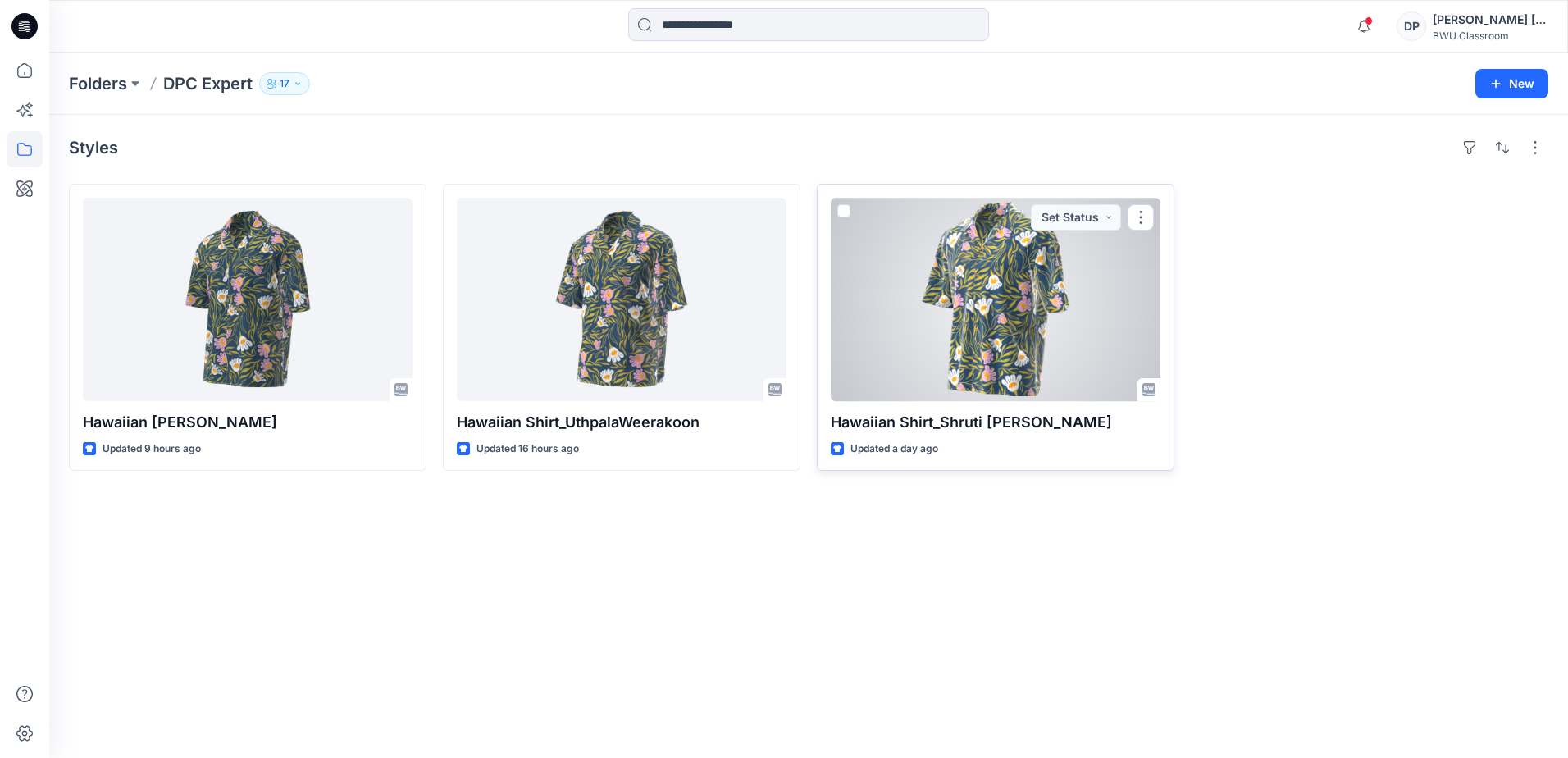
click at [1009, 322] on div at bounding box center [996, 300] width 330 height 204
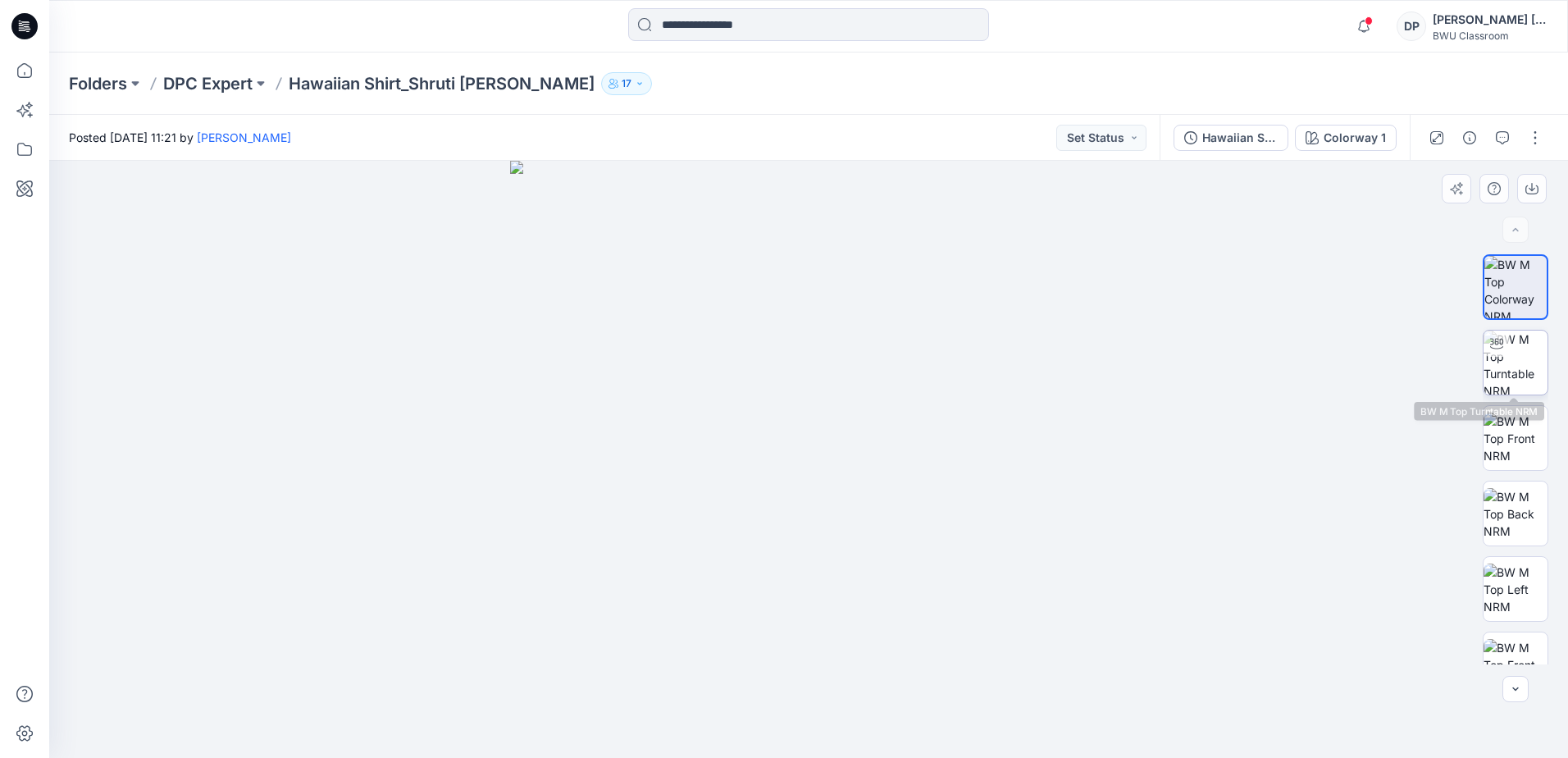
click at [1506, 371] on img at bounding box center [1515, 362] width 64 height 64
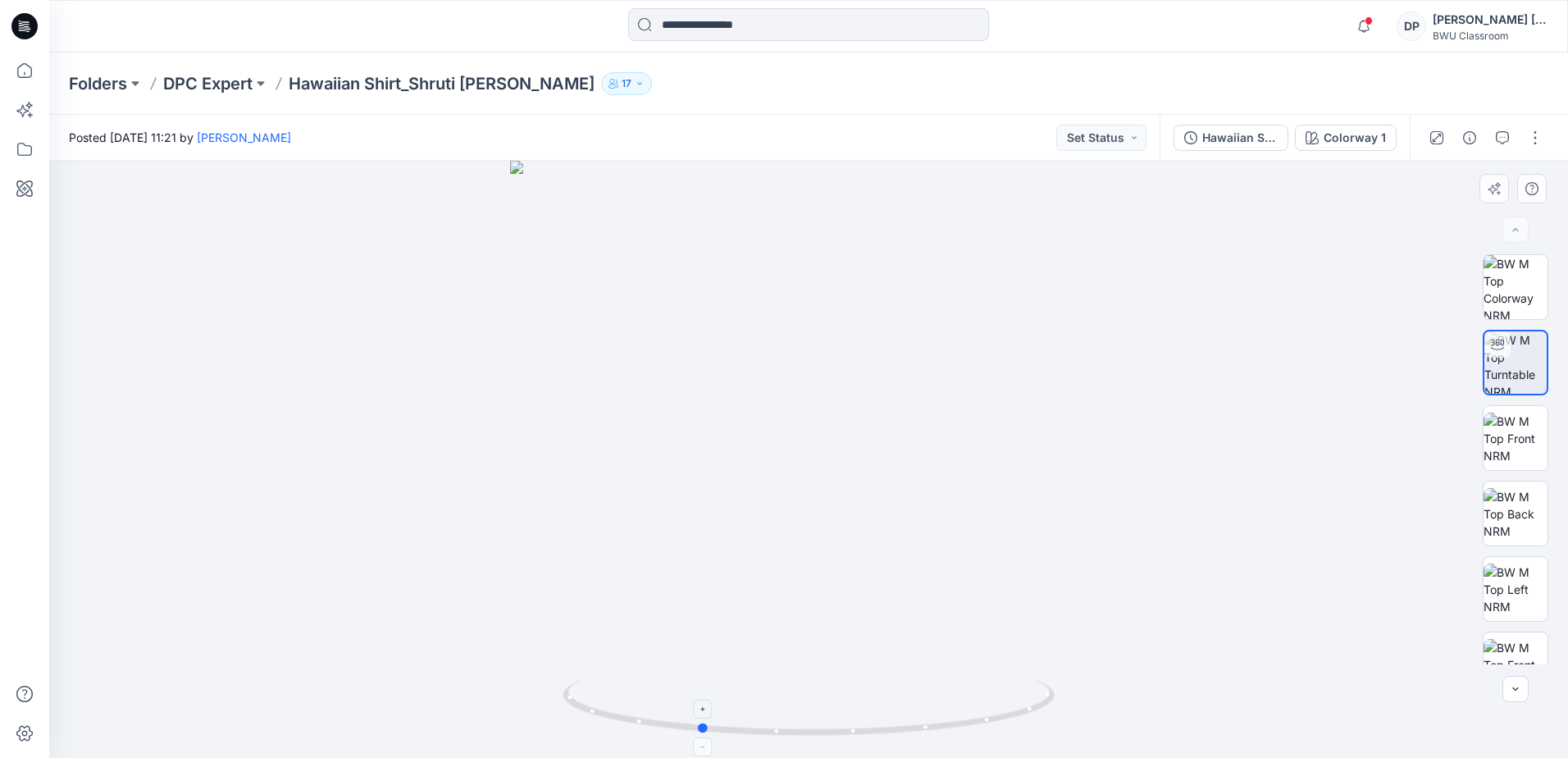
drag, startPoint x: 811, startPoint y: 736, endPoint x: 702, endPoint y: 725, distance: 109.6
click at [702, 725] on icon at bounding box center [810, 709] width 496 height 61
click at [215, 82] on p "DPC Expert" at bounding box center [208, 84] width 89 height 23
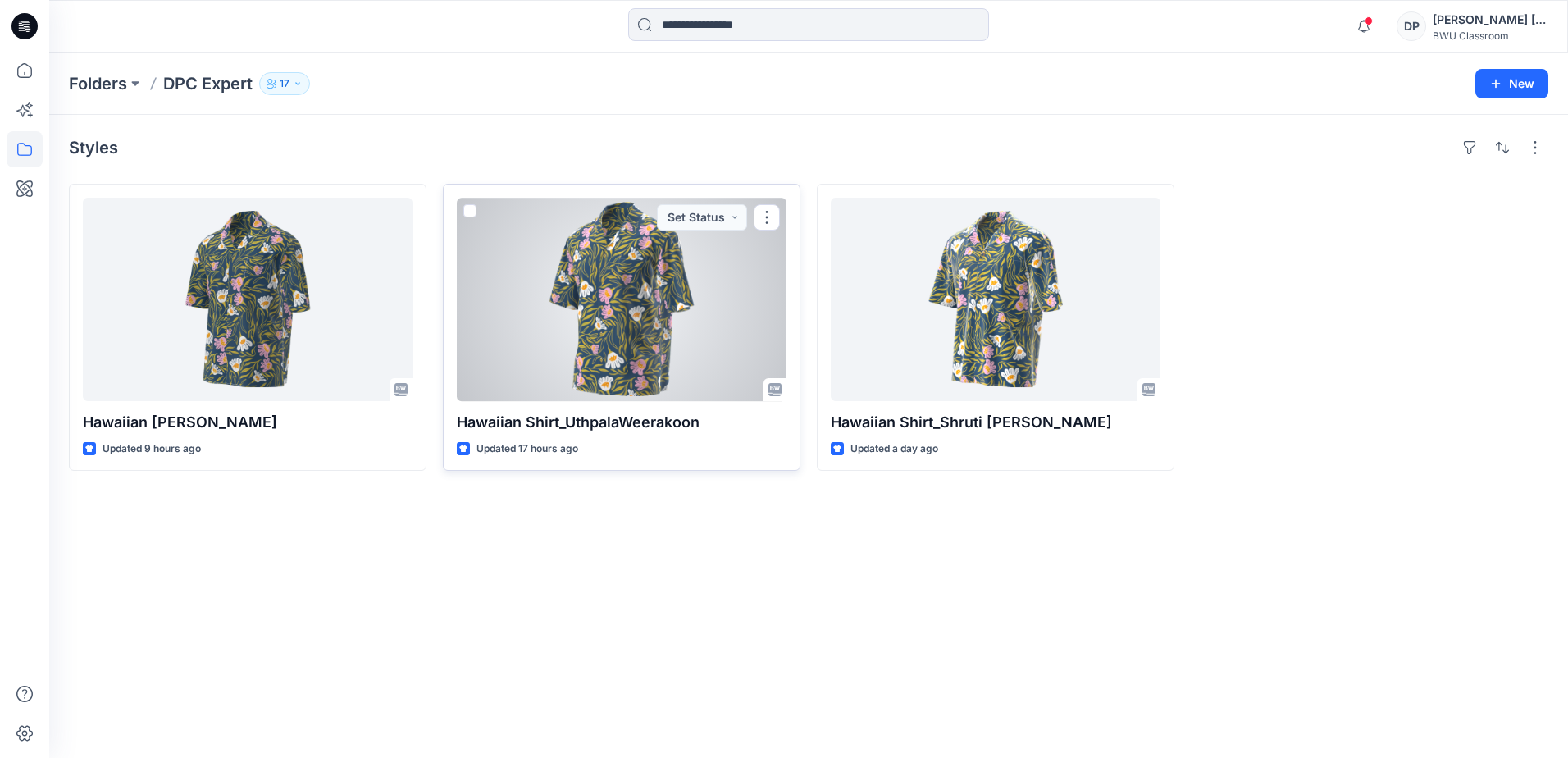
click at [655, 312] on div at bounding box center [621, 300] width 330 height 204
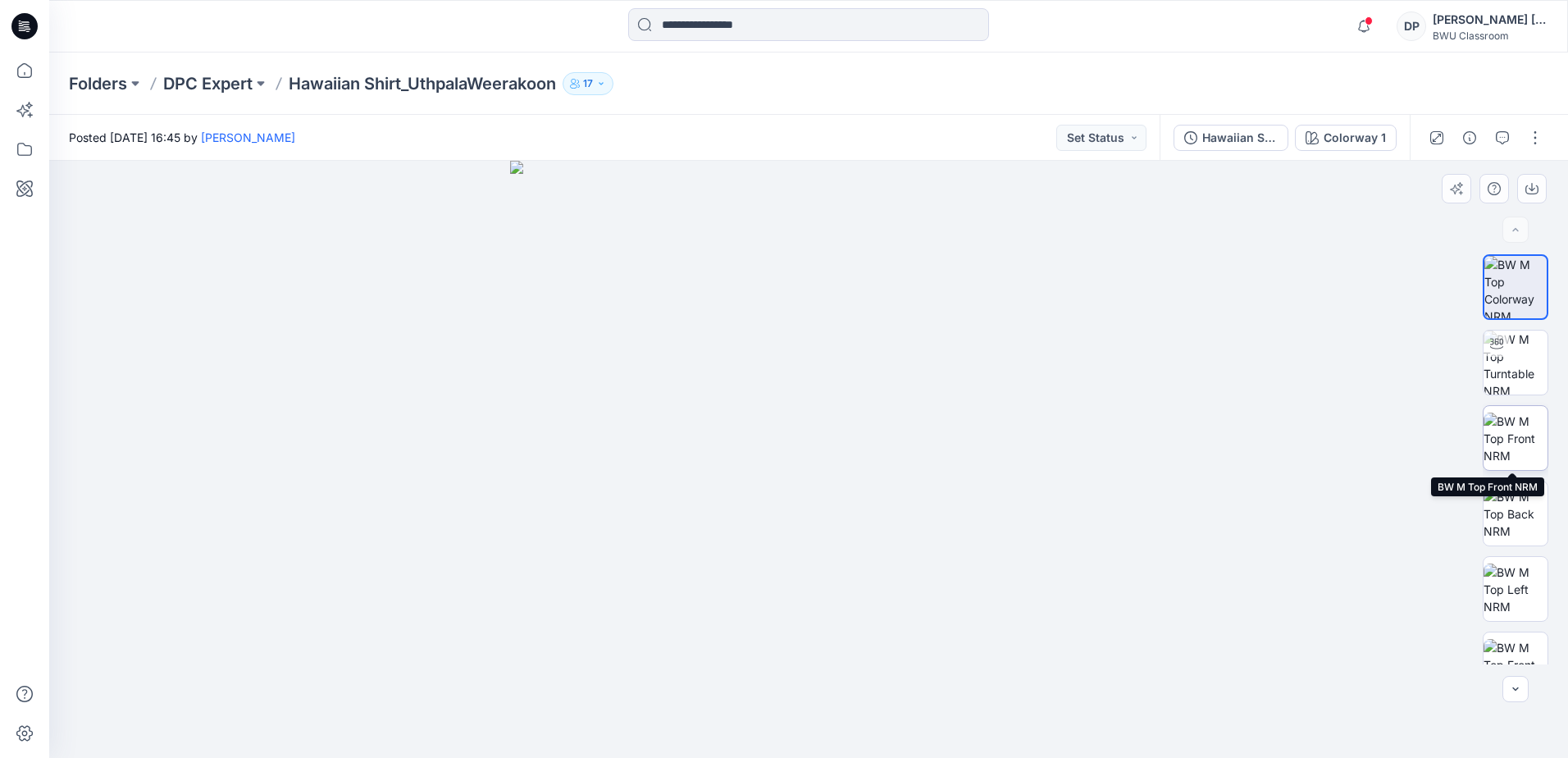
click at [1526, 443] on img at bounding box center [1515, 438] width 64 height 51
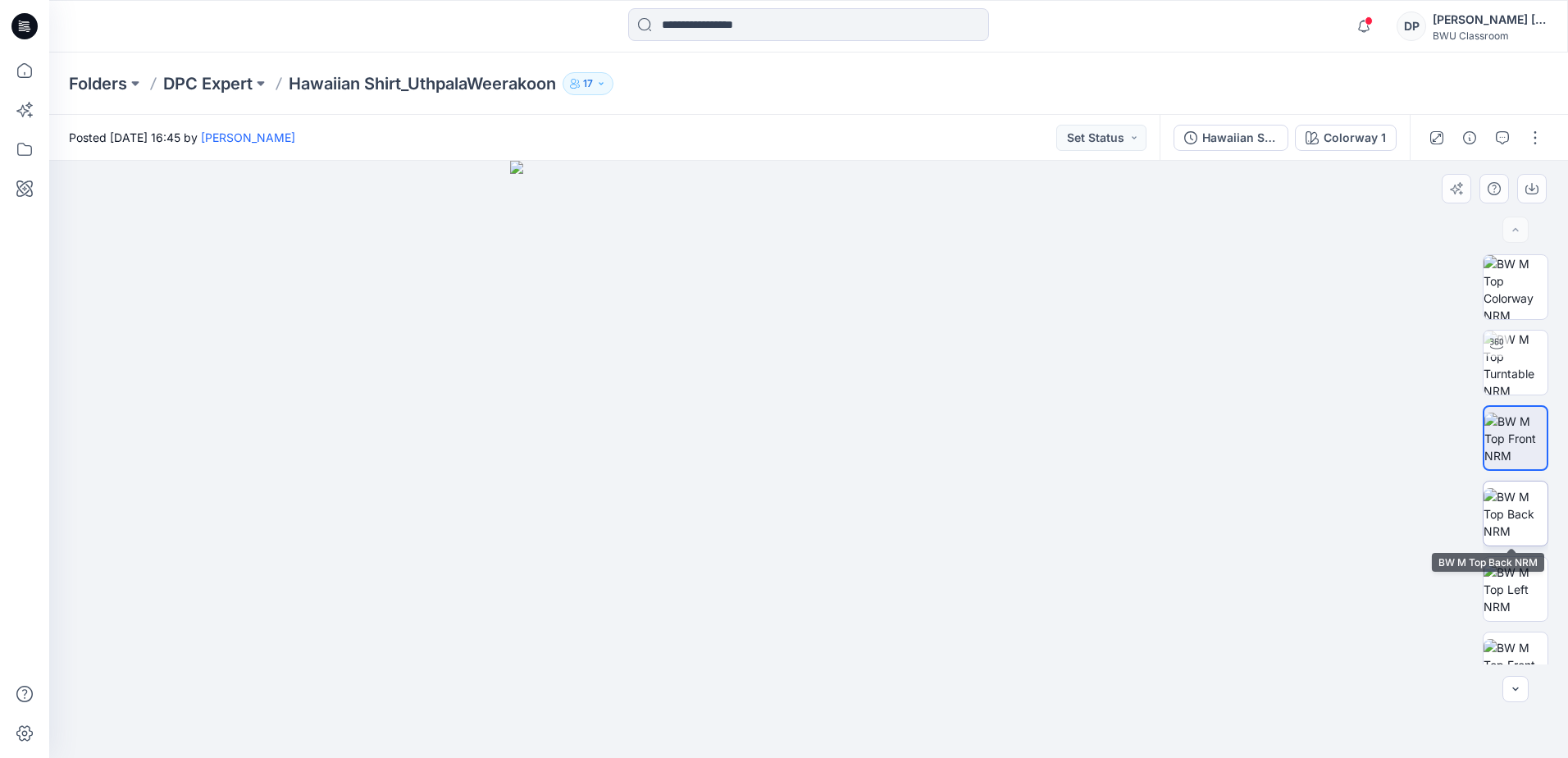
click at [1520, 529] on img at bounding box center [1515, 514] width 64 height 51
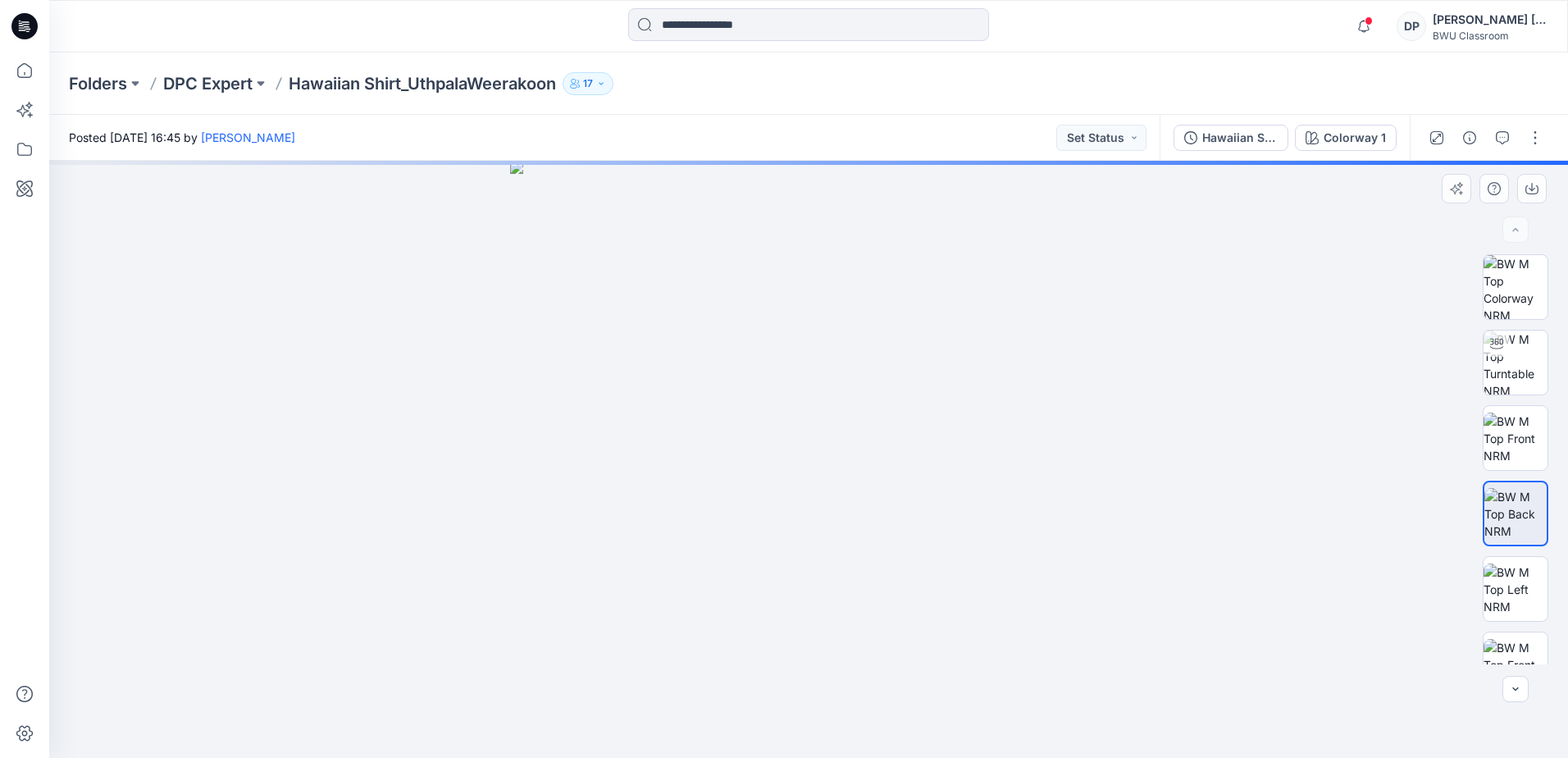
click at [853, 376] on img at bounding box center [808, 459] width 597 height 597
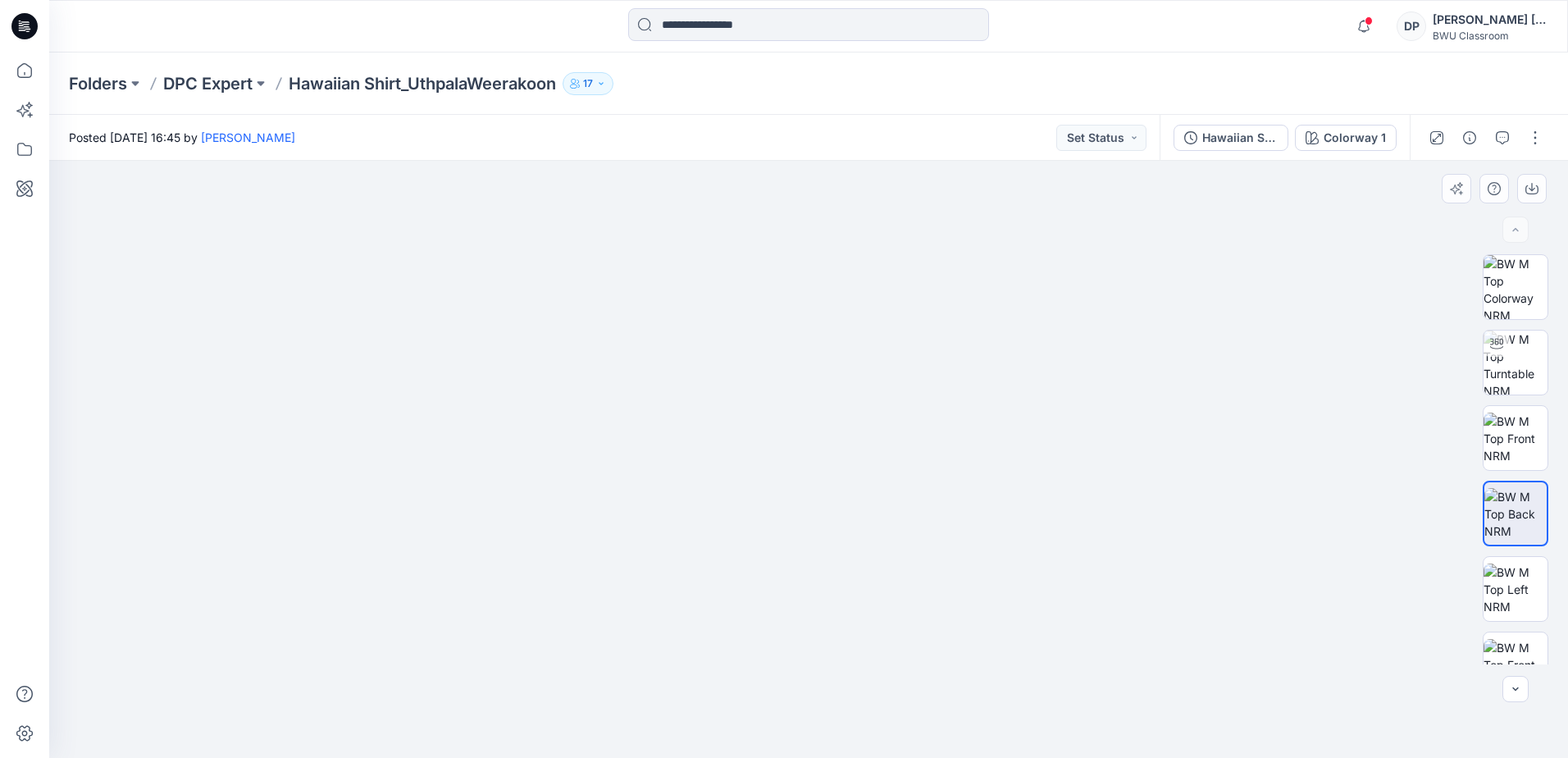
drag, startPoint x: 827, startPoint y: 298, endPoint x: 820, endPoint y: 416, distance: 118.2
click at [820, 416] on img at bounding box center [808, 400] width 1066 height 714
click at [1526, 359] on img at bounding box center [1515, 362] width 64 height 64
drag, startPoint x: 814, startPoint y: 736, endPoint x: 1153, endPoint y: 336, distance: 524.3
click at [597, 700] on icon at bounding box center [810, 709] width 496 height 61
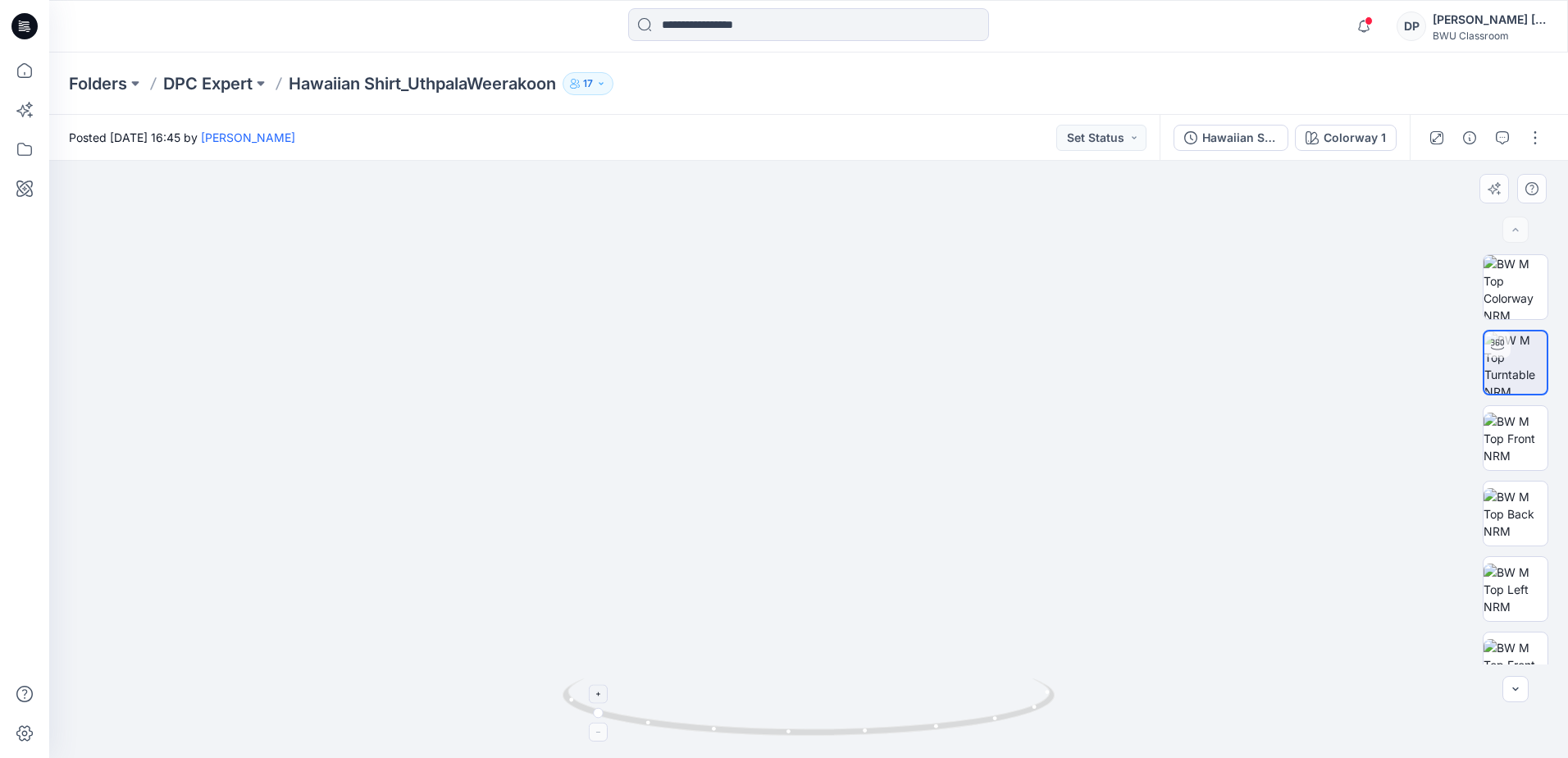
drag, startPoint x: 840, startPoint y: 253, endPoint x: 796, endPoint y: 692, distance: 441.2
click at [796, 692] on div at bounding box center [808, 459] width 1519 height 597
drag, startPoint x: 815, startPoint y: 442, endPoint x: 826, endPoint y: 393, distance: 50.2
click at [826, 393] on img at bounding box center [752, 225] width 2511 height 1065
drag, startPoint x: 601, startPoint y: 719, endPoint x: 766, endPoint y: 735, distance: 165.8
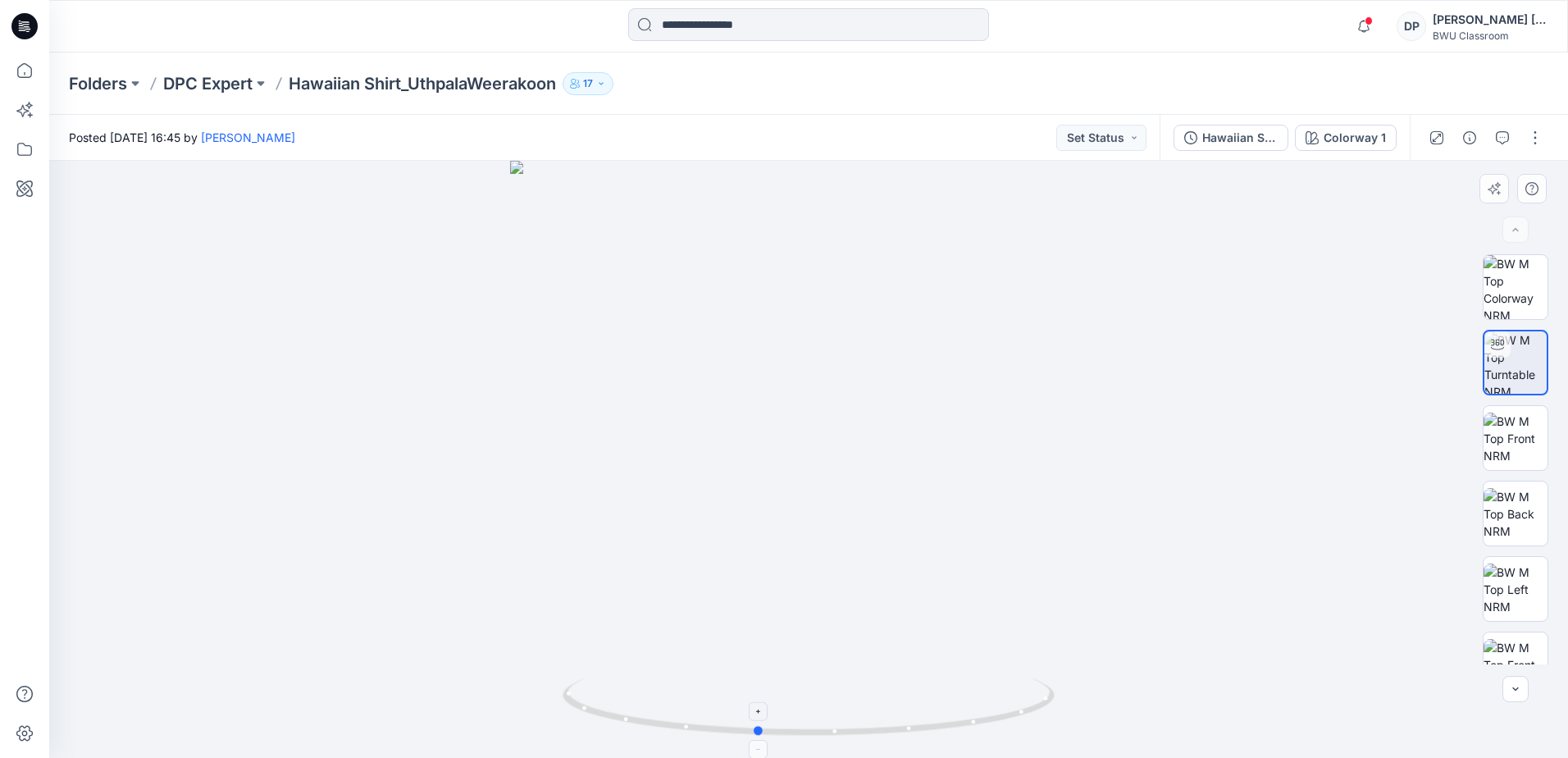
click at [766, 735] on icon at bounding box center [810, 709] width 496 height 61
drag, startPoint x: 758, startPoint y: 730, endPoint x: 974, endPoint y: 734, distance: 216.0
click at [974, 734] on icon at bounding box center [810, 709] width 496 height 61
drag, startPoint x: 891, startPoint y: 560, endPoint x: 895, endPoint y: 501, distance: 59.1
click at [895, 501] on img at bounding box center [812, 195] width 2511 height 1124
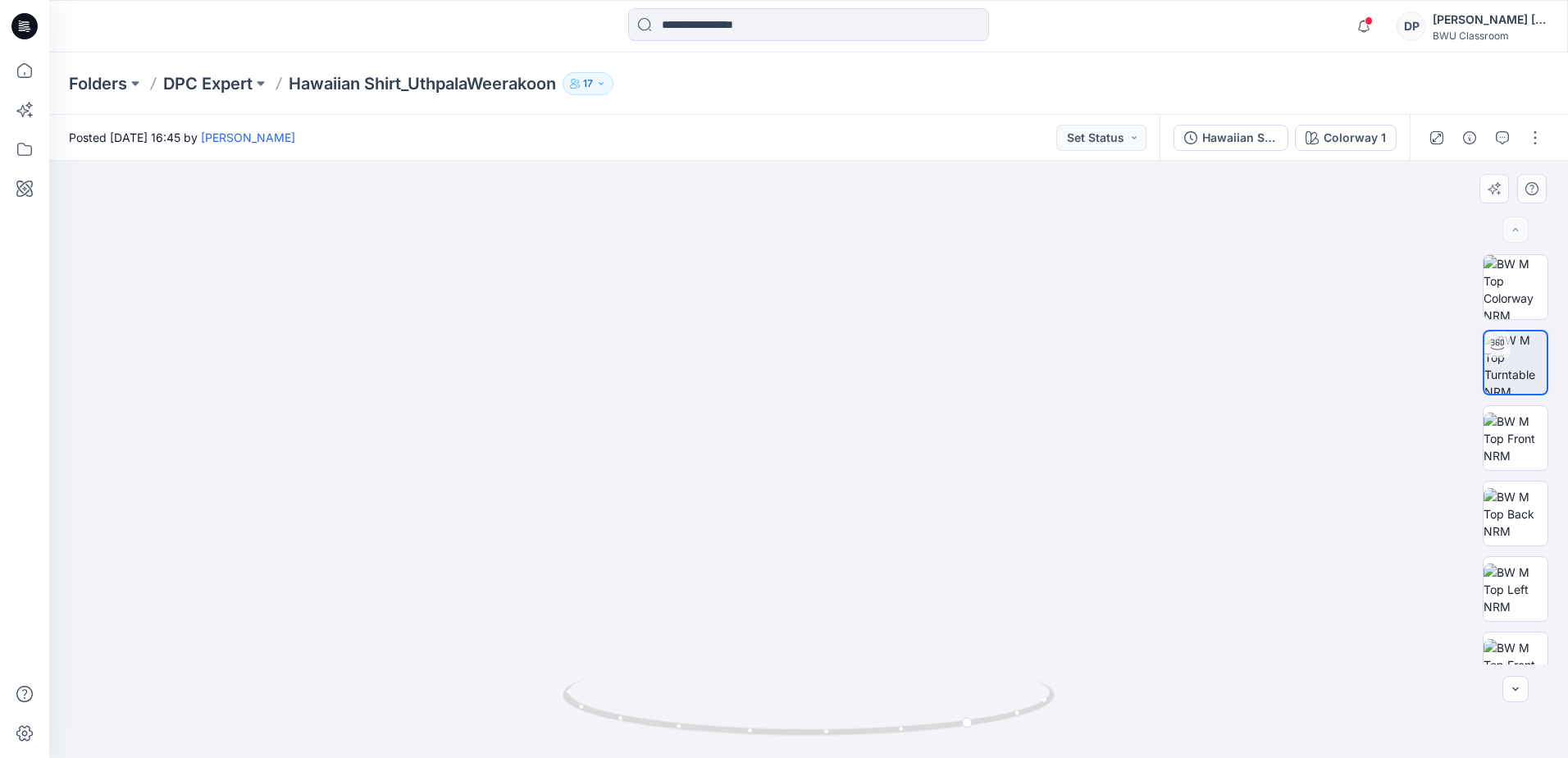
click at [1057, 512] on img at bounding box center [812, 303] width 1730 height 909
drag, startPoint x: 967, startPoint y: 727, endPoint x: 842, endPoint y: 746, distance: 126.4
click at [842, 740] on icon at bounding box center [810, 709] width 496 height 61
click at [204, 90] on p "DPC Expert" at bounding box center [208, 84] width 89 height 23
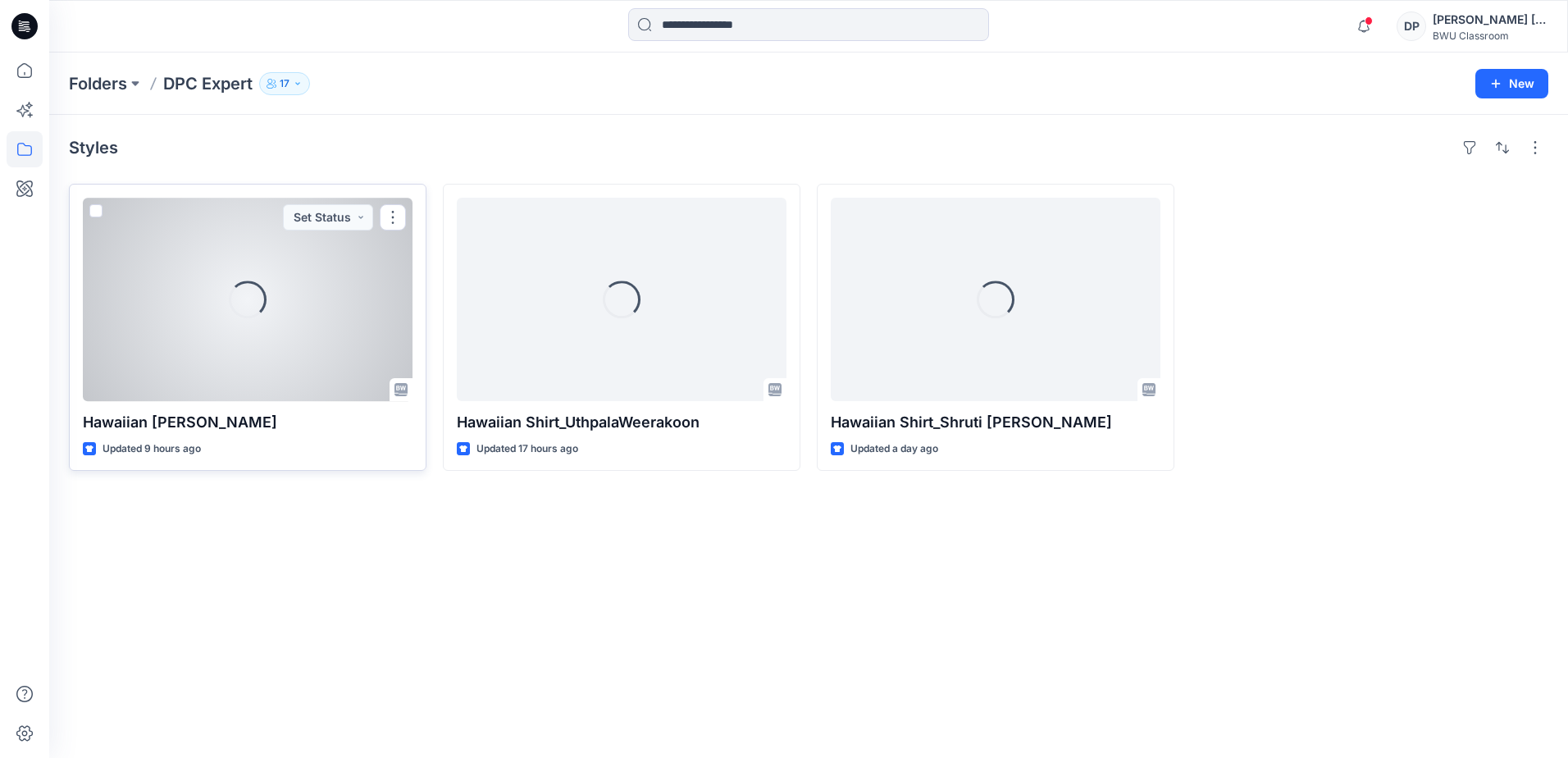
click at [287, 276] on div "Loading..." at bounding box center [248, 300] width 330 height 204
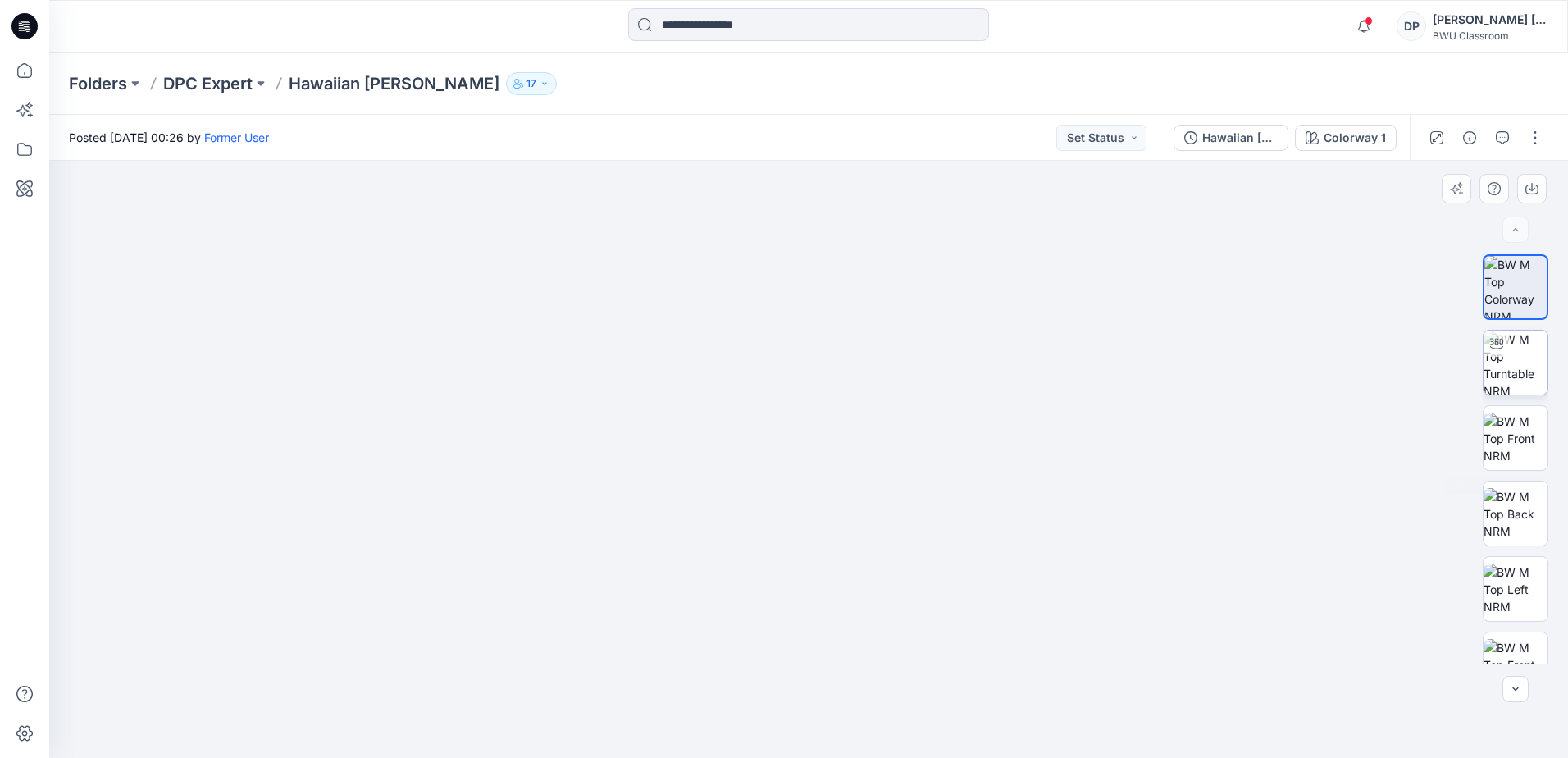
click at [1540, 376] on img at bounding box center [1515, 362] width 64 height 64
drag, startPoint x: 834, startPoint y: 333, endPoint x: 854, endPoint y: 562, distance: 229.9
click at [854, 562] on img at bounding box center [827, 183] width 2159 height 1150
drag, startPoint x: 811, startPoint y: 731, endPoint x: 682, endPoint y: 704, distance: 131.8
click at [682, 704] on icon at bounding box center [810, 709] width 496 height 61
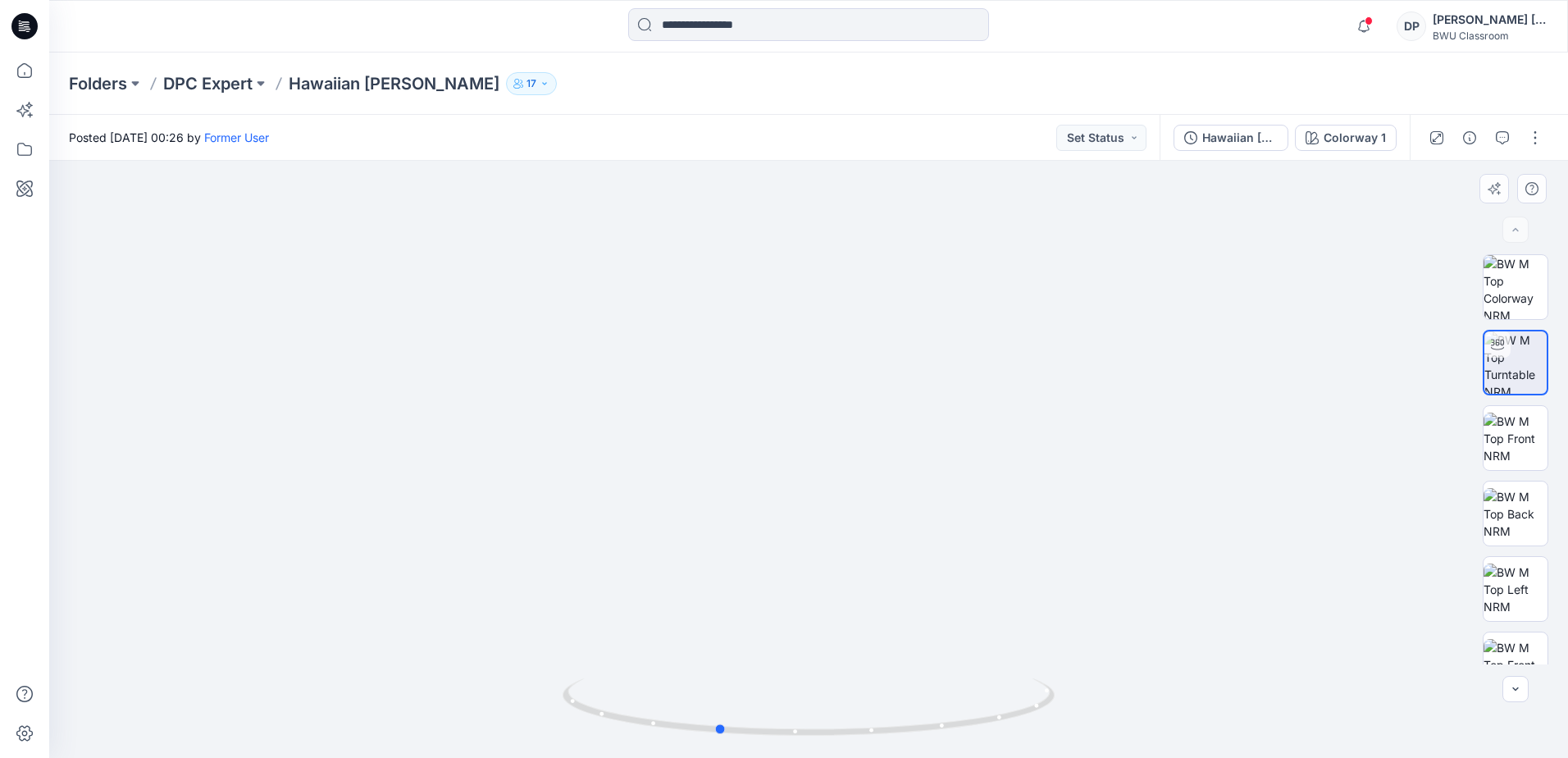
drag, startPoint x: 687, startPoint y: 730, endPoint x: 796, endPoint y: 536, distance: 222.5
click at [725, 712] on icon at bounding box center [810, 709] width 496 height 61
drag, startPoint x: 879, startPoint y: 382, endPoint x: 890, endPoint y: 521, distance: 139.4
click at [890, 521] on img at bounding box center [818, 301] width 1886 height 915
drag, startPoint x: 721, startPoint y: 728, endPoint x: 848, endPoint y: 739, distance: 127.5
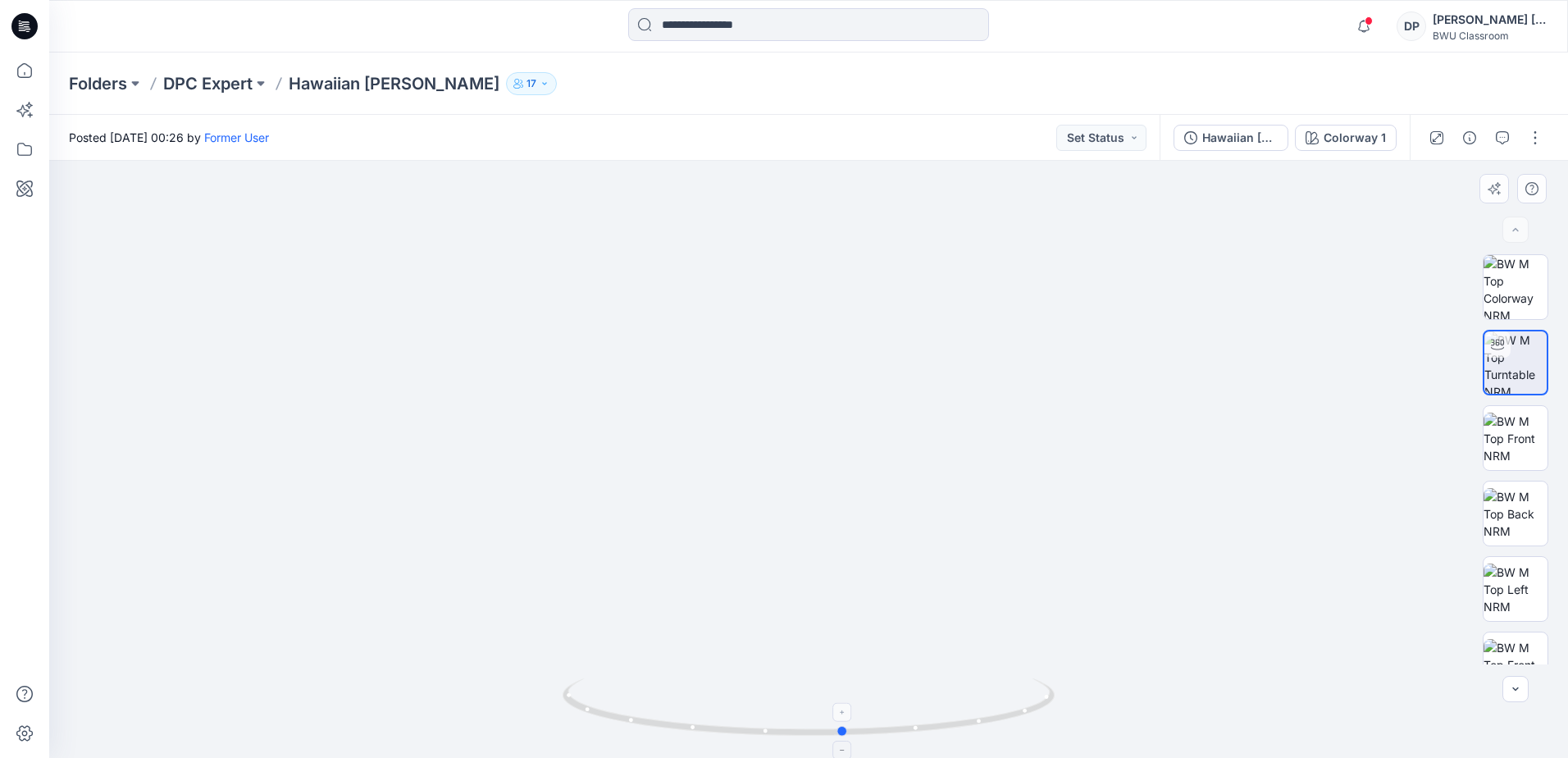
click at [848, 739] on icon at bounding box center [810, 709] width 496 height 61
drag, startPoint x: 843, startPoint y: 598, endPoint x: 880, endPoint y: 364, distance: 236.9
click at [880, 364] on img at bounding box center [842, 135] width 2511 height 1246
drag, startPoint x: 878, startPoint y: 314, endPoint x: 869, endPoint y: 438, distance: 124.3
click at [869, 438] on img at bounding box center [800, 168] width 2511 height 1179
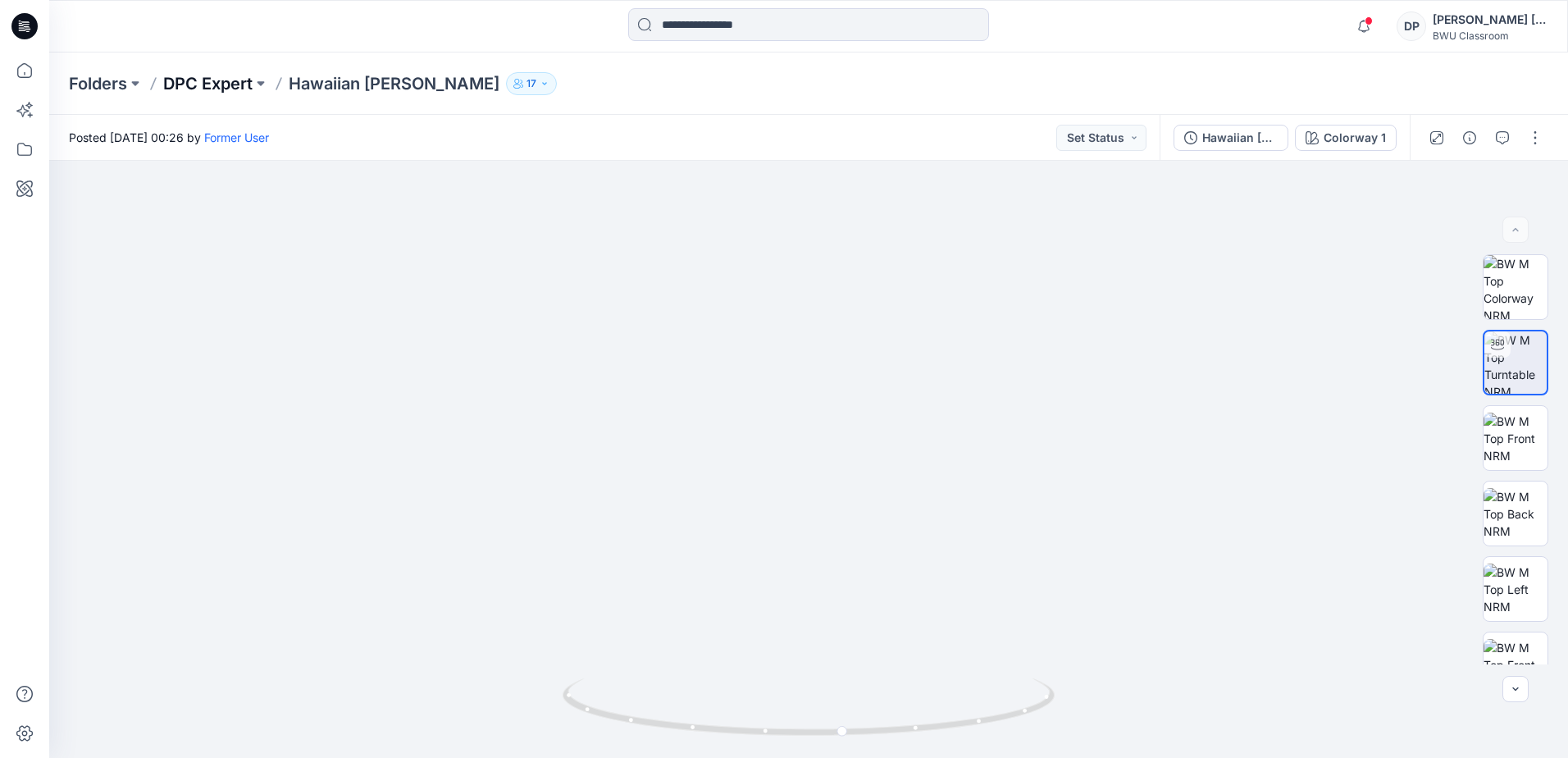
click at [239, 81] on p "DPC Expert" at bounding box center [208, 84] width 89 height 23
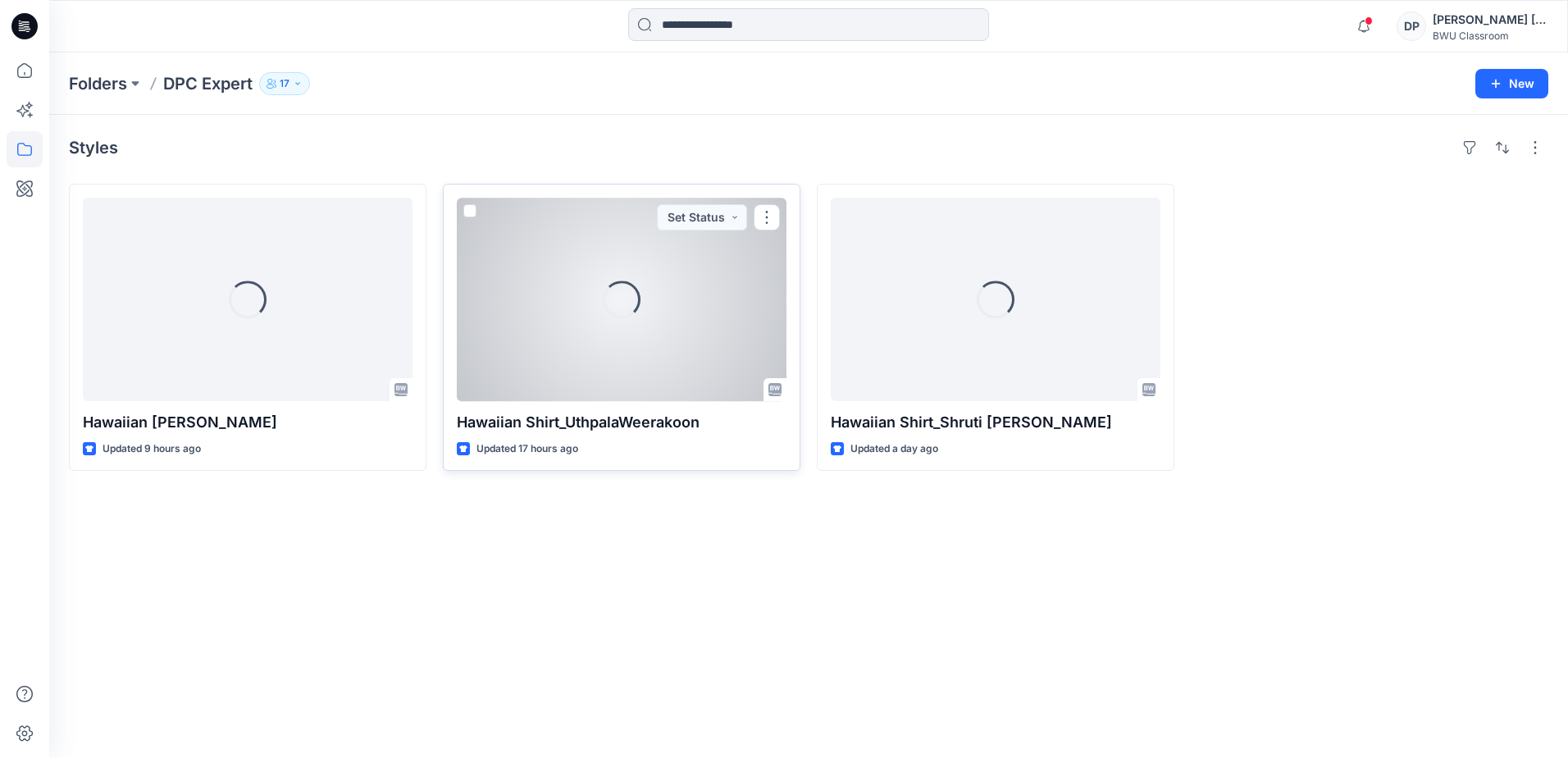
click at [595, 247] on div "Loading..." at bounding box center [621, 300] width 330 height 204
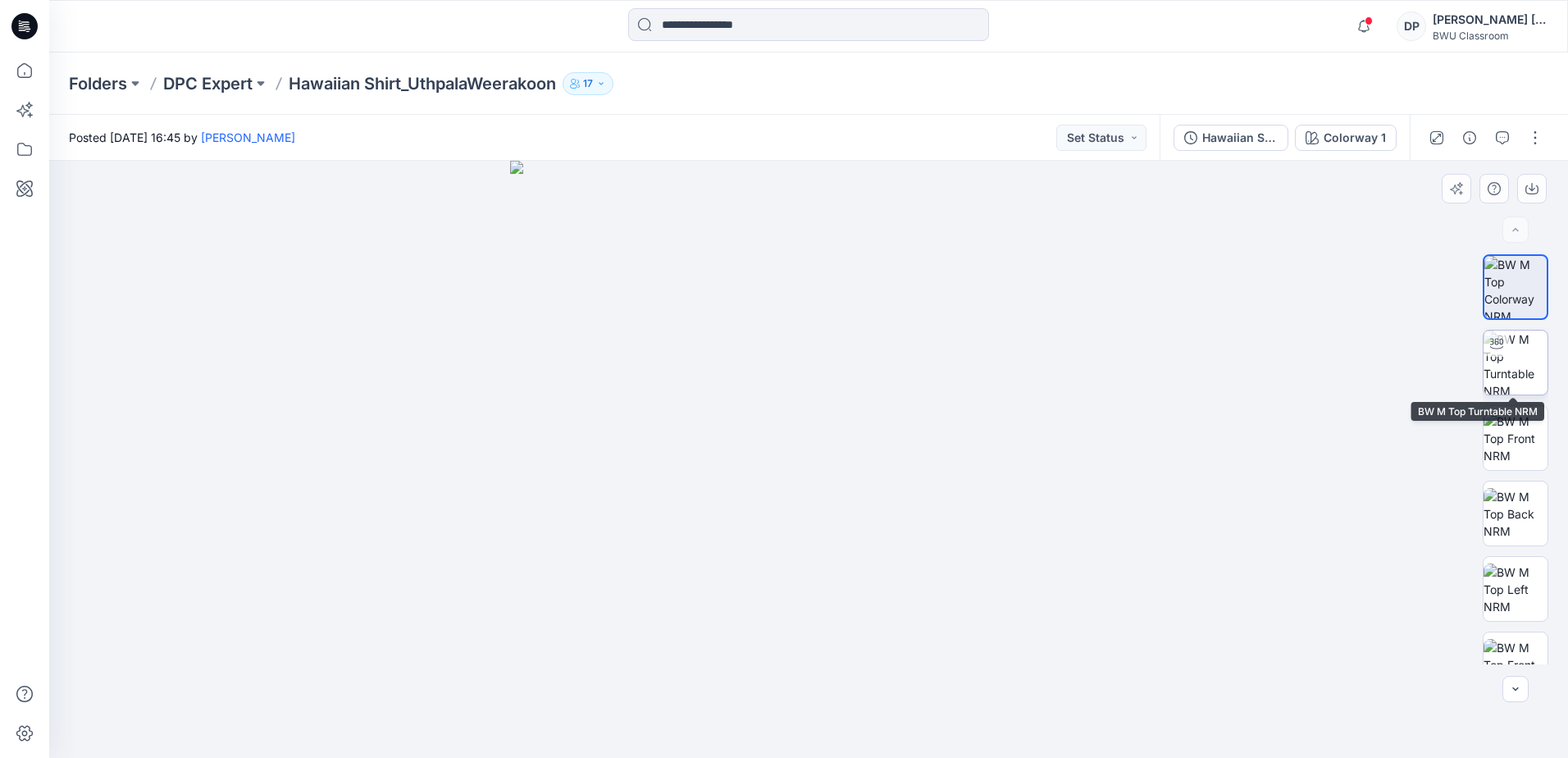
click at [1519, 353] on img at bounding box center [1515, 362] width 64 height 64
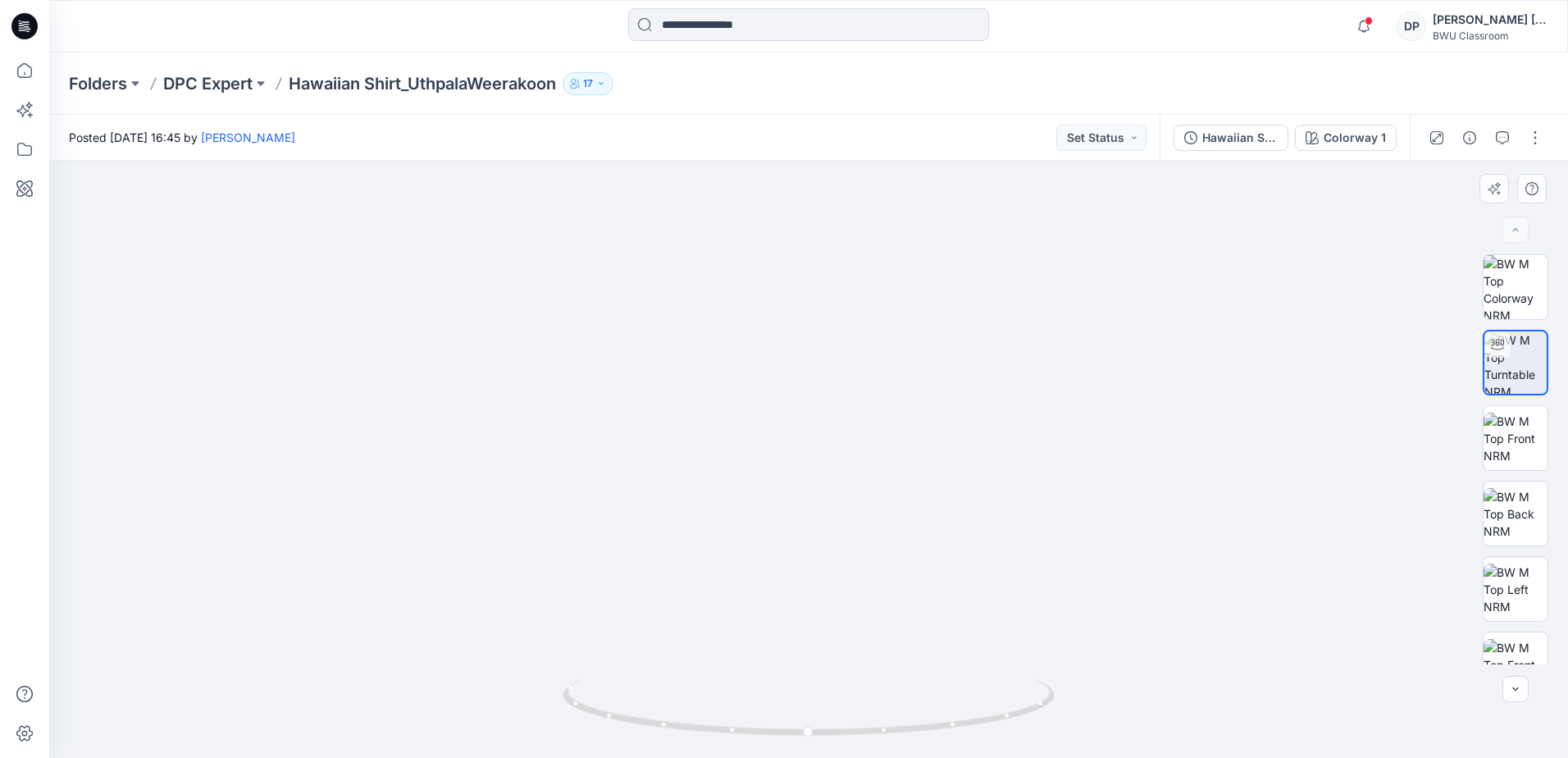
drag, startPoint x: 831, startPoint y: 272, endPoint x: 854, endPoint y: 556, distance: 284.9
click at [854, 556] on img at bounding box center [828, 197] width 2159 height 1120
drag, startPoint x: 941, startPoint y: 456, endPoint x: 934, endPoint y: 571, distance: 115.2
click at [934, 571] on img at bounding box center [794, 151] width 2511 height 1214
drag, startPoint x: 808, startPoint y: 728, endPoint x: 807, endPoint y: 699, distance: 29.0
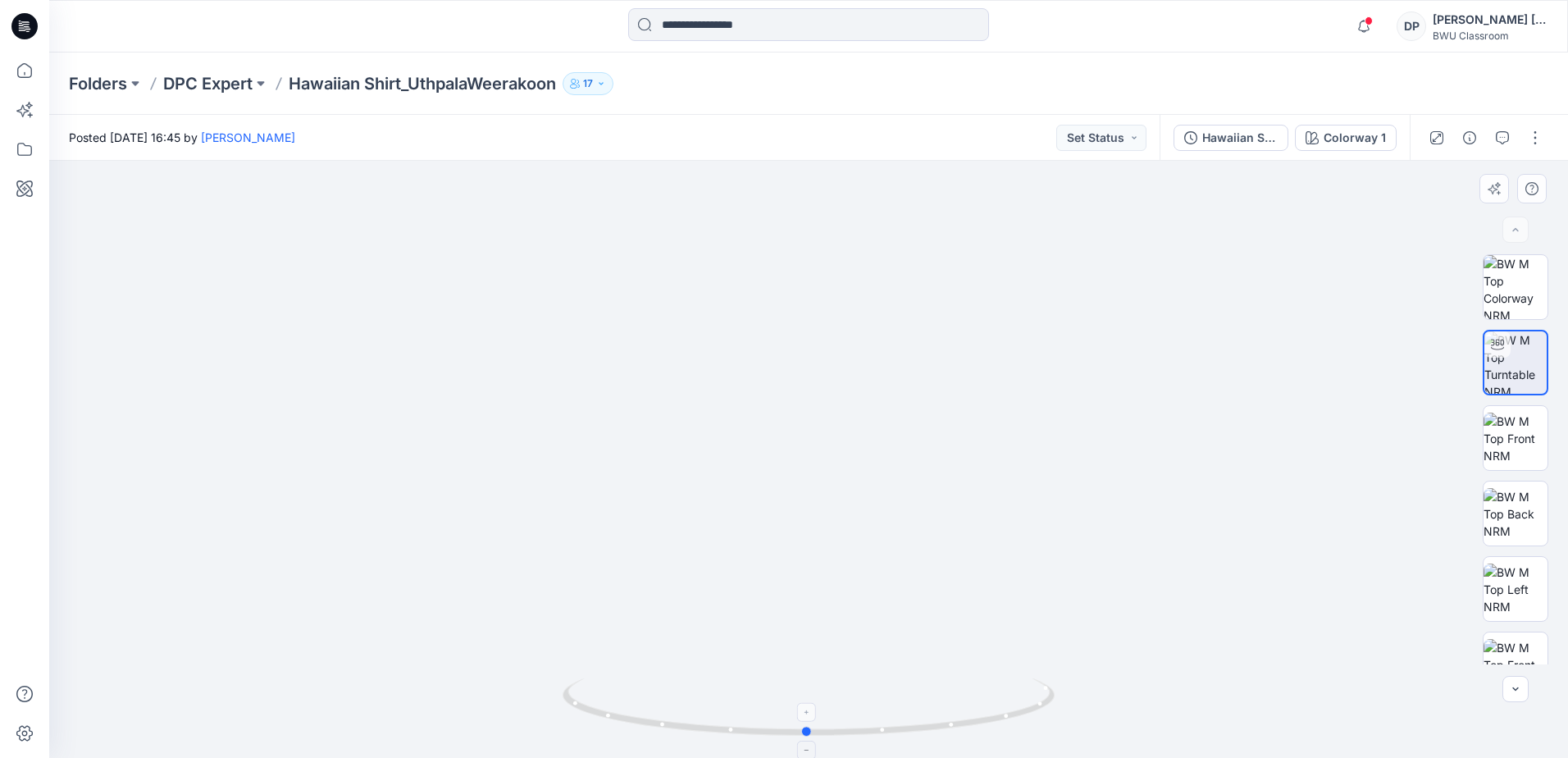
click at [807, 699] on icon at bounding box center [810, 709] width 496 height 61
click at [208, 92] on p "DPC Expert" at bounding box center [208, 84] width 89 height 23
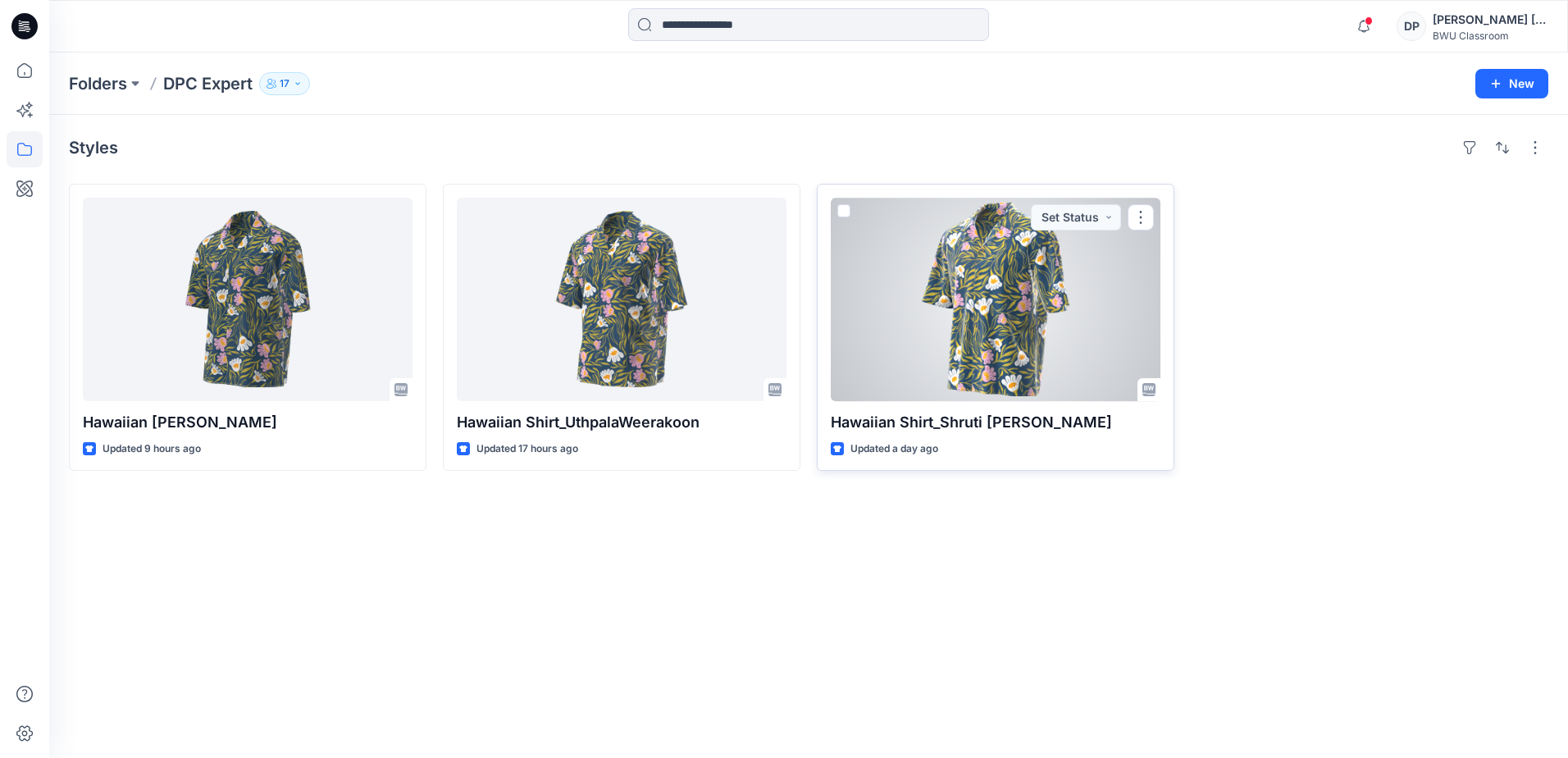
click at [979, 263] on div at bounding box center [996, 300] width 330 height 204
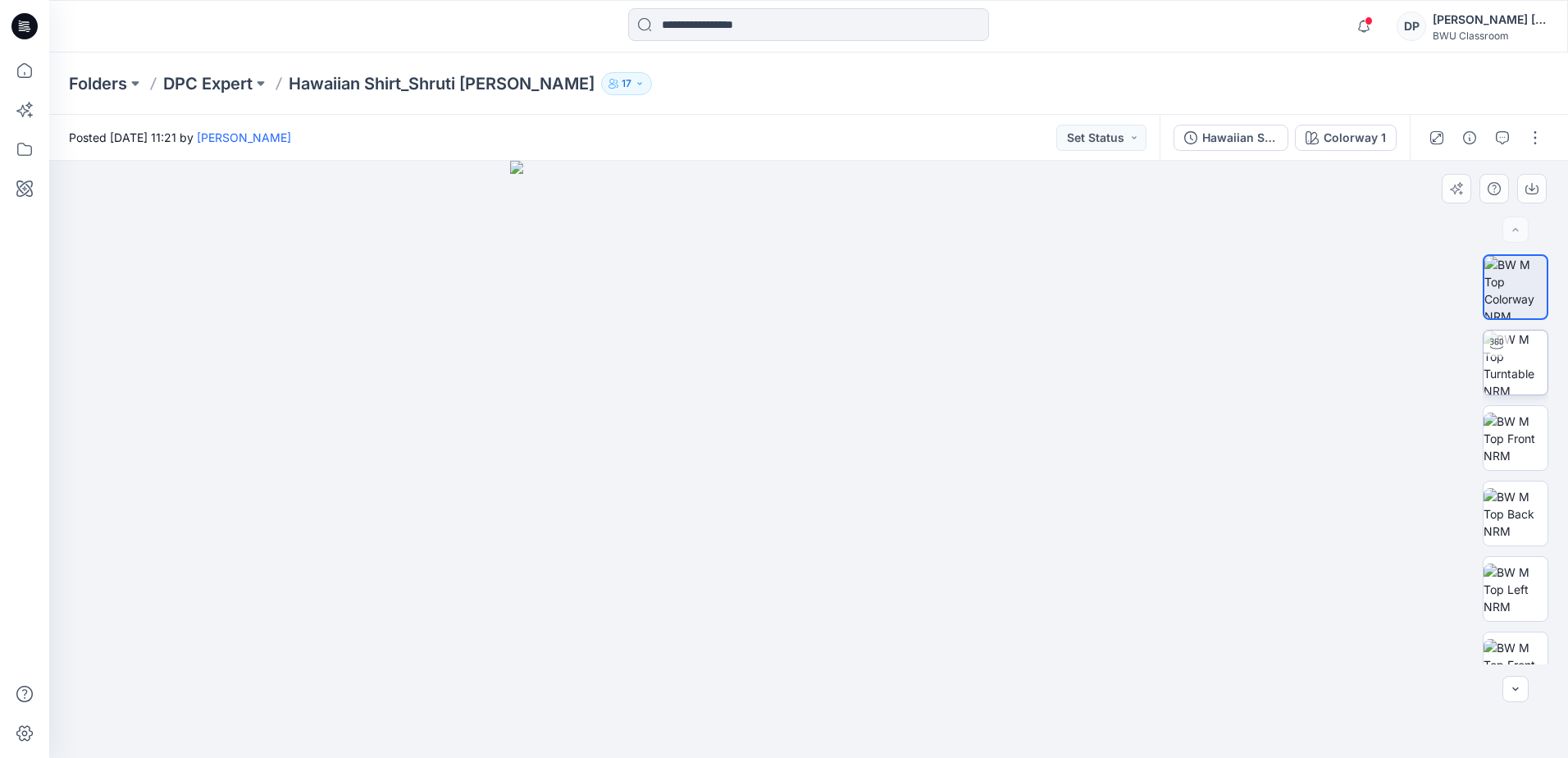
click at [1514, 369] on img at bounding box center [1515, 362] width 64 height 64
drag, startPoint x: 851, startPoint y: 314, endPoint x: 932, endPoint y: 579, distance: 277.1
click at [932, 579] on img at bounding box center [889, 200] width 2159 height 1114
drag, startPoint x: 810, startPoint y: 737, endPoint x: 842, endPoint y: 739, distance: 32.1
click at [842, 739] on icon at bounding box center [810, 709] width 496 height 61
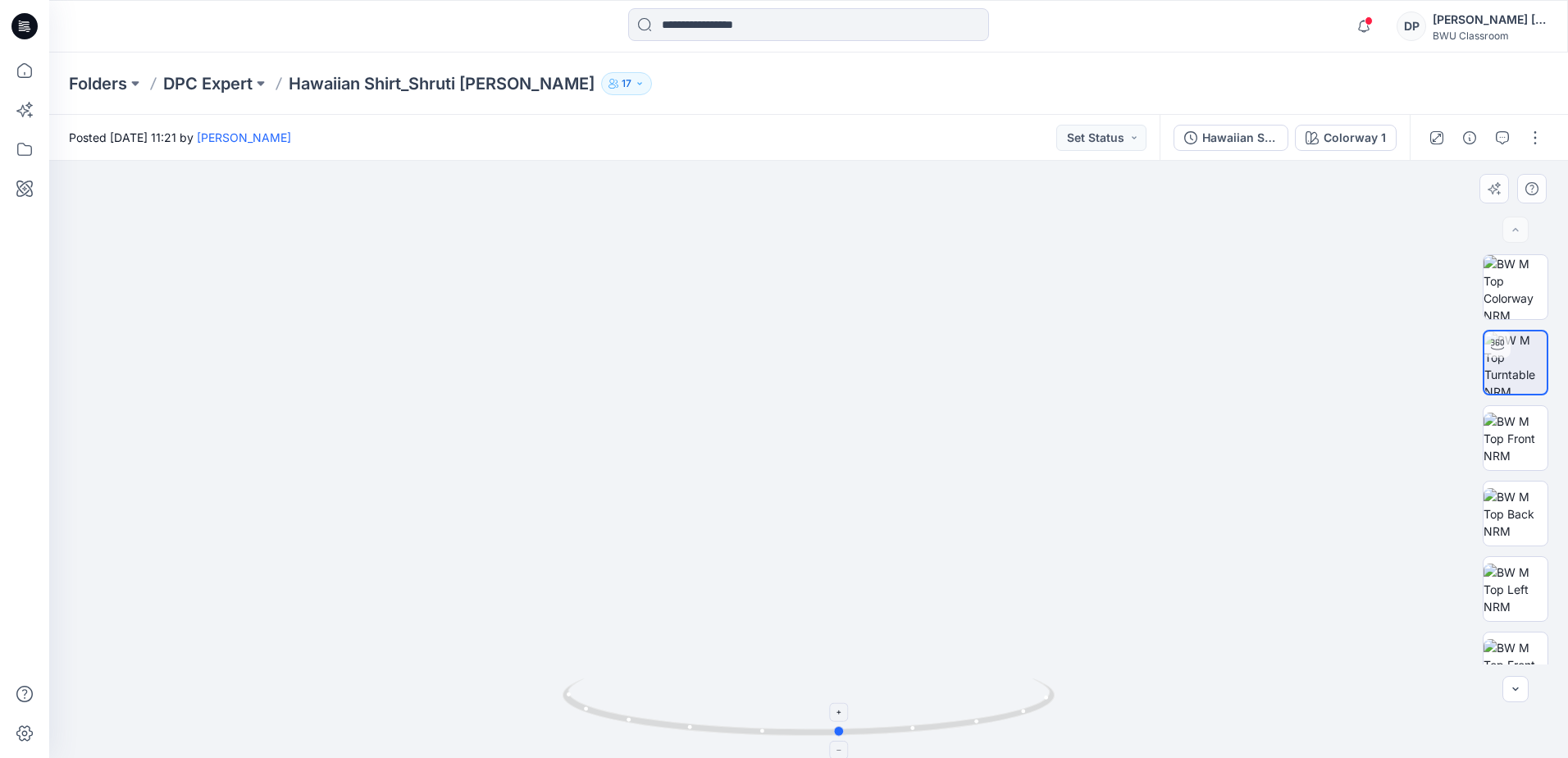
click at [913, 735] on icon at bounding box center [810, 709] width 496 height 61
drag, startPoint x: 840, startPoint y: 733, endPoint x: 864, endPoint y: 730, distance: 24.2
click at [864, 730] on circle at bounding box center [864, 731] width 10 height 10
drag, startPoint x: 861, startPoint y: 733, endPoint x: 572, endPoint y: 699, distance: 291.0
click at [572, 699] on icon at bounding box center [810, 709] width 496 height 61
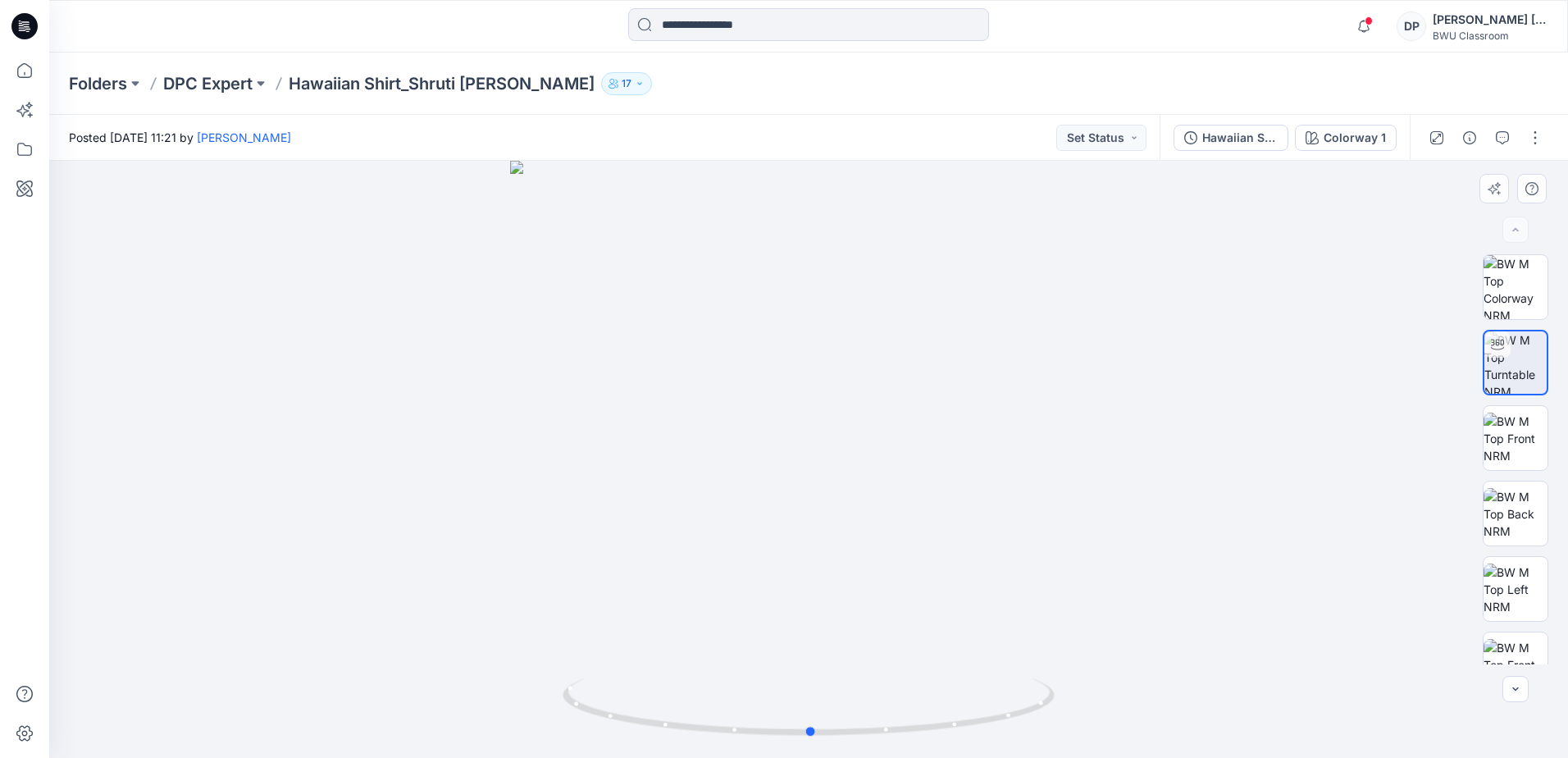
drag, startPoint x: 586, startPoint y: 709, endPoint x: 329, endPoint y: 609, distance: 275.8
click at [329, 609] on div at bounding box center [808, 459] width 1519 height 597
drag, startPoint x: 1030, startPoint y: 580, endPoint x: 1041, endPoint y: 315, distance: 265.2
click at [1041, 315] on img at bounding box center [821, 26] width 2511 height 1465
click at [227, 89] on p "DPC Expert" at bounding box center [208, 84] width 89 height 23
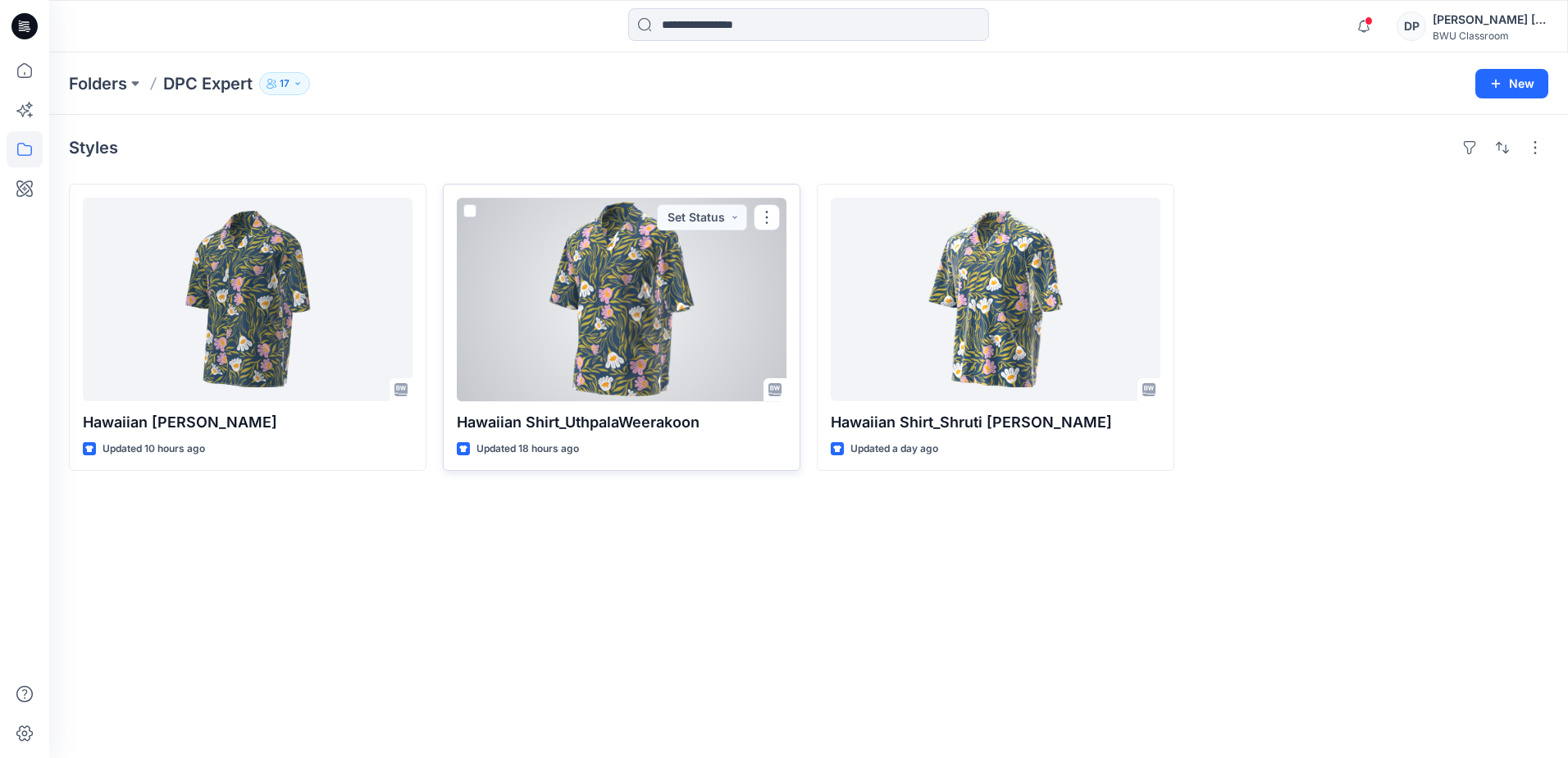
click at [660, 342] on div at bounding box center [621, 300] width 330 height 204
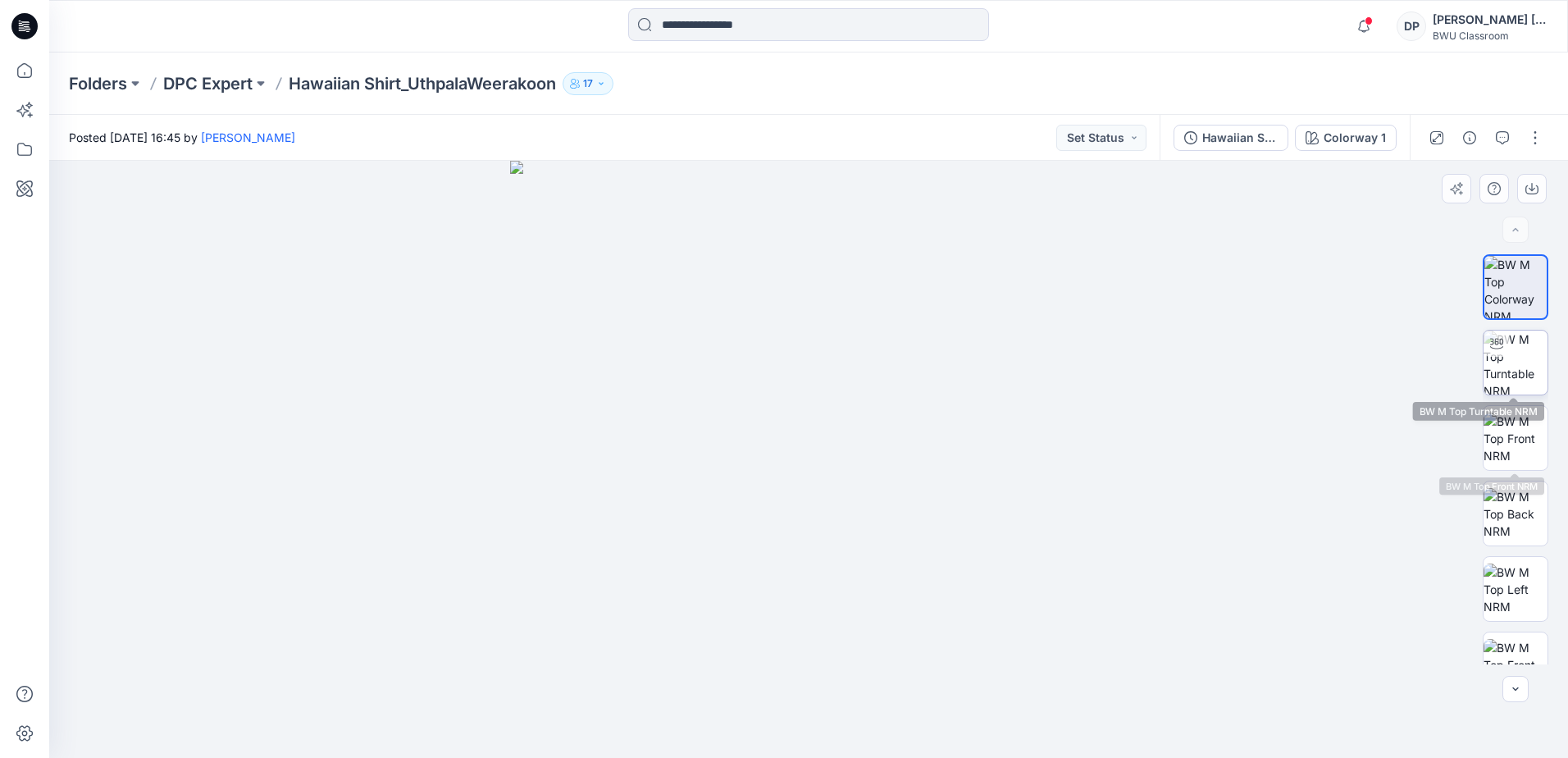
click at [1522, 368] on img at bounding box center [1515, 362] width 64 height 64
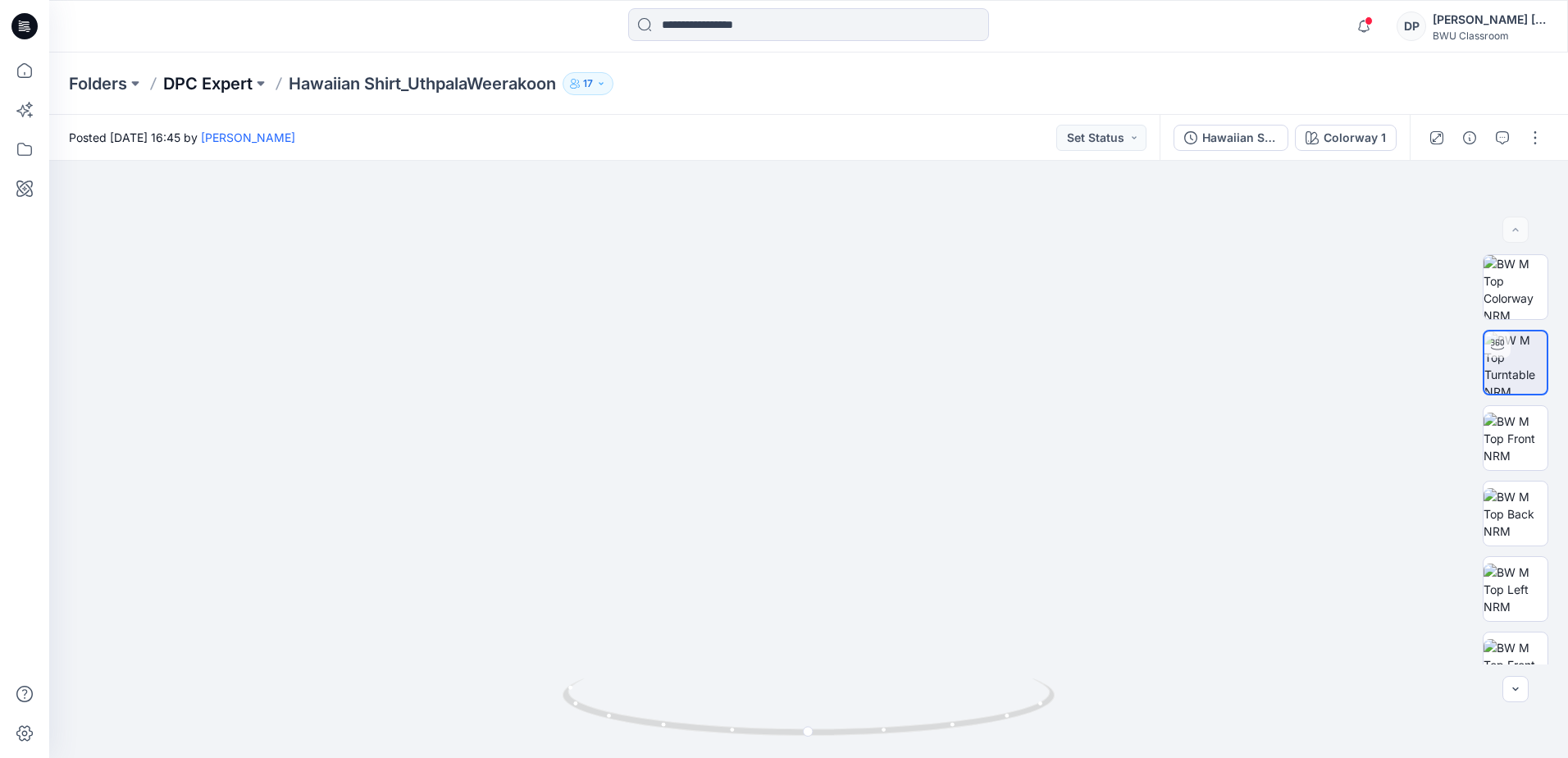
click at [223, 93] on p "DPC Expert" at bounding box center [208, 84] width 89 height 23
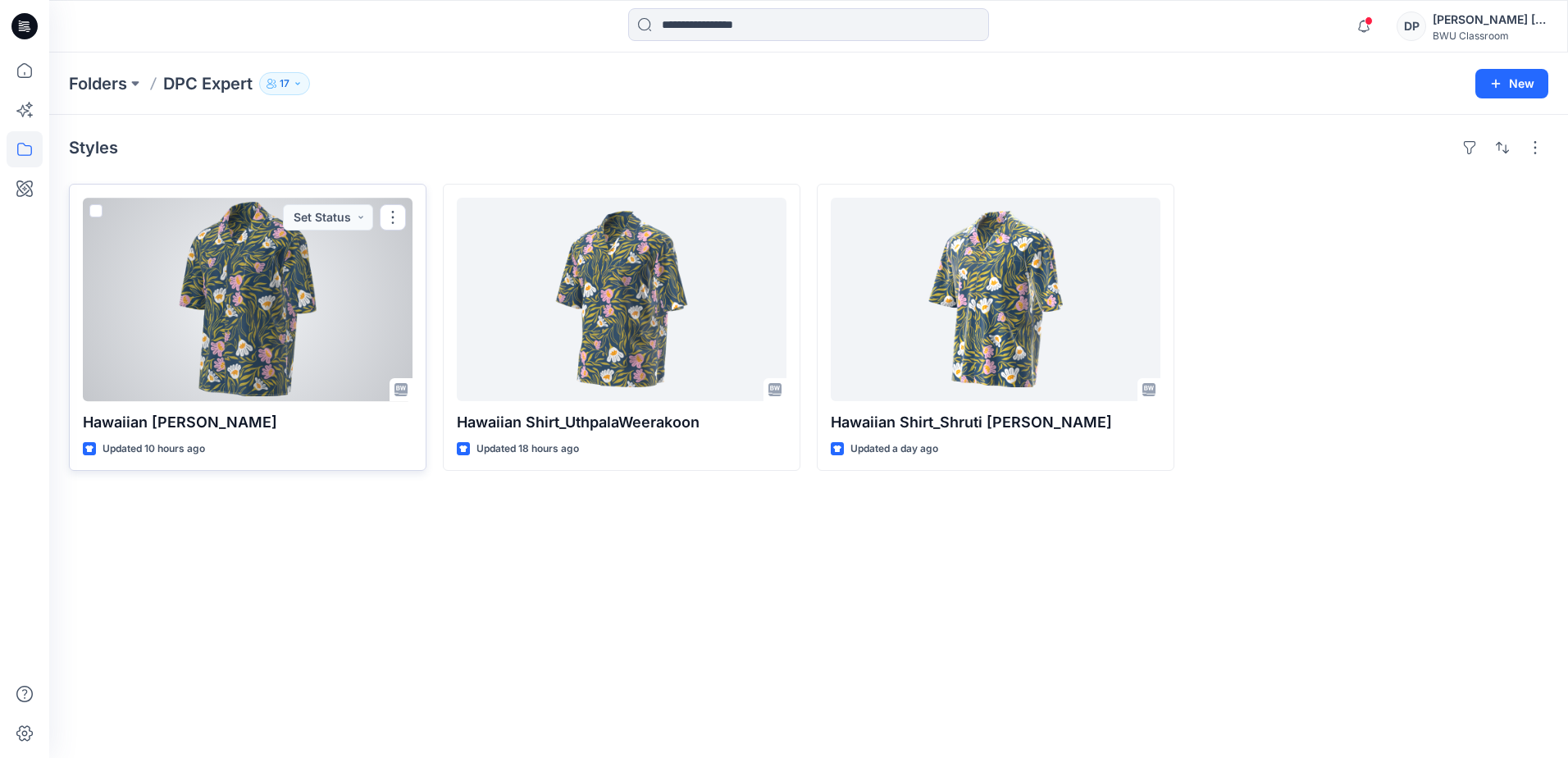
click at [261, 330] on div at bounding box center [248, 300] width 330 height 204
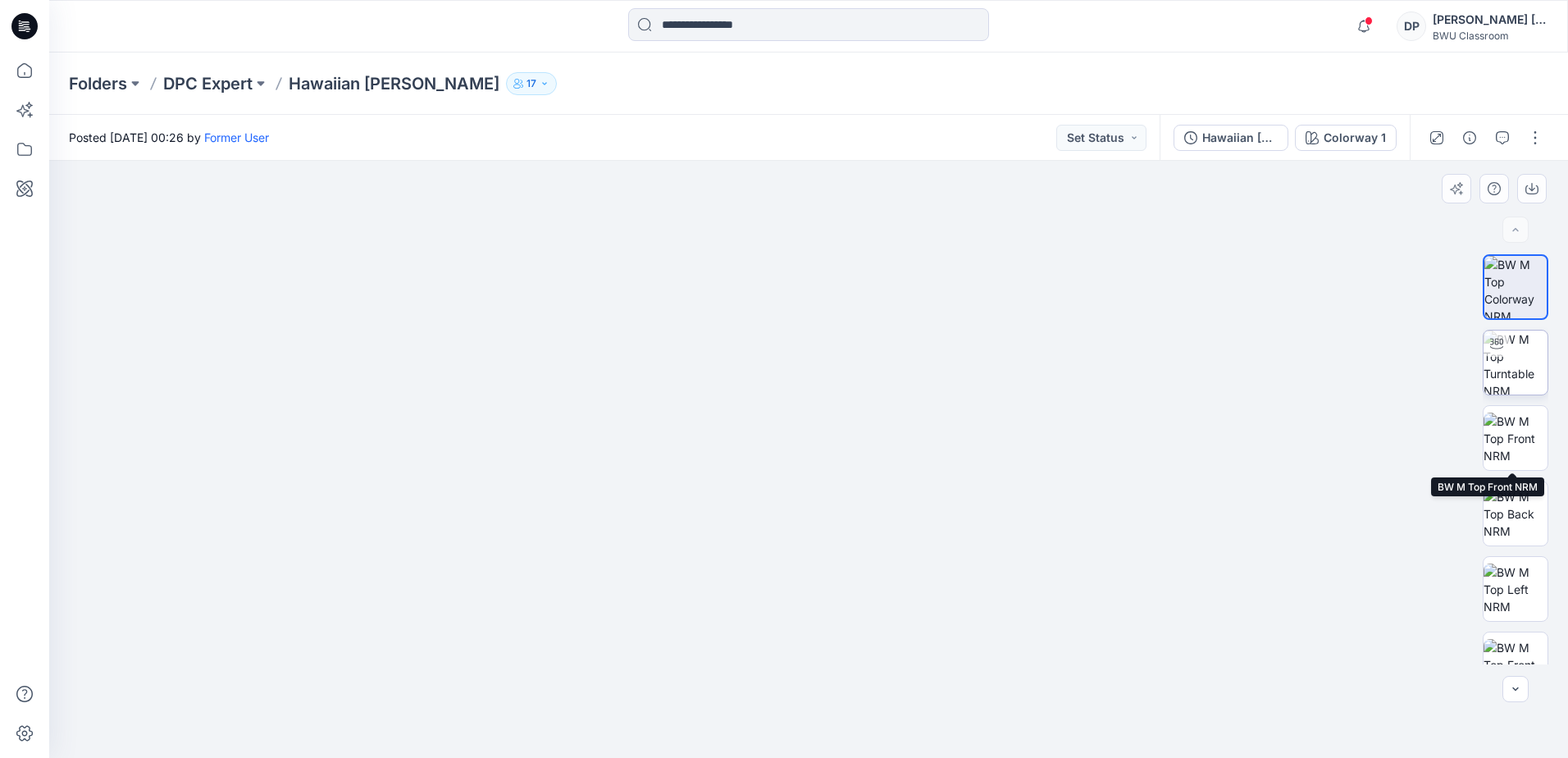
click at [1516, 378] on img at bounding box center [1515, 362] width 64 height 64
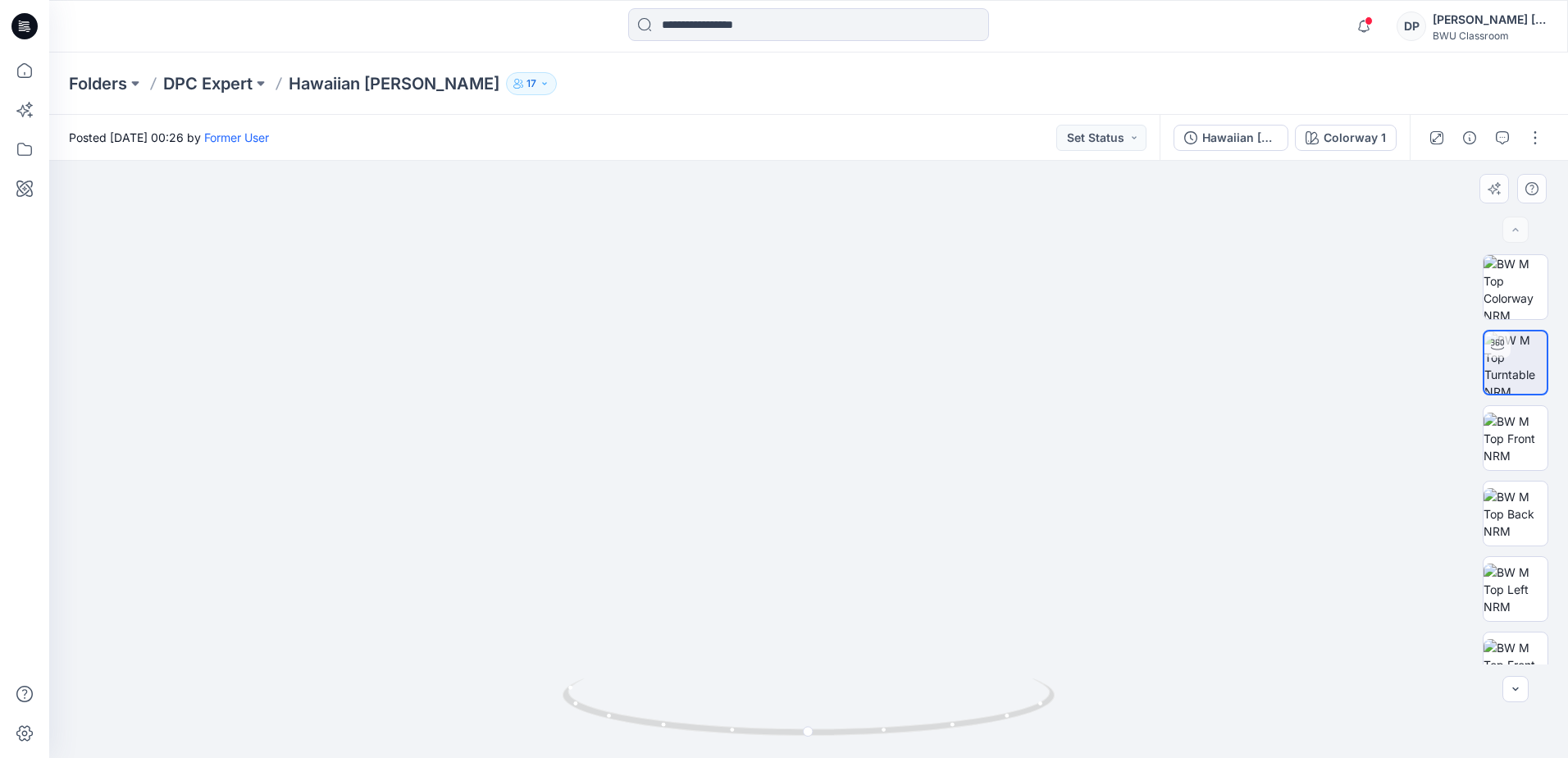
drag, startPoint x: 967, startPoint y: 301, endPoint x: 935, endPoint y: 507, distance: 208.5
click at [935, 507] on img at bounding box center [777, 74] width 2511 height 1366
drag, startPoint x: 905, startPoint y: 616, endPoint x: 900, endPoint y: 458, distance: 158.1
click at [900, 458] on img at bounding box center [772, 5] width 2511 height 1506
